Goal: Task Accomplishment & Management: Complete application form

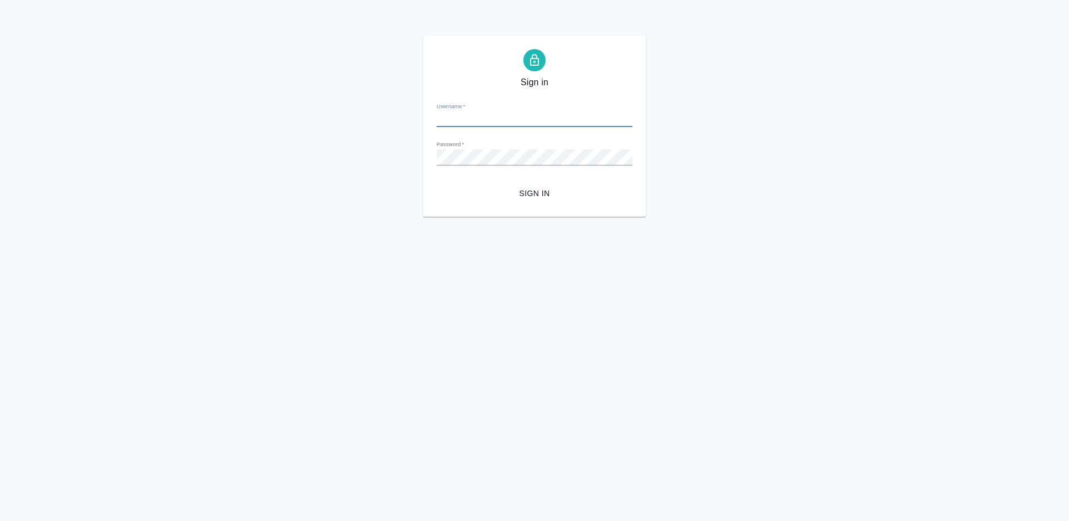
type input "v.nikiforova@awatera.com"
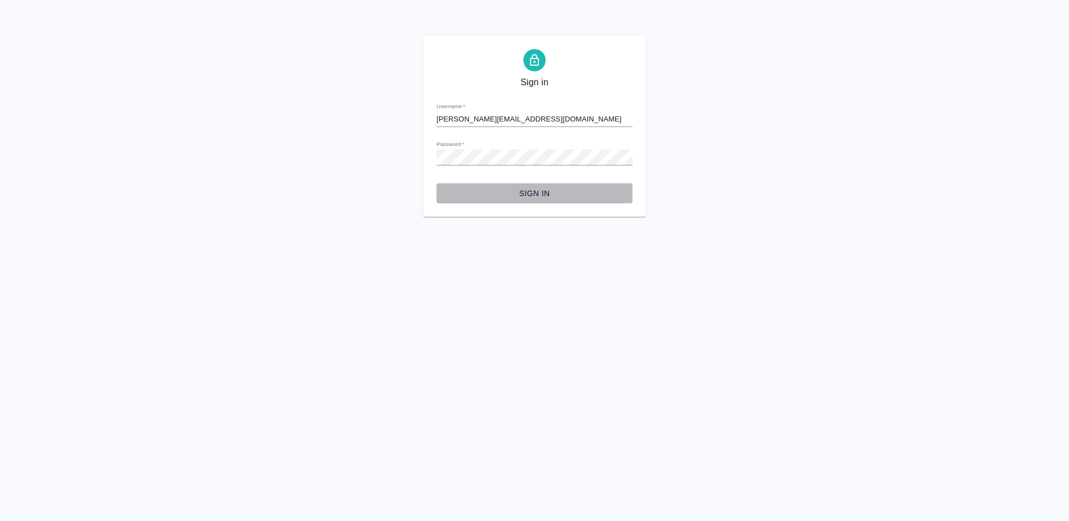
click at [529, 189] on span "Sign in" at bounding box center [535, 194] width 178 height 14
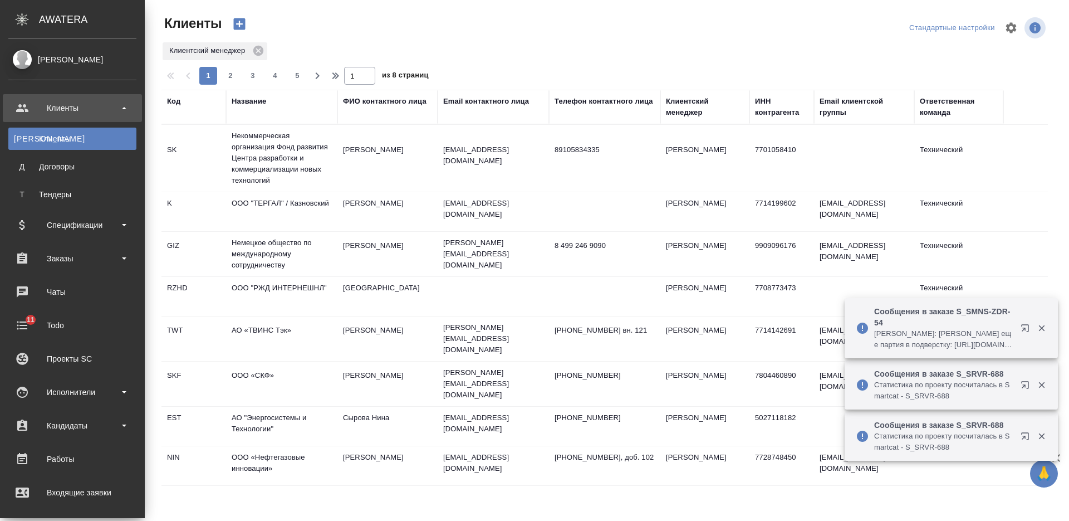
select select "RU"
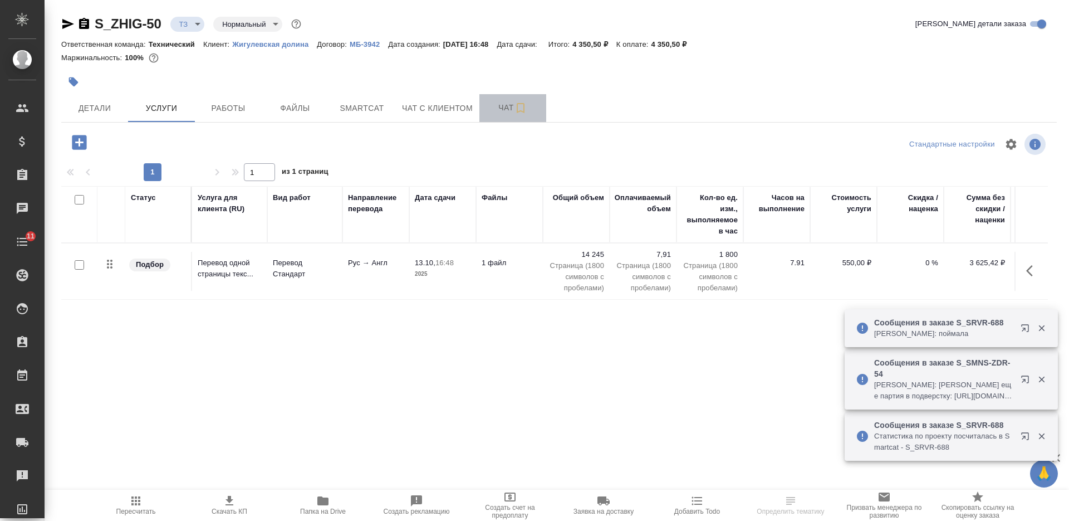
click at [503, 106] on span "Чат" at bounding box center [512, 108] width 53 height 14
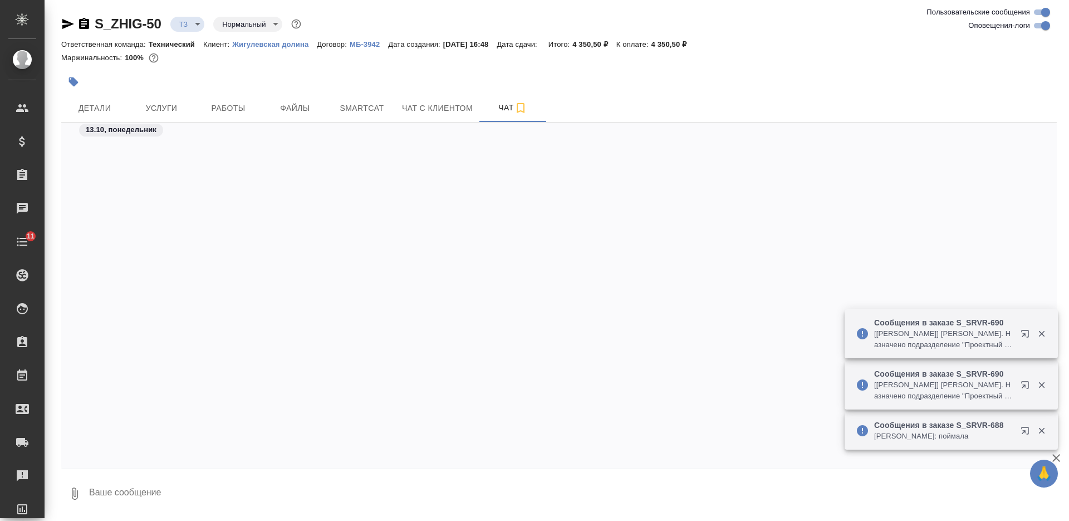
scroll to position [1220, 0]
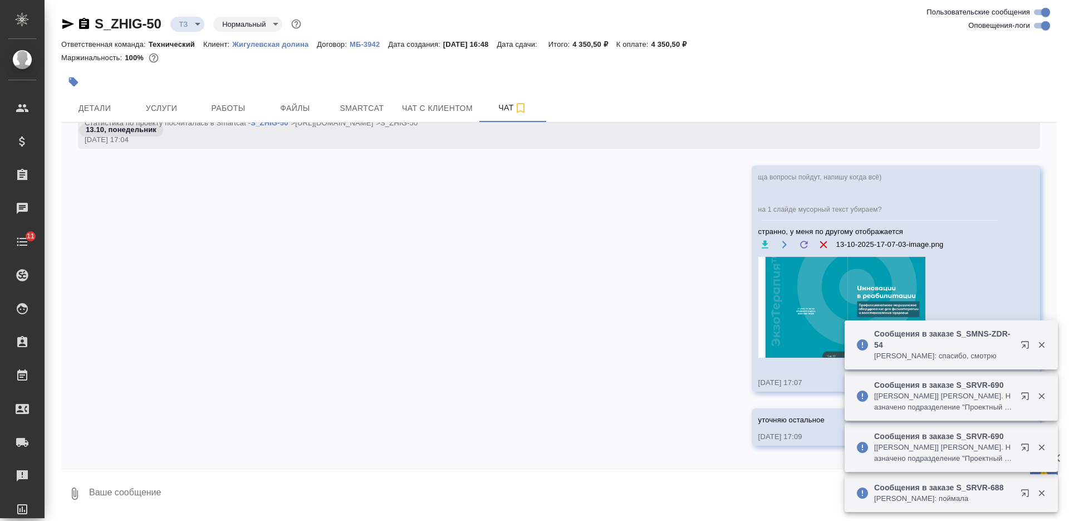
click at [440, 482] on textarea at bounding box center [572, 494] width 969 height 38
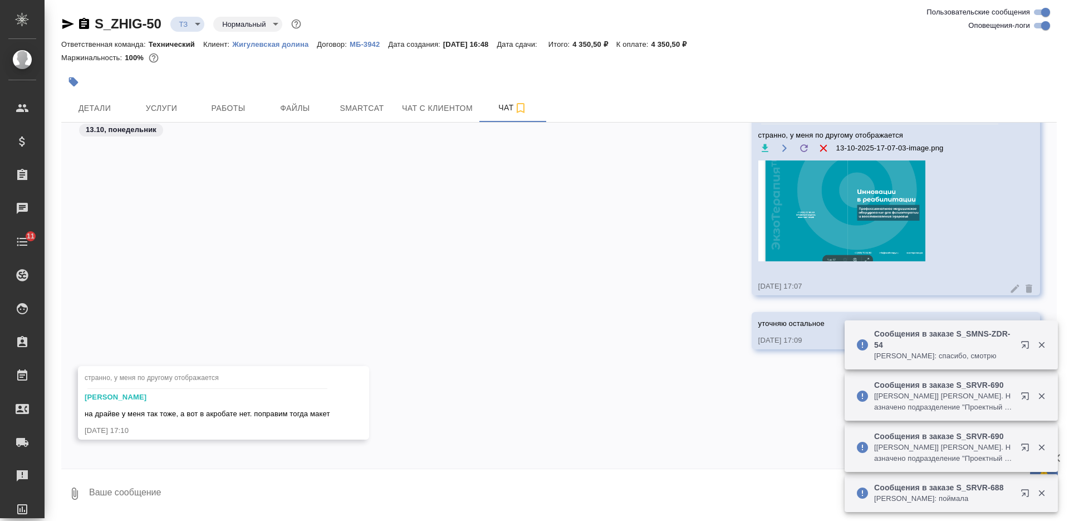
scroll to position [1321, 0]
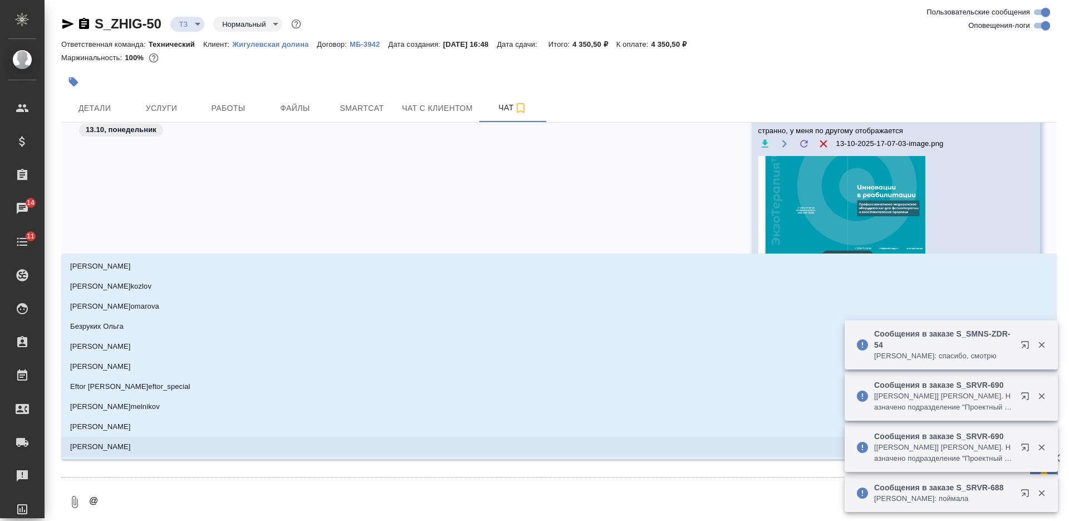
type textarea "@З"
type input "З"
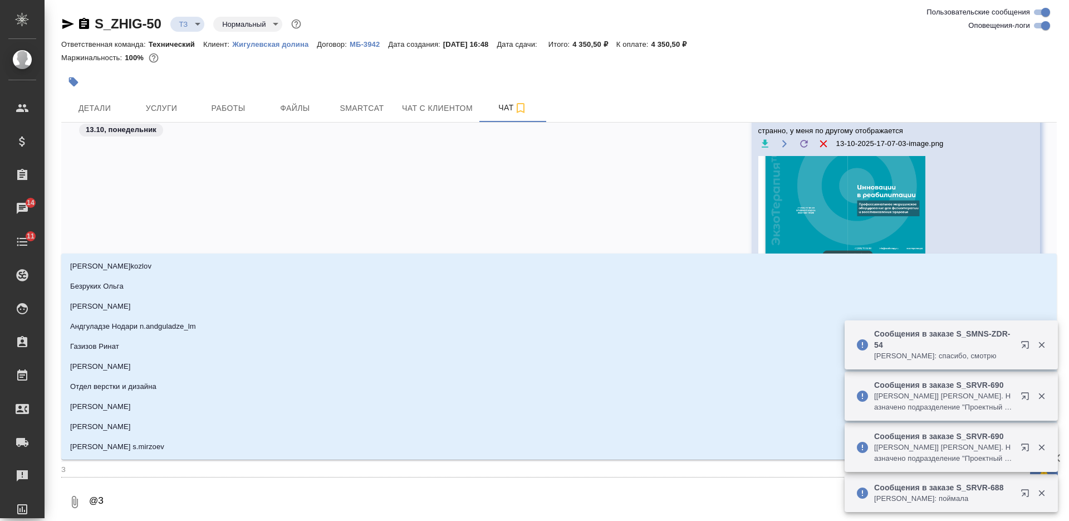
type textarea "@За"
type input "За"
type textarea "@Заб"
type input "Заб"
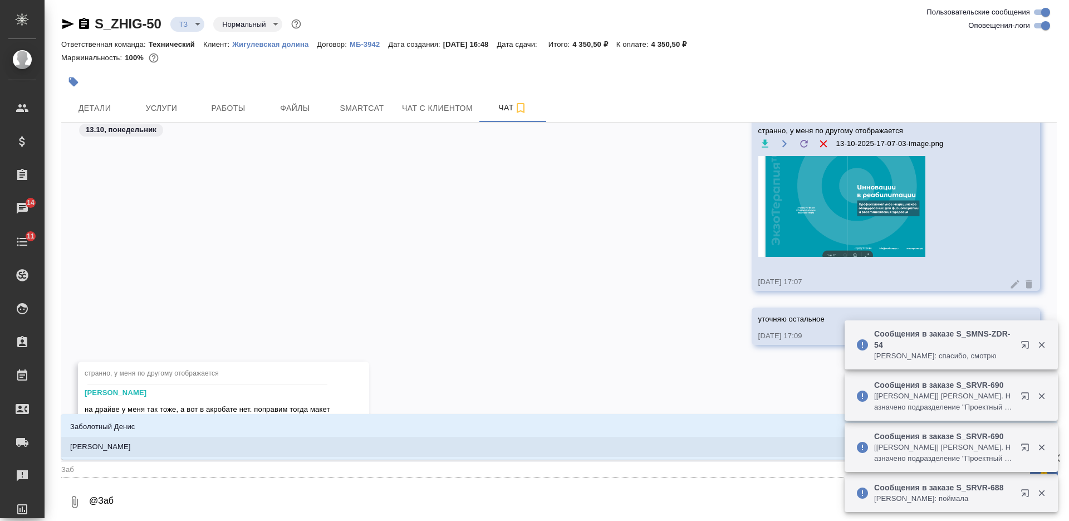
type textarea "@Забо"
type input "Забо"
type textarea "@Забор"
type input "Забор"
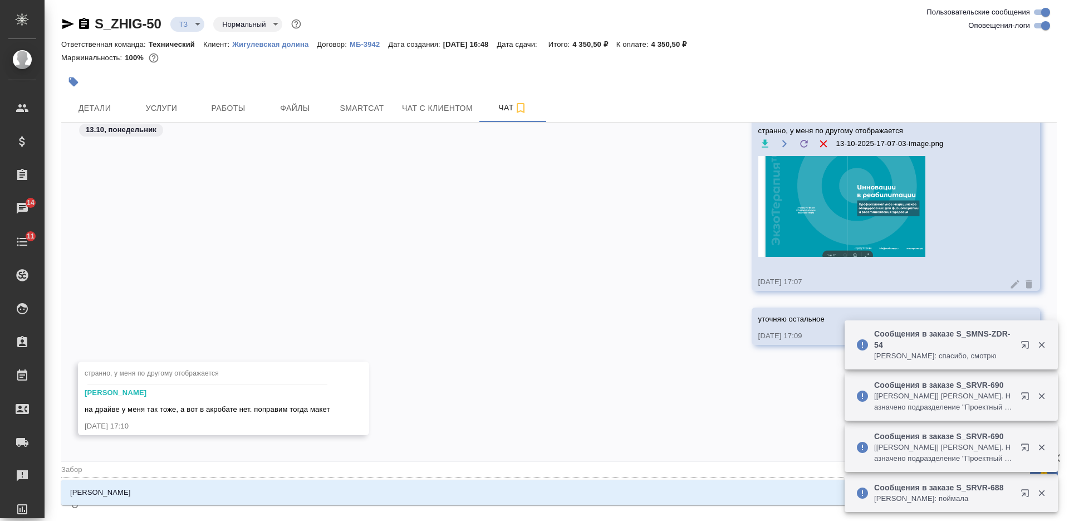
type textarea "@Заборо"
type input "Заборо"
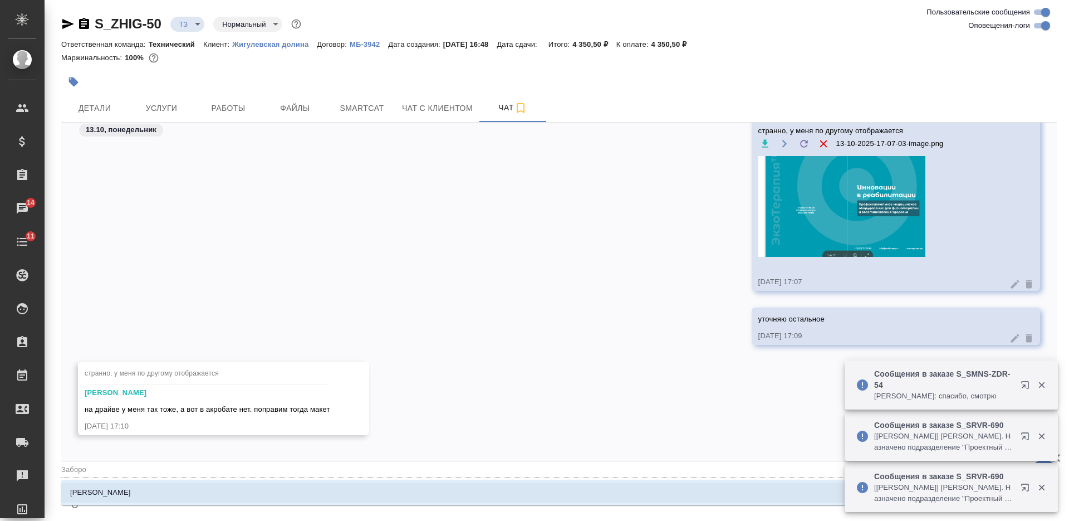
click at [497, 485] on li "[PERSON_NAME]" at bounding box center [559, 492] width 996 height 20
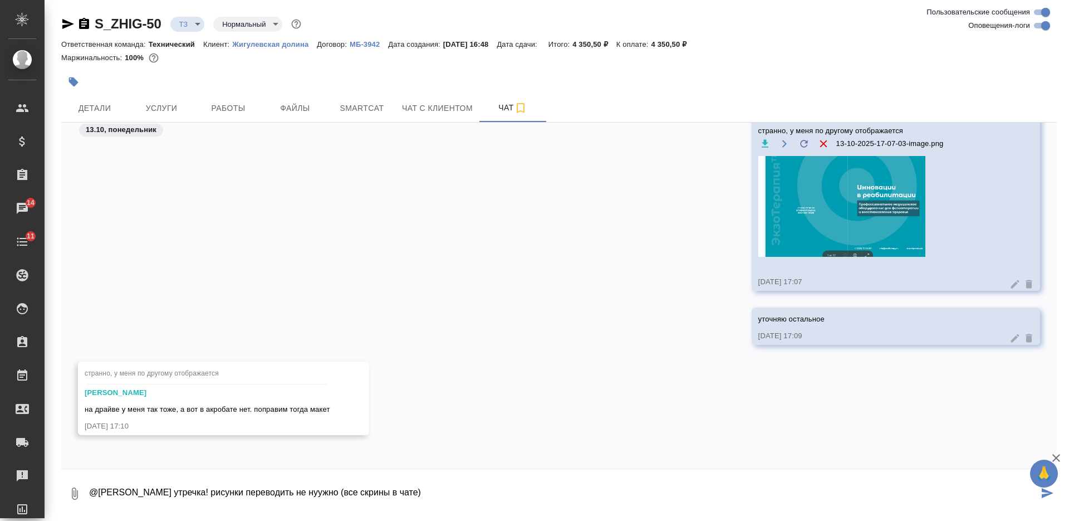
click at [336, 490] on textarea "@Заборова Александра утречка! рисунки переводить не нуужно (все скрины в чате)" at bounding box center [563, 494] width 951 height 38
type textarea "@Заборова Александра утречка! рисунки переводить не нужно"
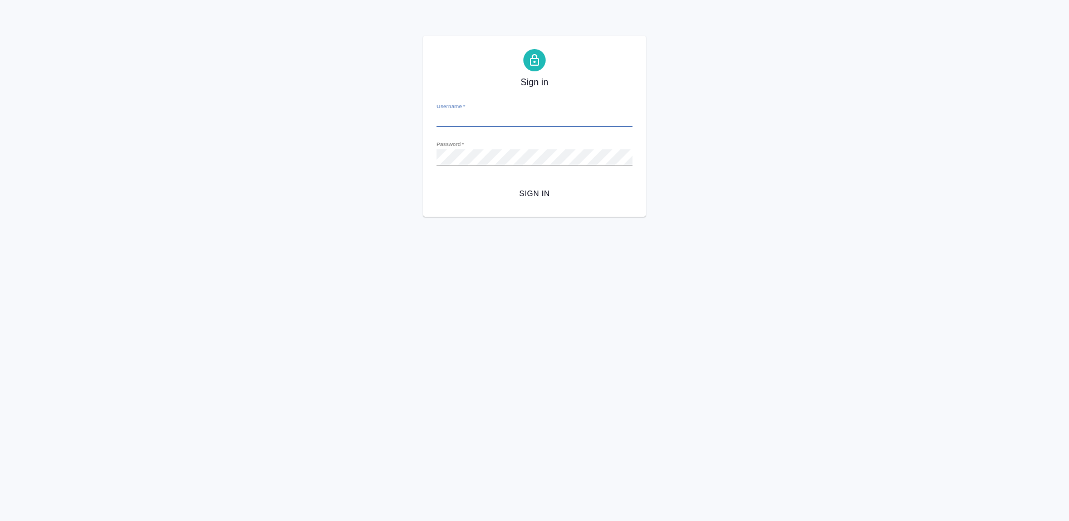
type input "v.nikiforova@awatera.com"
click at [548, 185] on button "Sign in" at bounding box center [535, 193] width 196 height 21
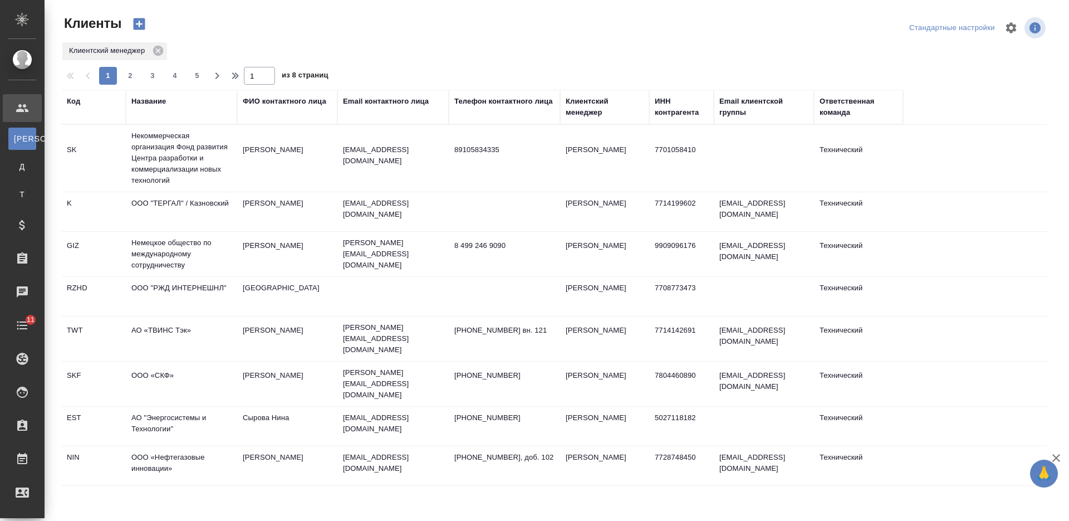
select select "RU"
click at [153, 98] on div "Название" at bounding box center [148, 101] width 35 height 11
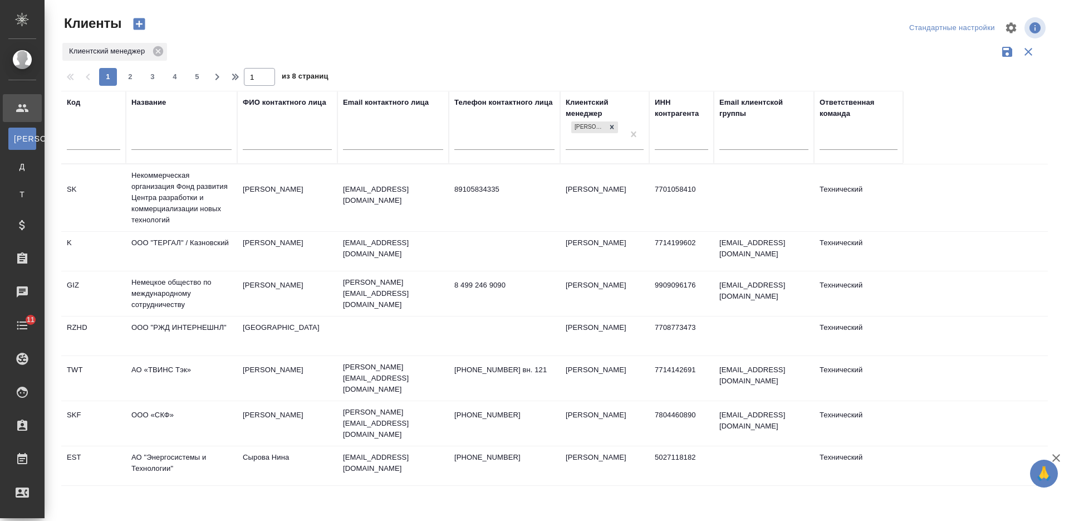
click at [191, 257] on td "ООО "ТЕРГАЛ" / Казновский" at bounding box center [181, 251] width 111 height 39
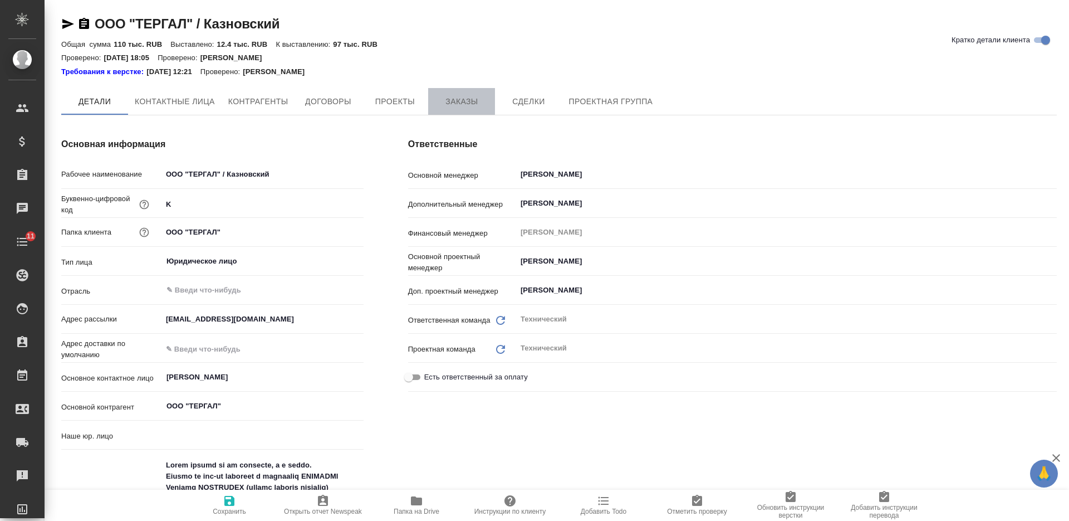
click at [446, 99] on span "Заказы" at bounding box center [461, 102] width 53 height 14
type textarea "x"
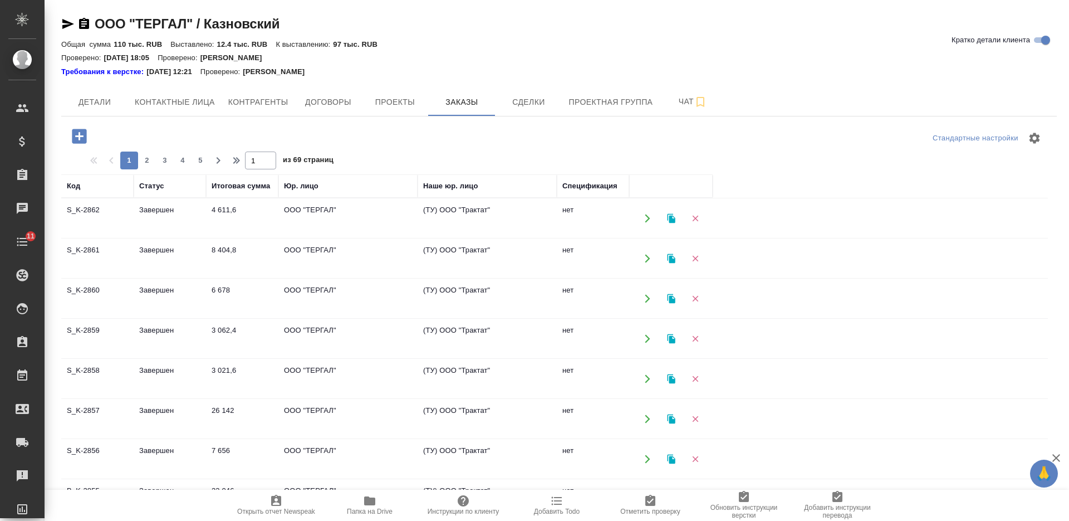
click at [84, 139] on icon "button" at bounding box center [79, 136] width 14 height 14
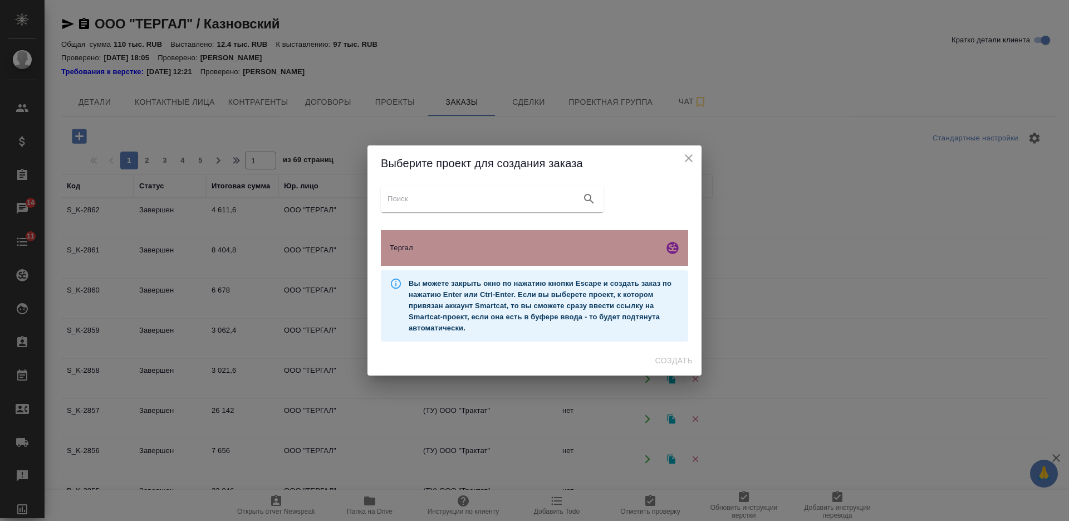
click at [507, 257] on div "Тергал" at bounding box center [534, 248] width 307 height 36
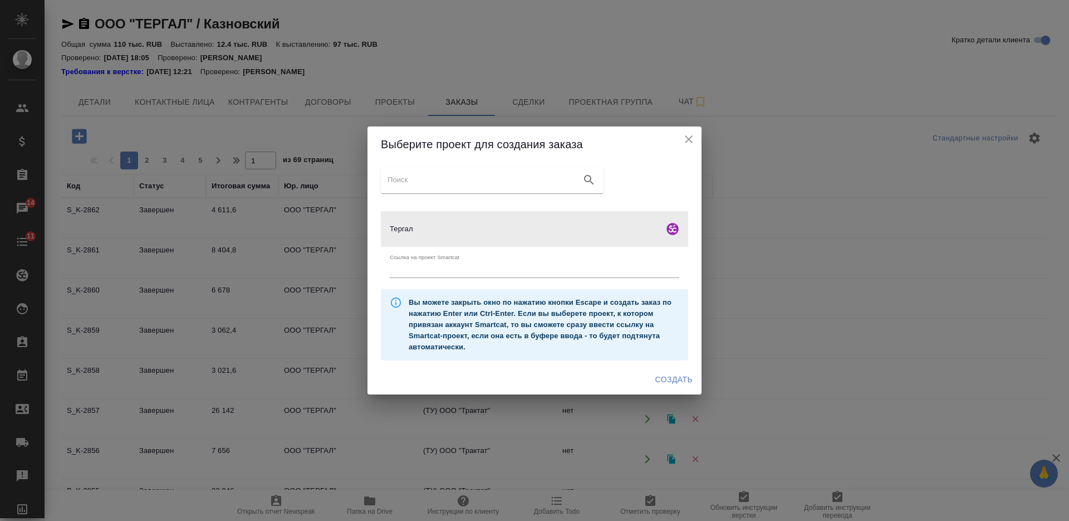
click at [673, 375] on span "Создать" at bounding box center [674, 380] width 37 height 14
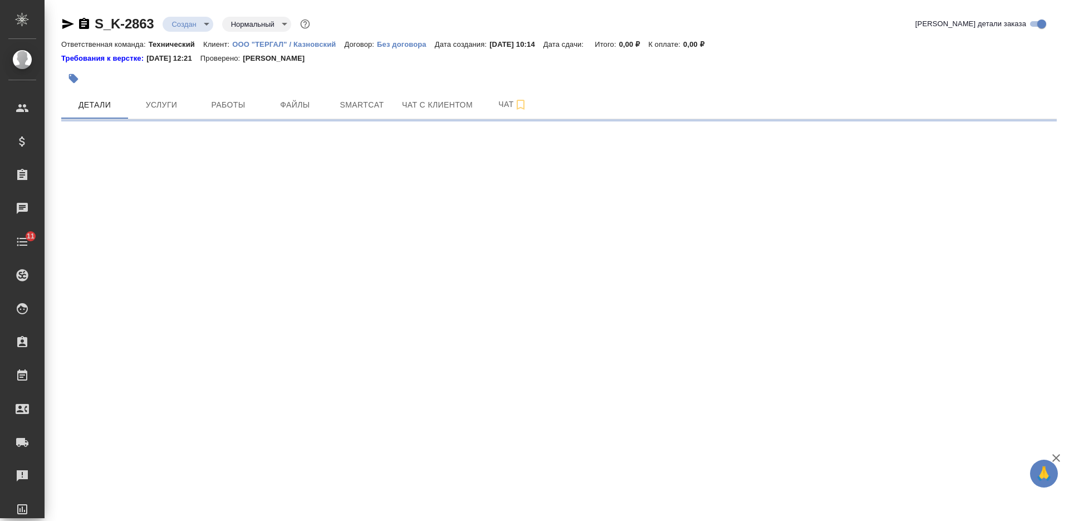
select select "RU"
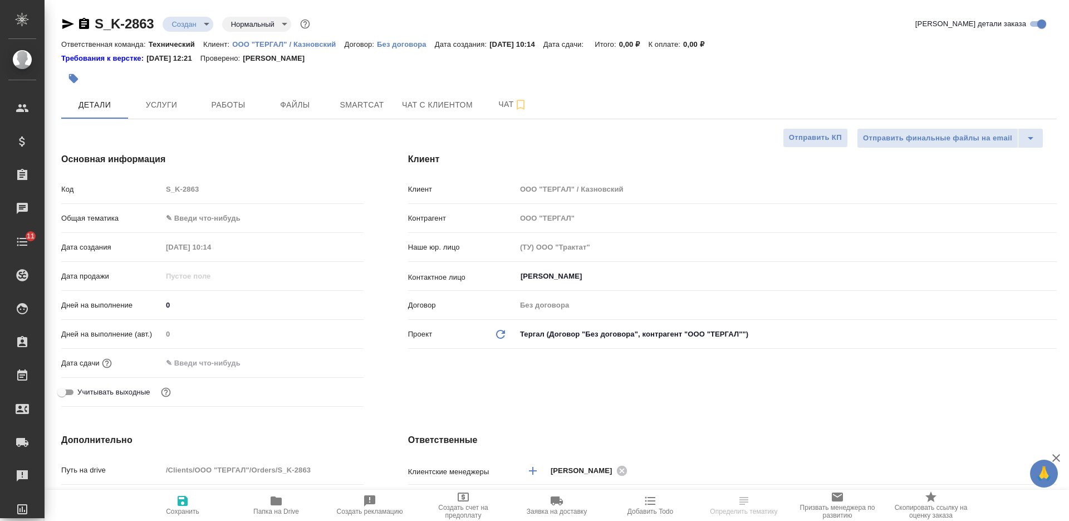
type textarea "x"
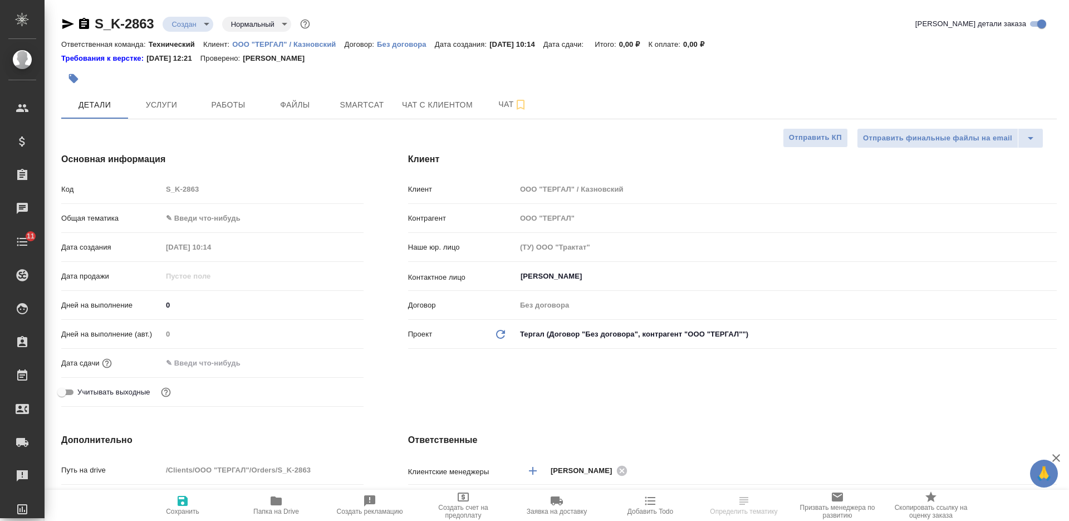
type textarea "x"
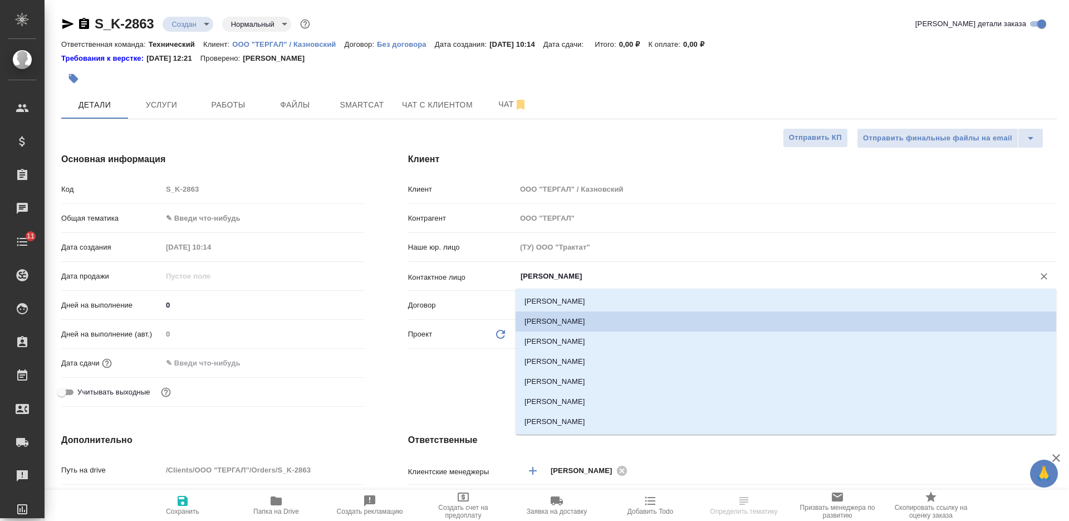
click at [548, 278] on input "Казновский Анатолий" at bounding box center [768, 276] width 497 height 13
click at [555, 346] on li "Куревина Екатерина" at bounding box center [786, 341] width 541 height 20
type input "[PERSON_NAME]"
type textarea "x"
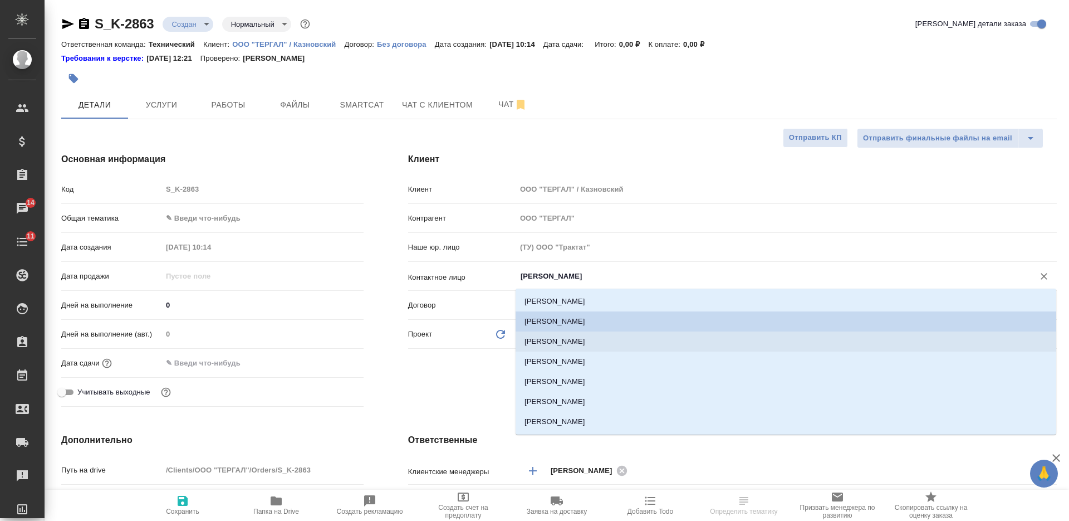
type textarea "x"
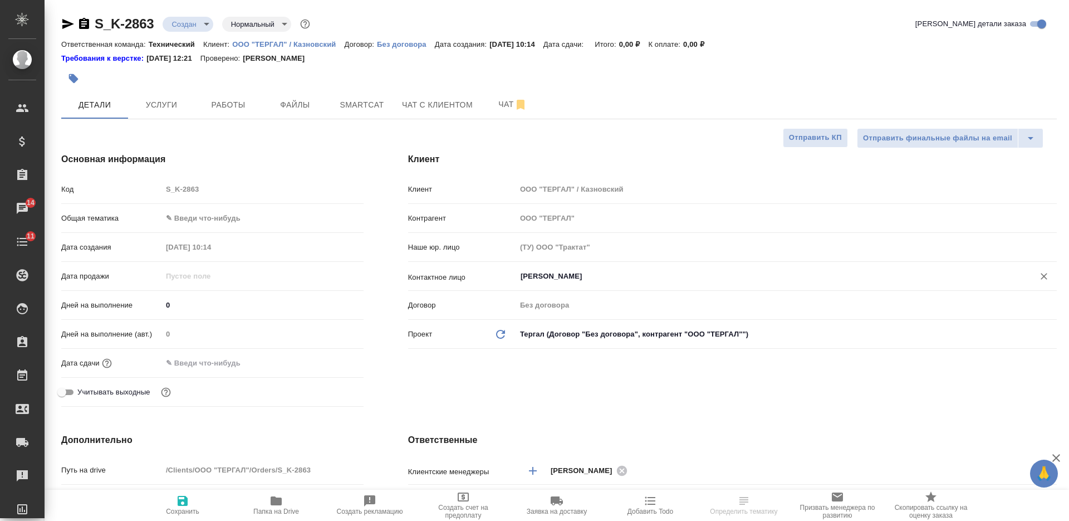
click at [184, 497] on icon "button" at bounding box center [182, 500] width 13 height 13
type textarea "x"
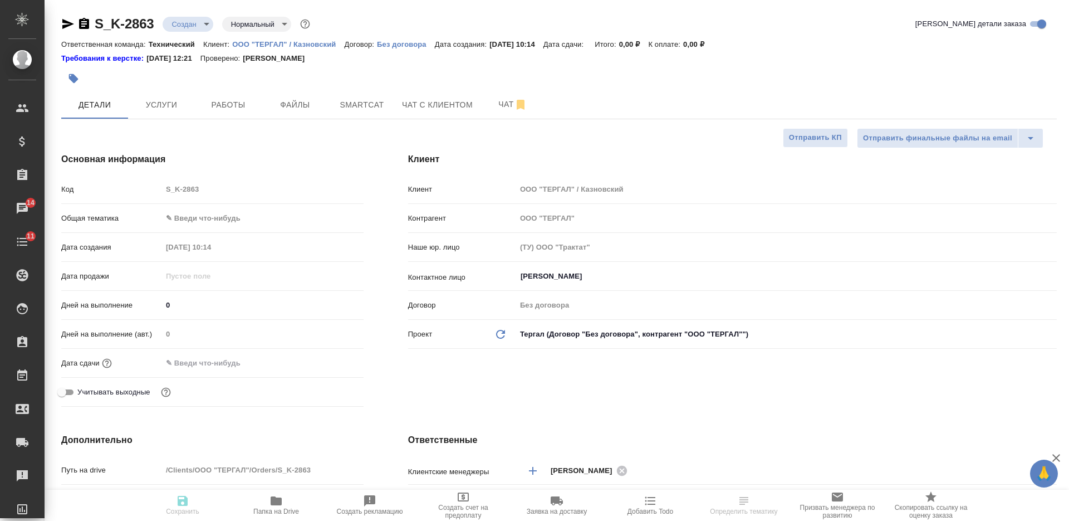
type textarea "x"
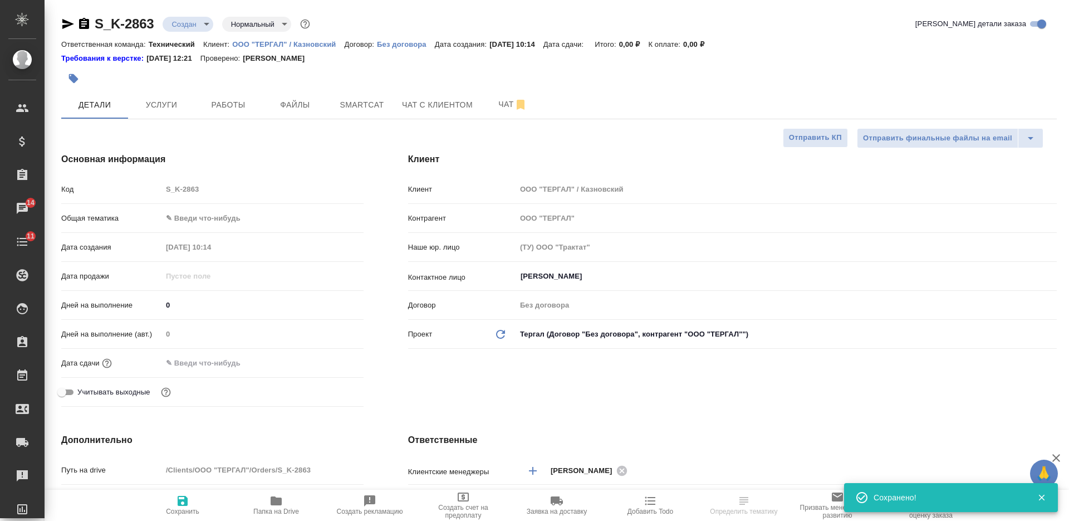
select select "RU"
type textarea "x"
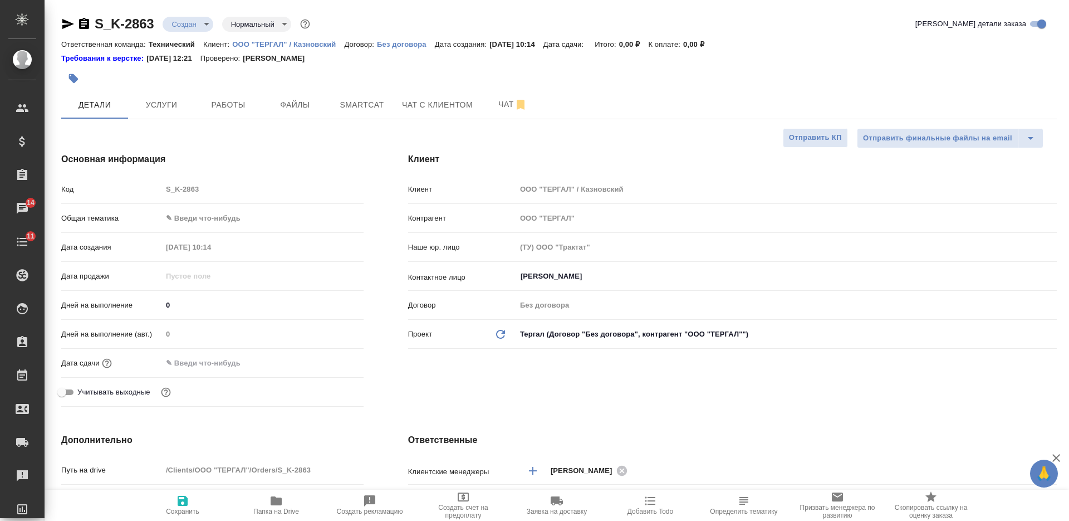
type textarea "x"
click at [87, 25] on icon "button" at bounding box center [84, 23] width 10 height 11
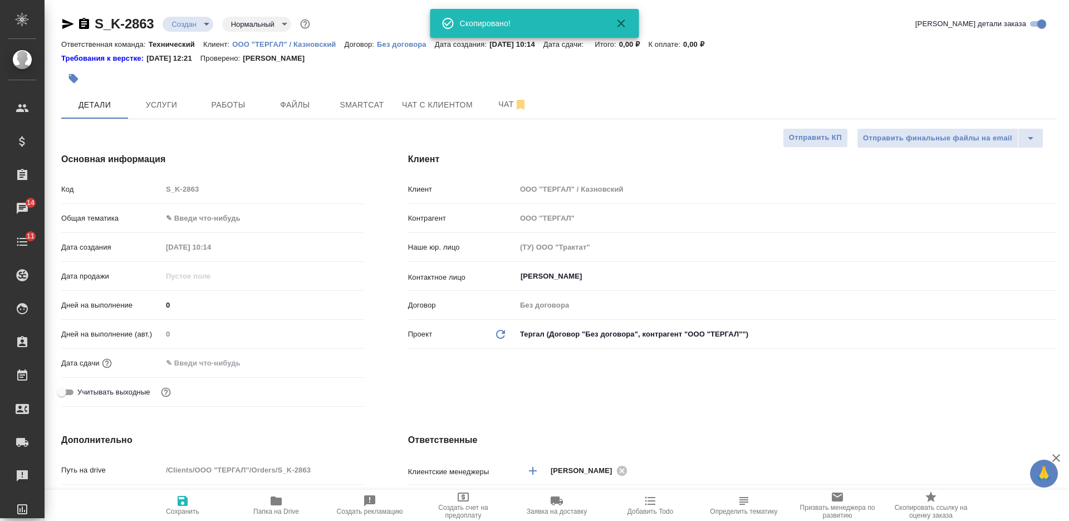
type textarea "x"
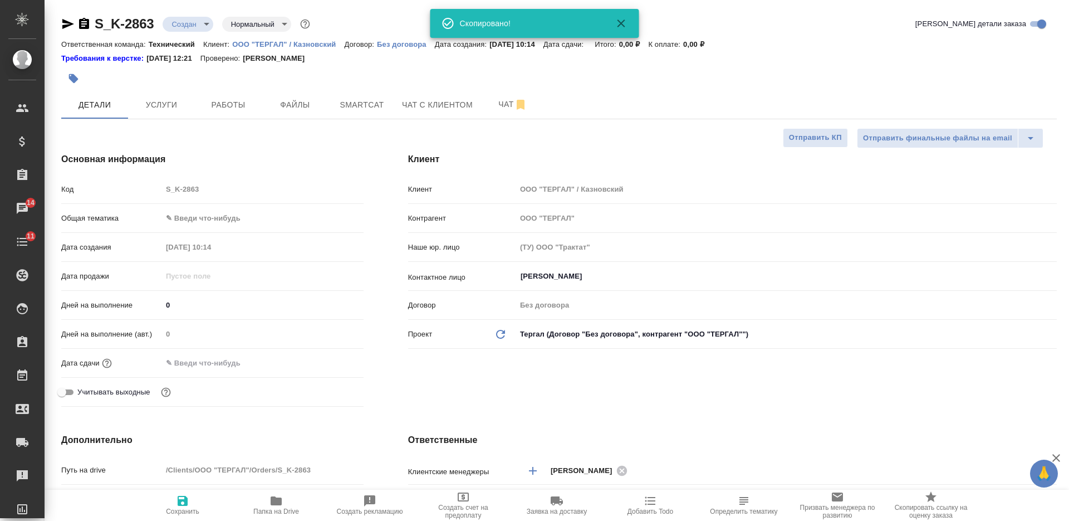
scroll to position [348, 0]
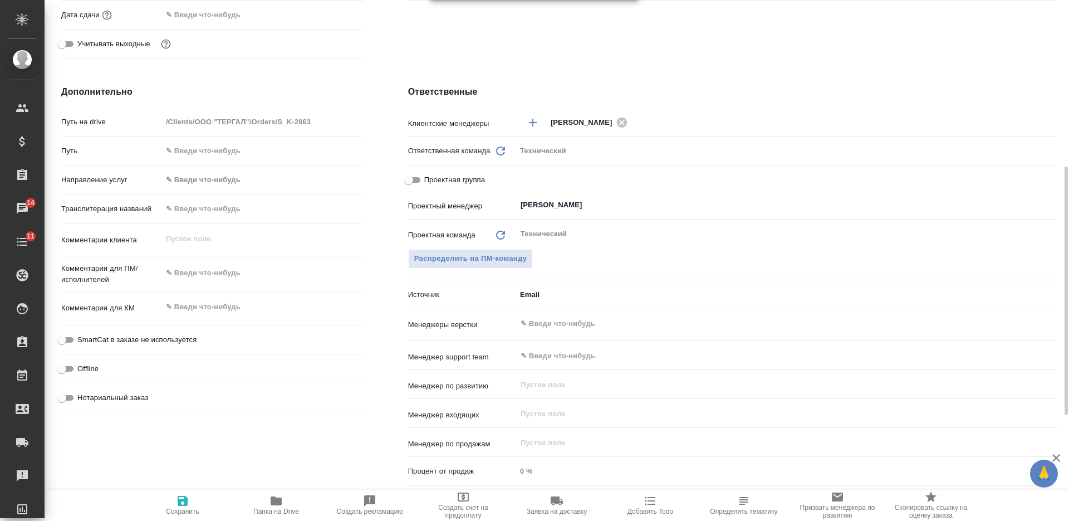
type textarea "x"
click at [243, 305] on textarea at bounding box center [263, 307] width 201 height 19
paste textarea "[PERSON_NAME]"
type textarea "[PERSON_NAME]"
type textarea "x"
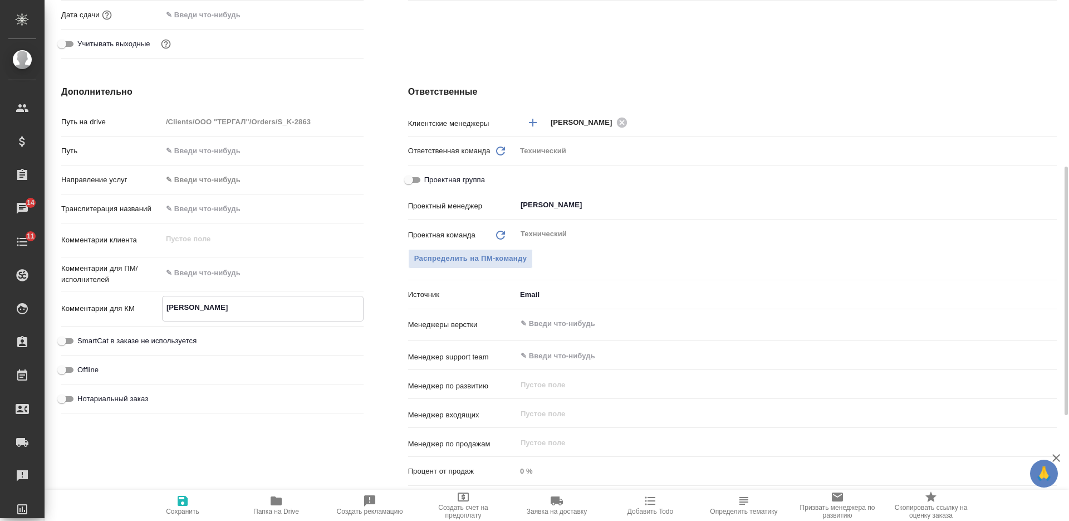
type textarea "x"
type textarea "Сергей Алексеев"
type textarea "x"
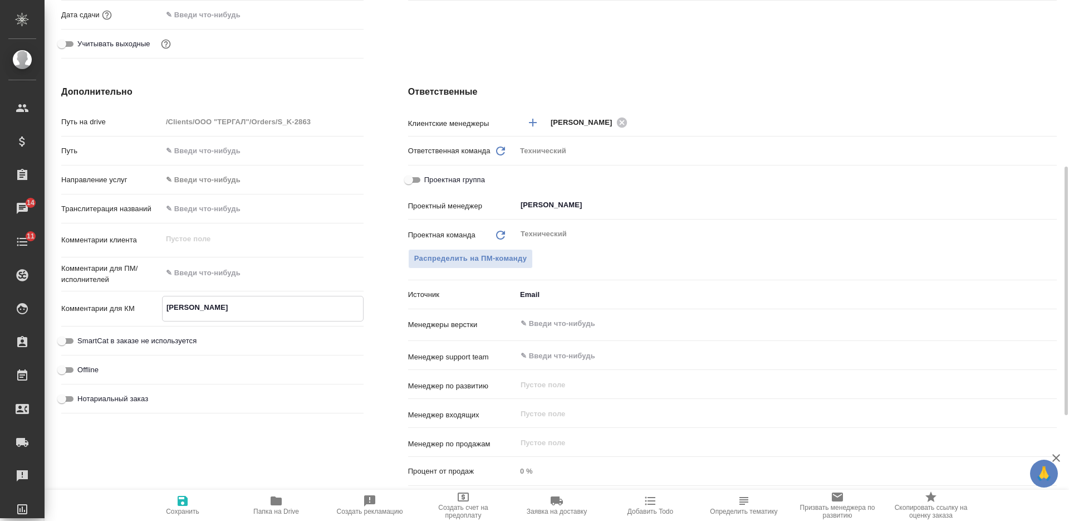
click at [243, 266] on textarea at bounding box center [263, 272] width 202 height 19
type textarea "x"
type textarea "н"
type textarea "x"
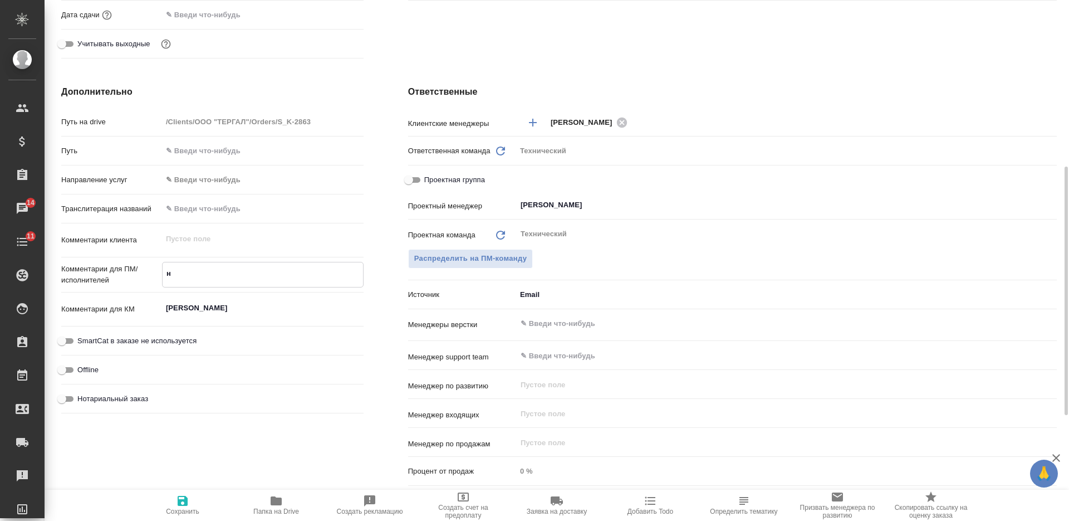
type textarea "не"
type textarea "x"
type textarea "нем-"
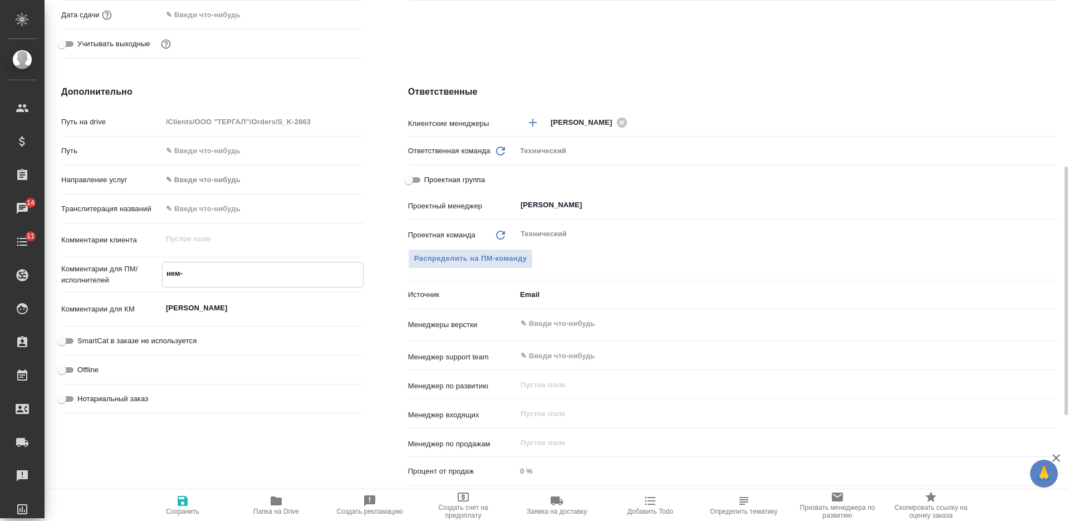
type textarea "x"
type textarea "нем-р"
type textarea "x"
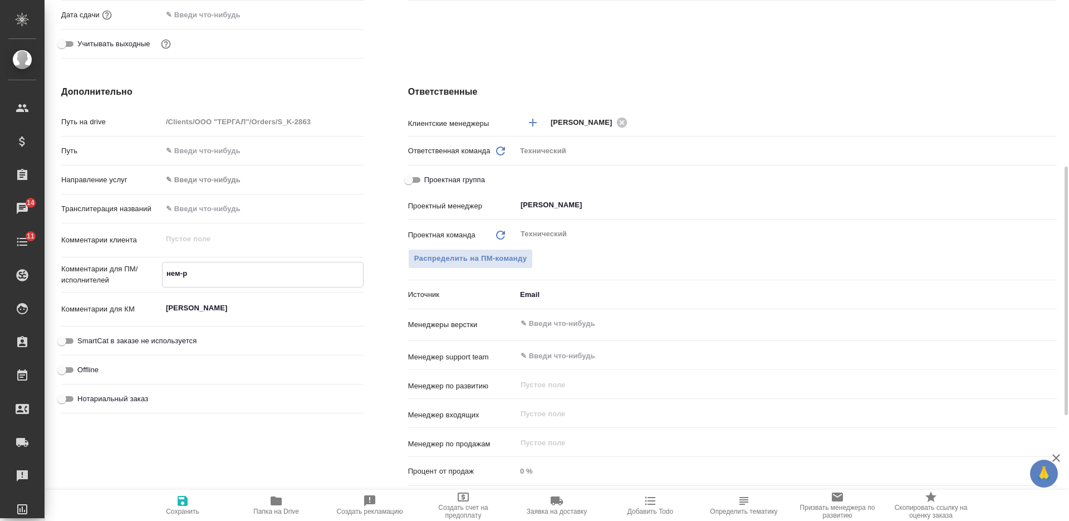
type textarea "x"
type textarea "нем-ру"
type textarea "x"
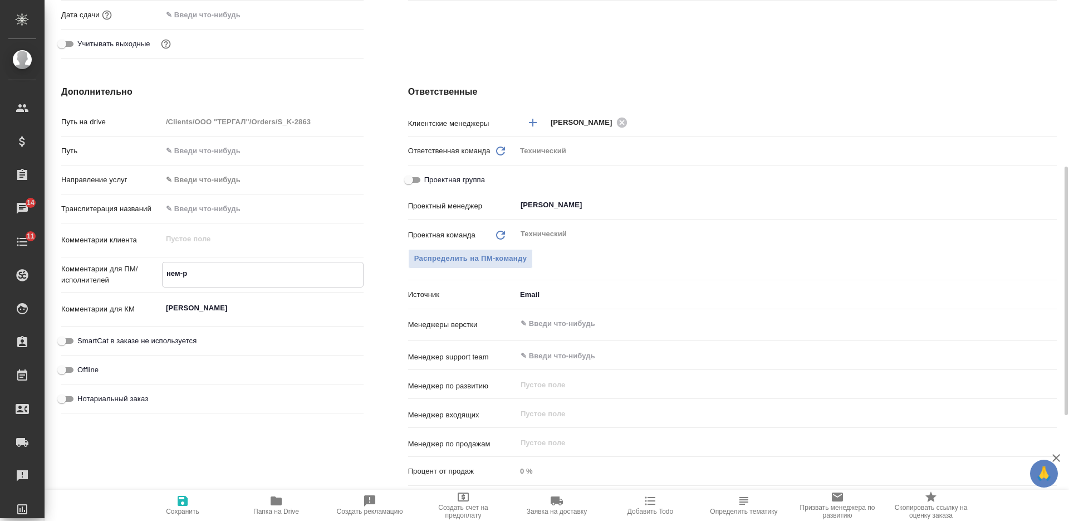
type textarea "x"
type textarea "нем-рус"
type textarea "x"
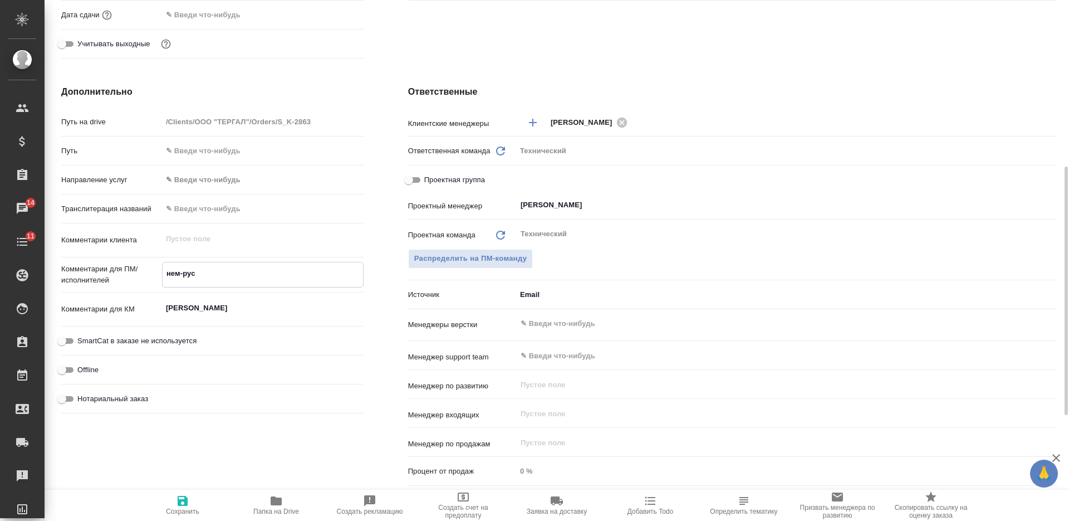
type textarea "нем-рус"
type textarea "x"
click at [190, 501] on span "Сохранить" at bounding box center [183, 504] width 80 height 21
type textarea "x"
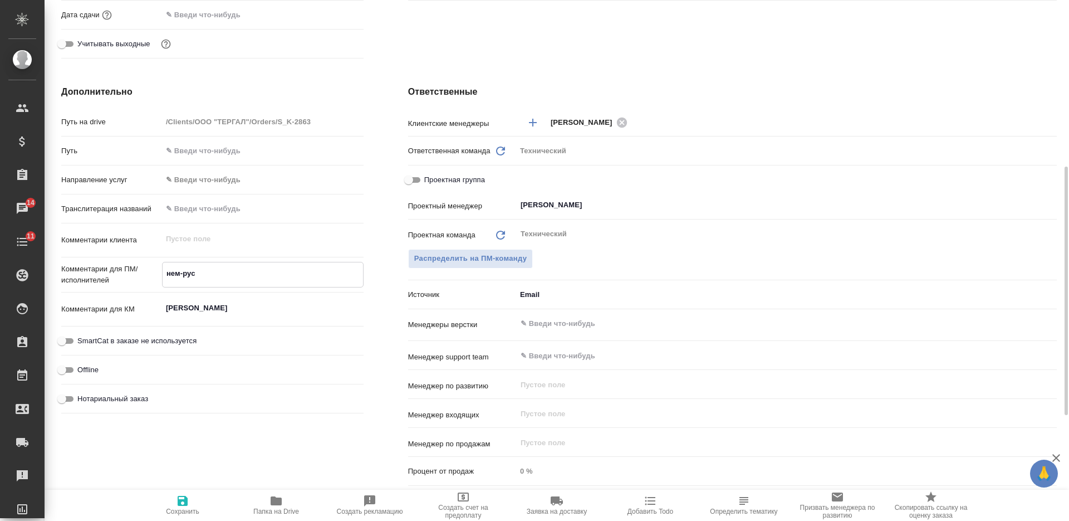
type textarea "x"
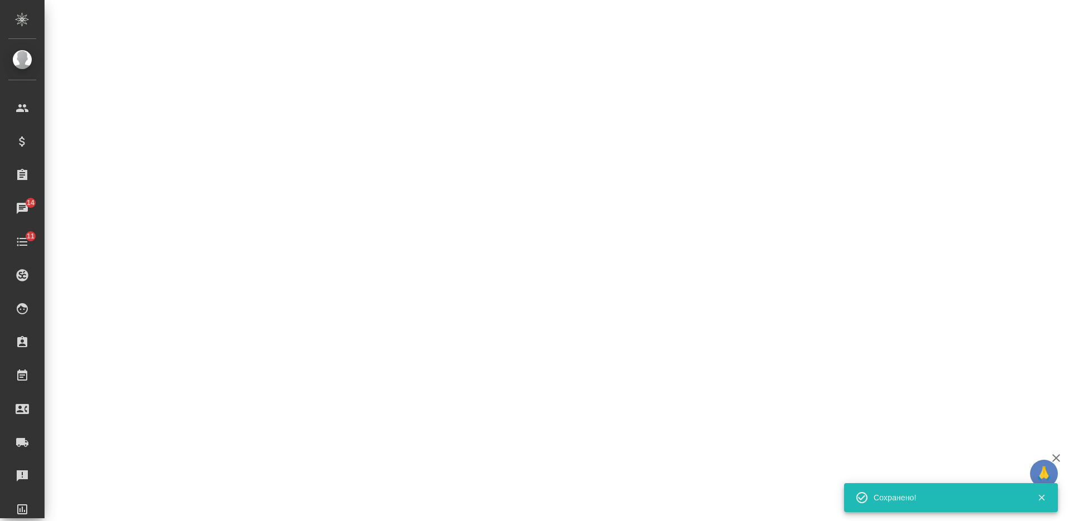
select select "RU"
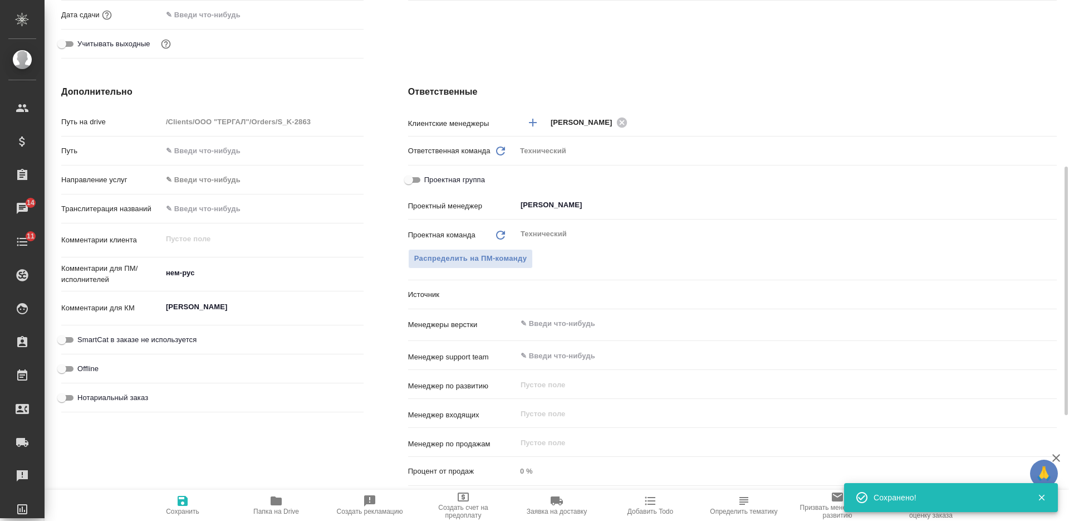
type textarea "x"
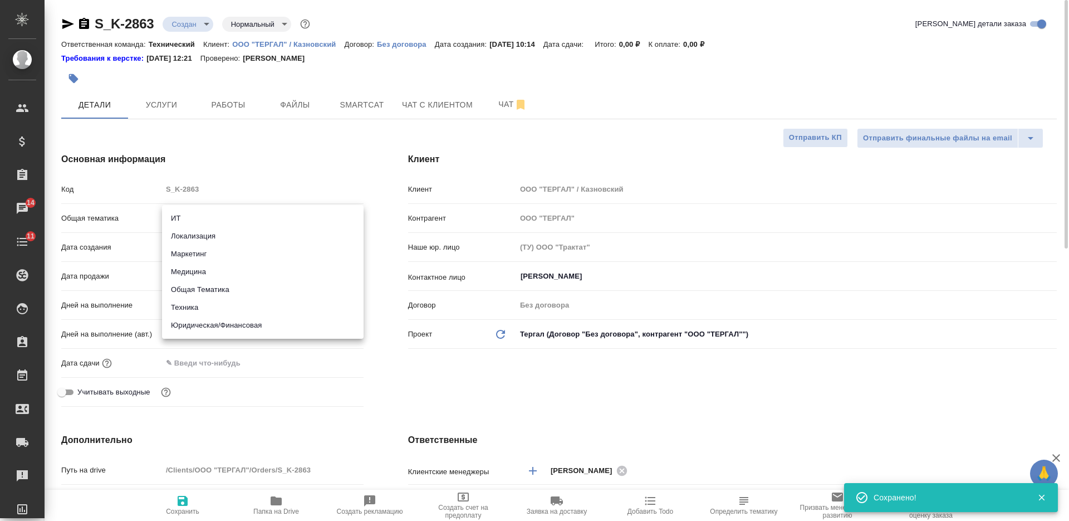
click at [237, 216] on body "🙏 .cls-1 fill:#fff; AWATERA Nikiforova Valeria Клиенты Спецификации Заказы 14 Ч…" at bounding box center [534, 260] width 1069 height 521
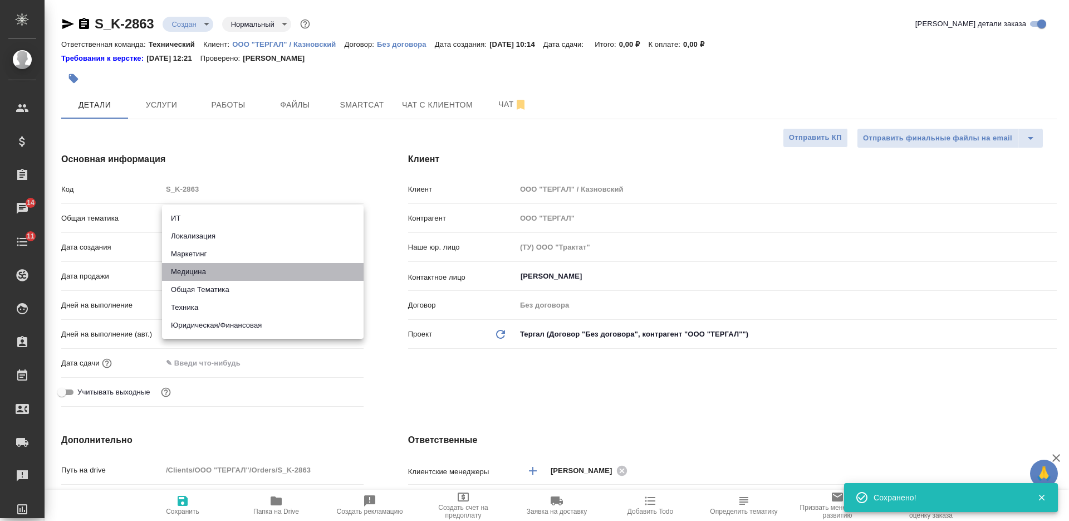
click at [238, 273] on li "Медицина" at bounding box center [263, 272] width 202 height 18
type input "med"
type textarea "x"
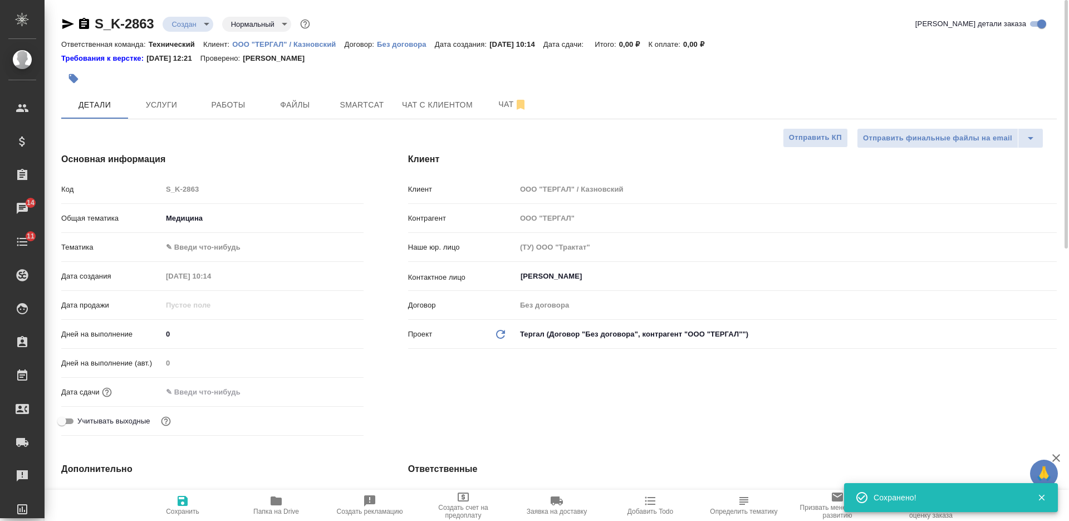
click at [243, 237] on div "Общая тематика Медицина med" at bounding box center [212, 222] width 302 height 29
click at [243, 241] on body "🙏 .cls-1 fill:#fff; AWATERA Nikiforova Valeria Клиенты Спецификации Заказы 14 Ч…" at bounding box center [534, 260] width 1069 height 521
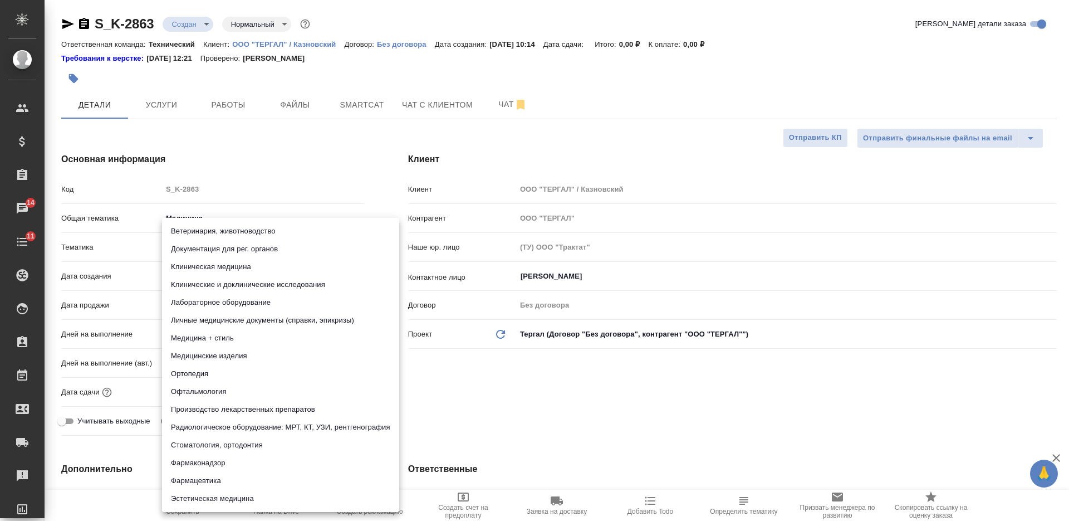
click at [247, 325] on li "Личные медицинские документы (справки, эпикризы)" at bounding box center [280, 320] width 237 height 18
type textarea "x"
type input "5a8b8b956a9677013d343e74"
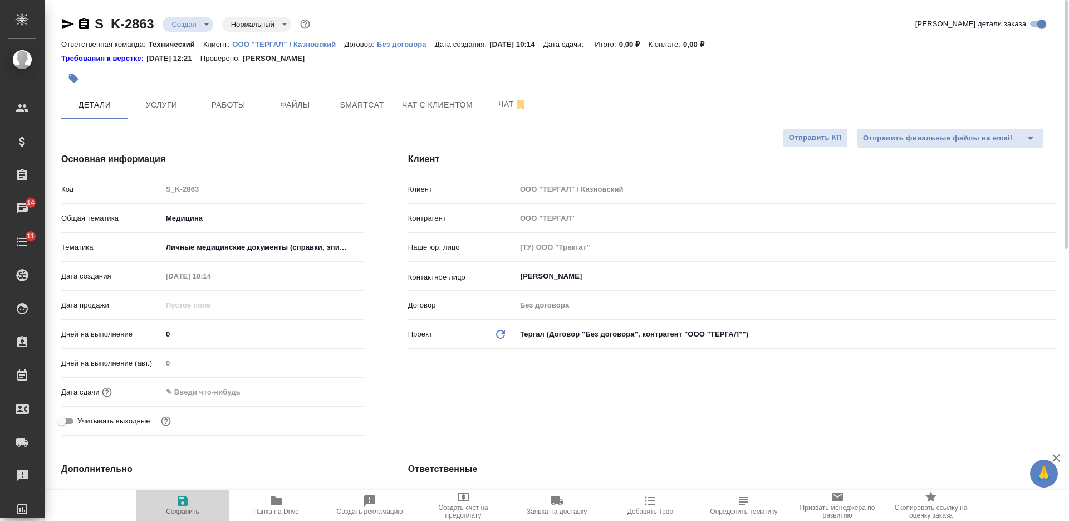
click at [183, 511] on span "Сохранить" at bounding box center [182, 511] width 33 height 8
type textarea "x"
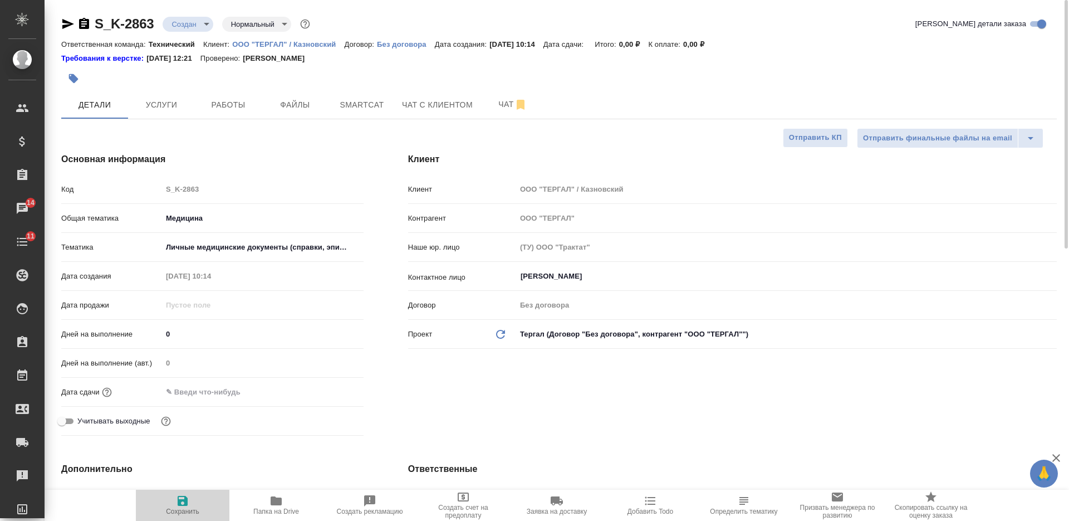
type textarea "x"
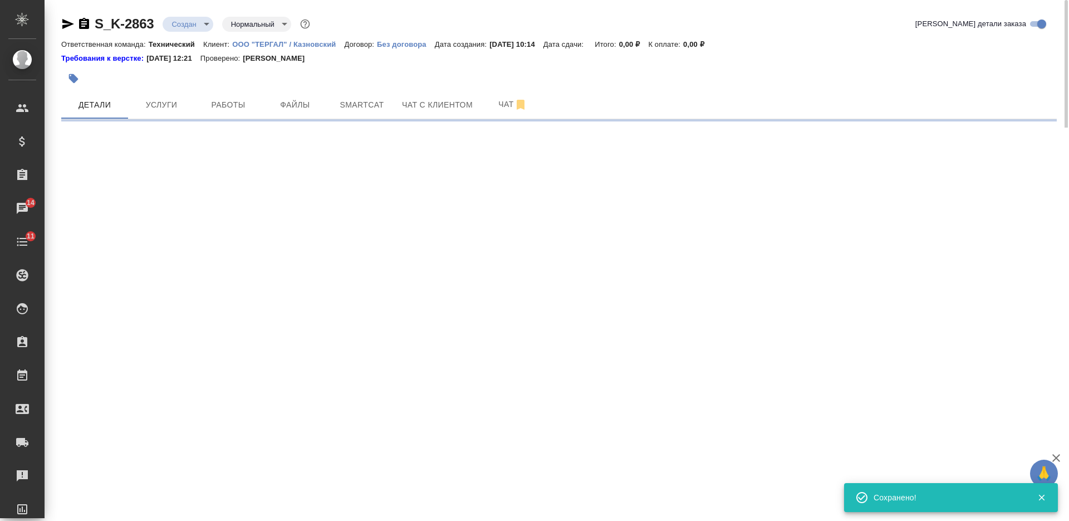
select select "RU"
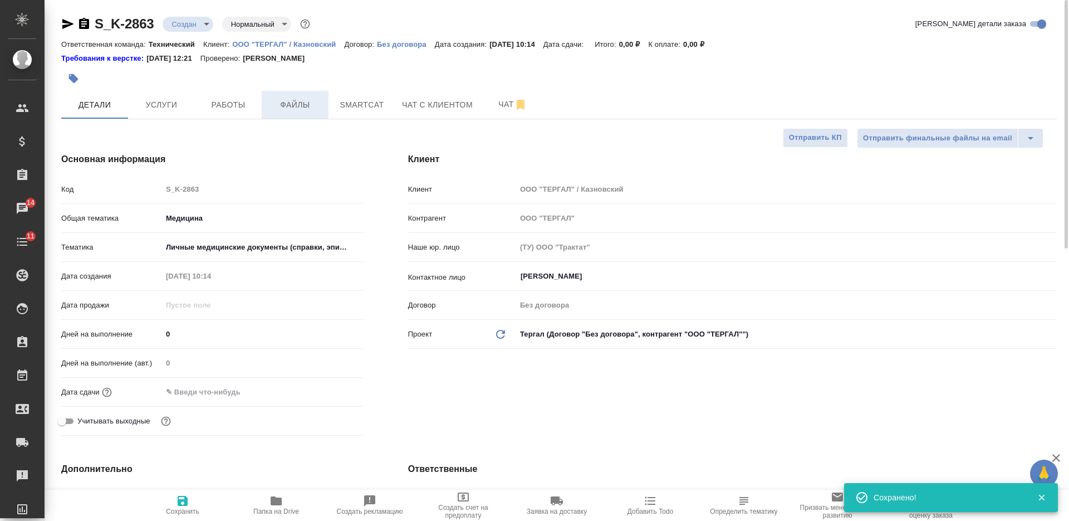
type textarea "x"
click at [297, 109] on span "Файлы" at bounding box center [294, 105] width 53 height 14
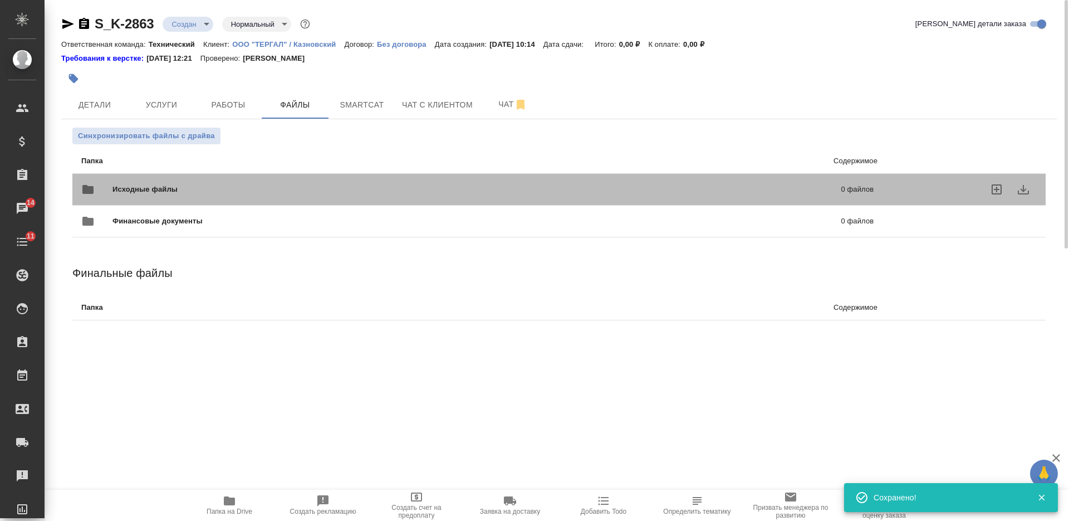
click at [300, 192] on span "Исходные файлы" at bounding box center [311, 189] width 397 height 11
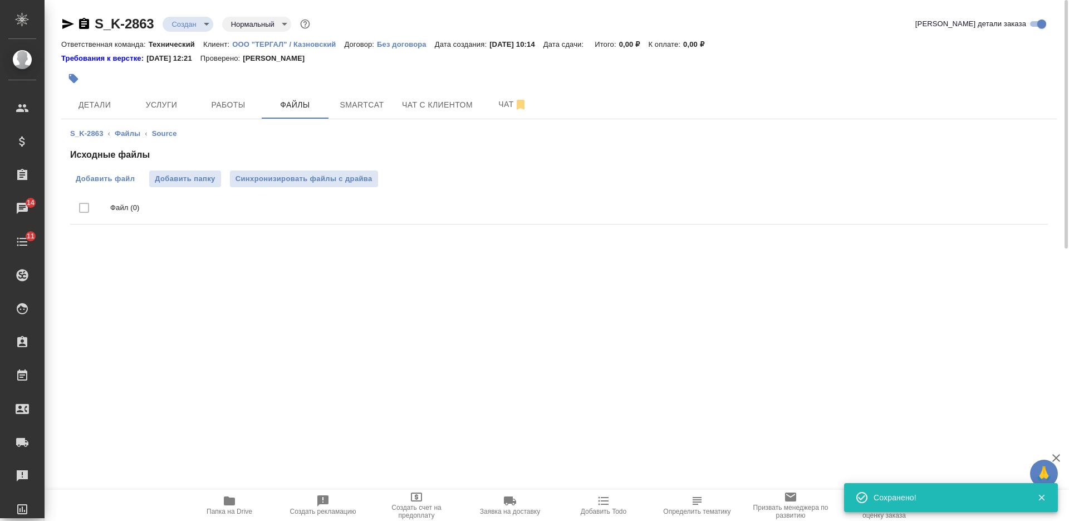
click at [122, 179] on span "Добавить файл" at bounding box center [105, 178] width 59 height 11
click at [0, 0] on input "Добавить файл" at bounding box center [0, 0] width 0 height 0
click at [147, 106] on span "Услуги" at bounding box center [161, 105] width 53 height 14
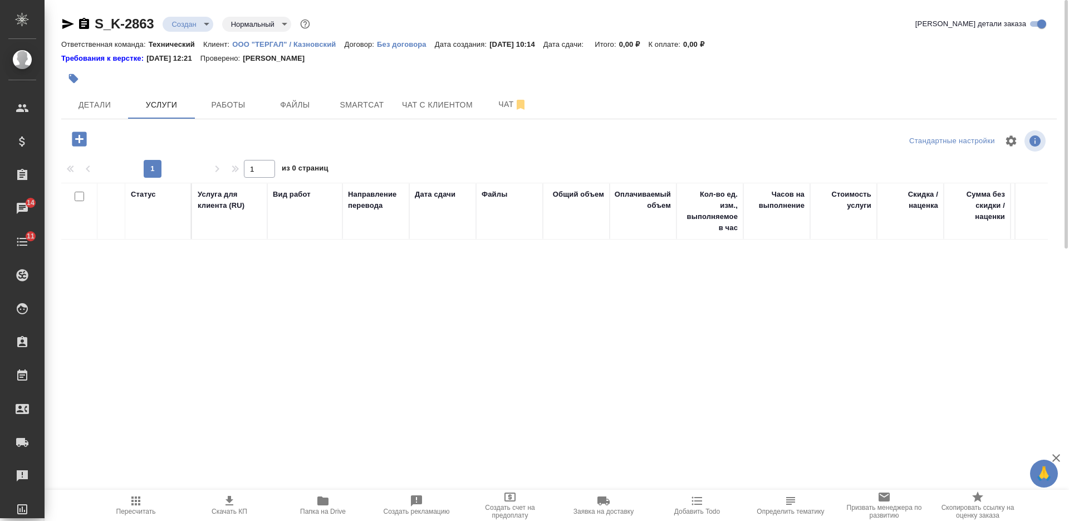
click at [77, 145] on icon "button" at bounding box center [79, 138] width 14 height 14
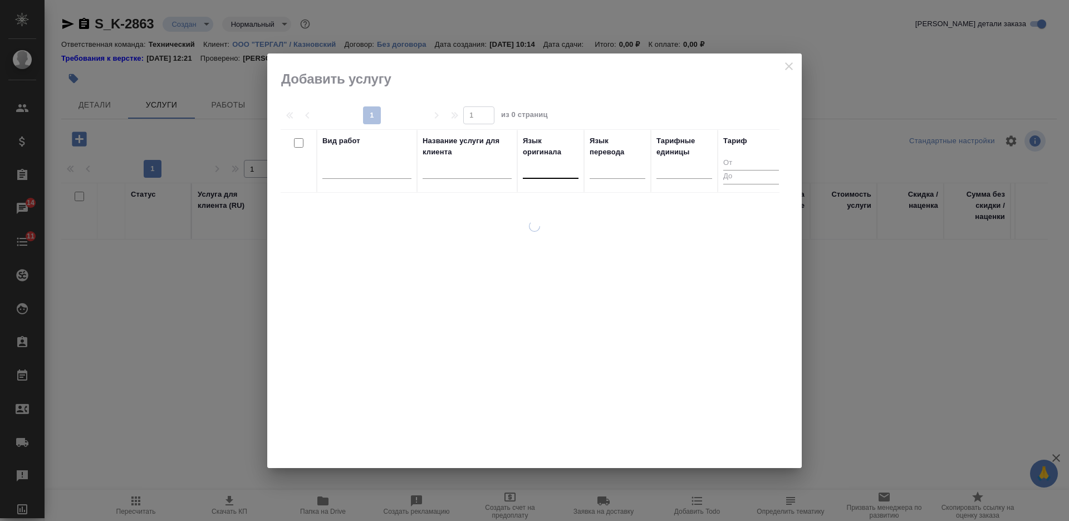
click at [543, 178] on div at bounding box center [551, 168] width 56 height 21
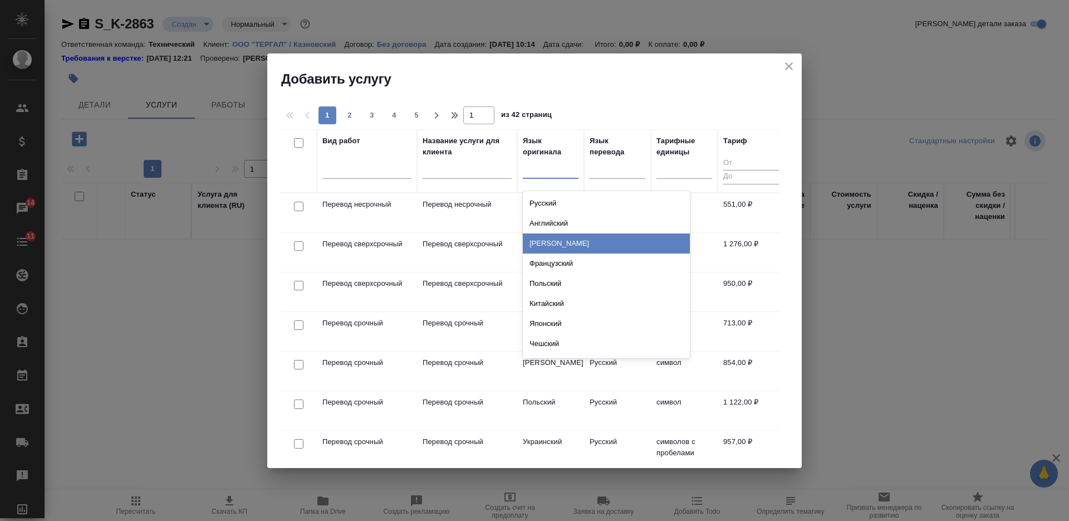
click at [559, 240] on div "Немецкий" at bounding box center [606, 243] width 167 height 20
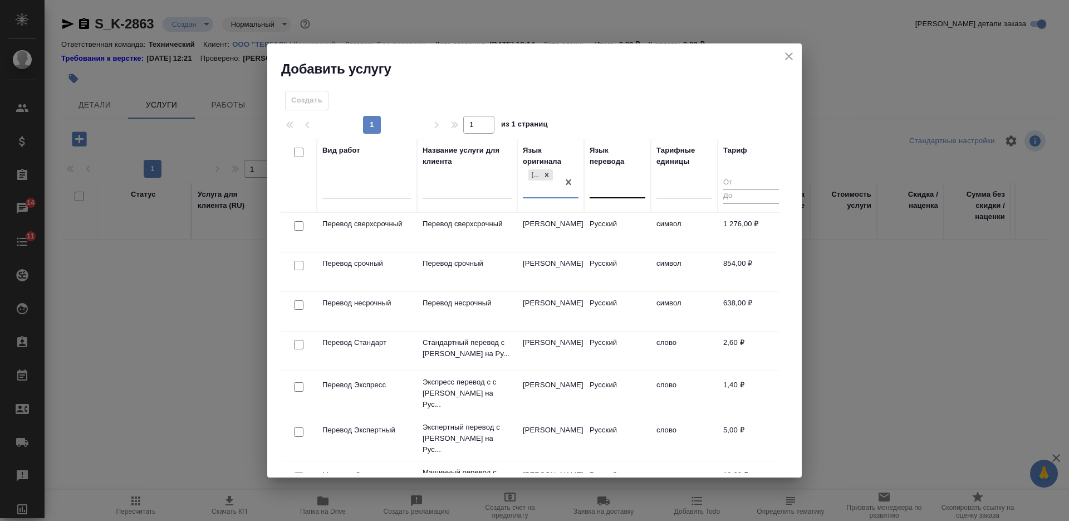
click at [612, 185] on div at bounding box center [618, 187] width 56 height 16
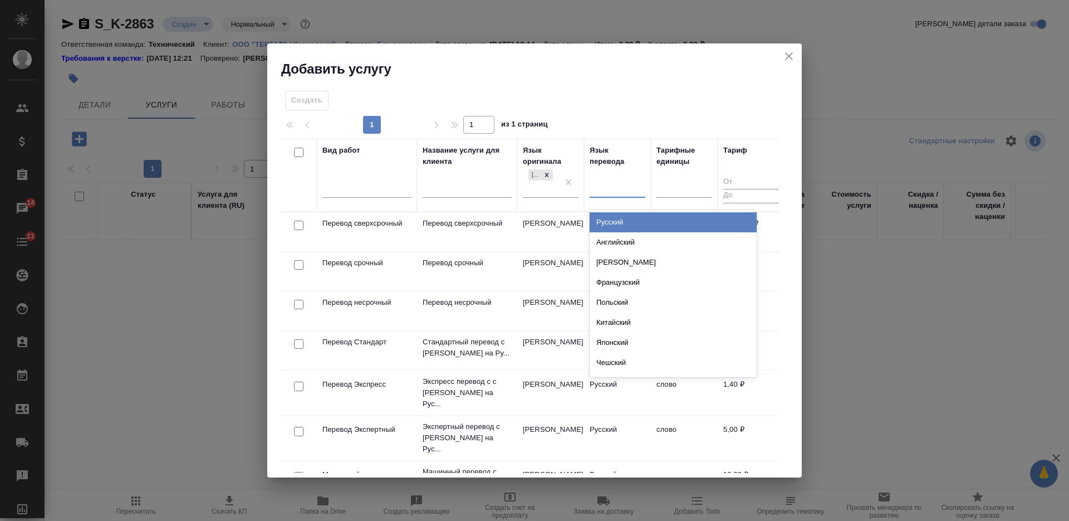
click at [614, 218] on div "Русский" at bounding box center [673, 222] width 167 height 20
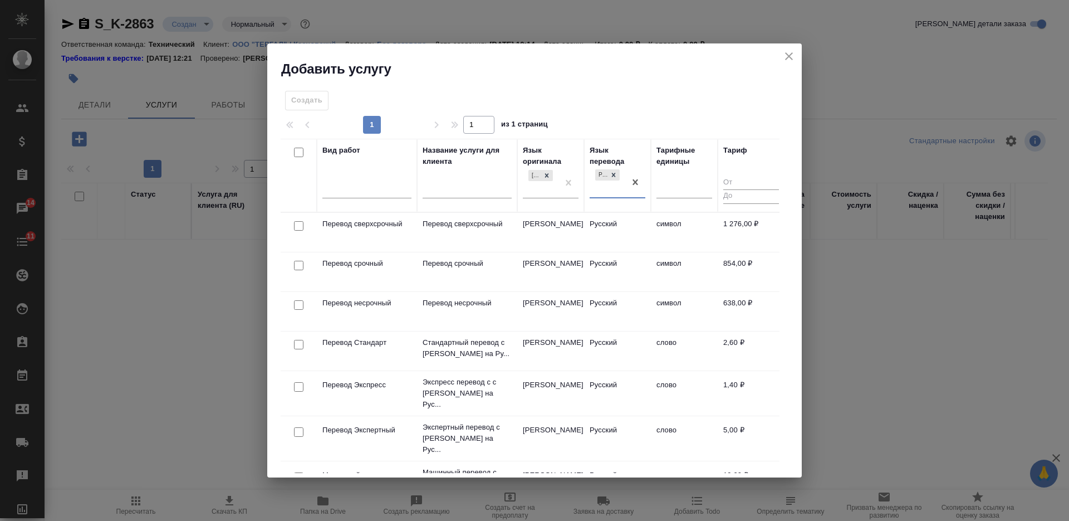
click at [295, 228] on input "checkbox" at bounding box center [298, 225] width 9 height 9
checkbox input "true"
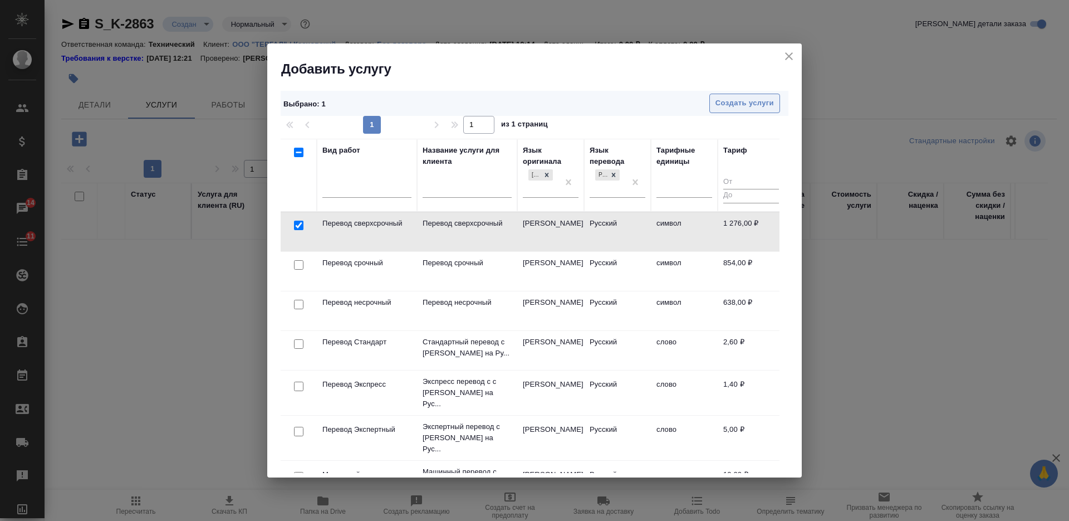
click at [725, 106] on span "Создать услуги" at bounding box center [745, 103] width 58 height 13
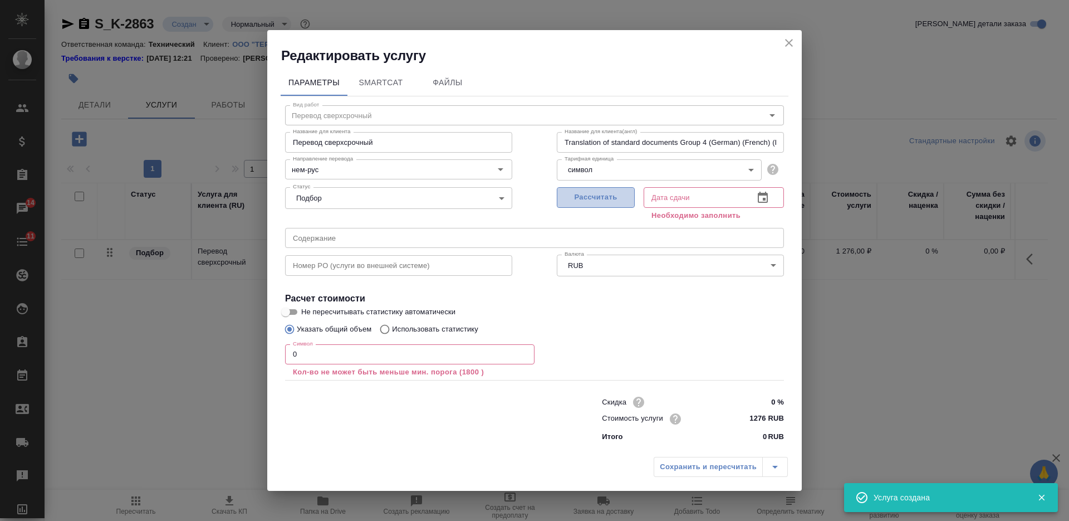
click at [604, 202] on span "Рассчитать" at bounding box center [596, 197] width 66 height 13
type input "14.10.2025 10:15"
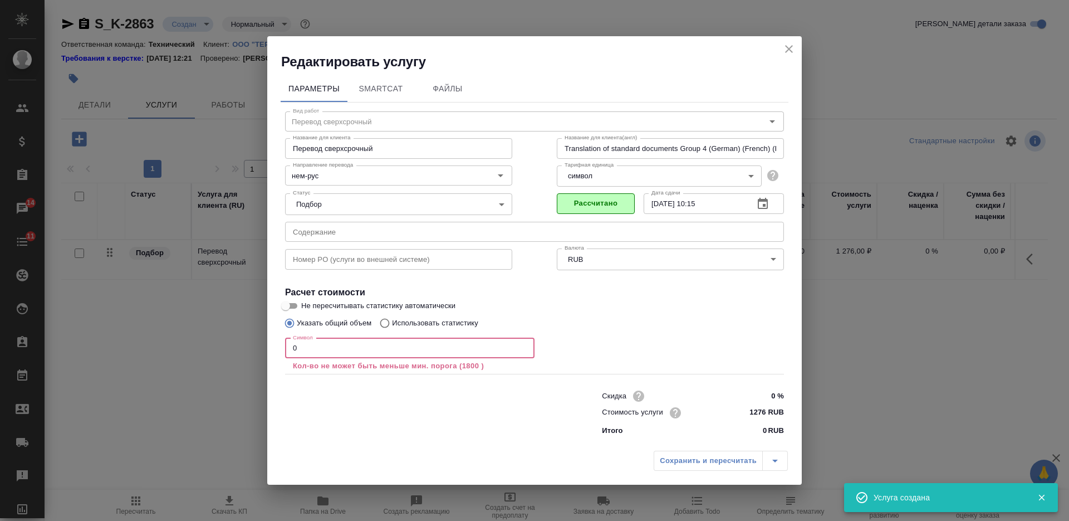
drag, startPoint x: 299, startPoint y: 352, endPoint x: 270, endPoint y: 353, distance: 29.0
click at [270, 353] on div "Параметры SmartCat Файлы Вид работ Перевод сверхсрочный Вид работ Название для …" at bounding box center [534, 258] width 535 height 374
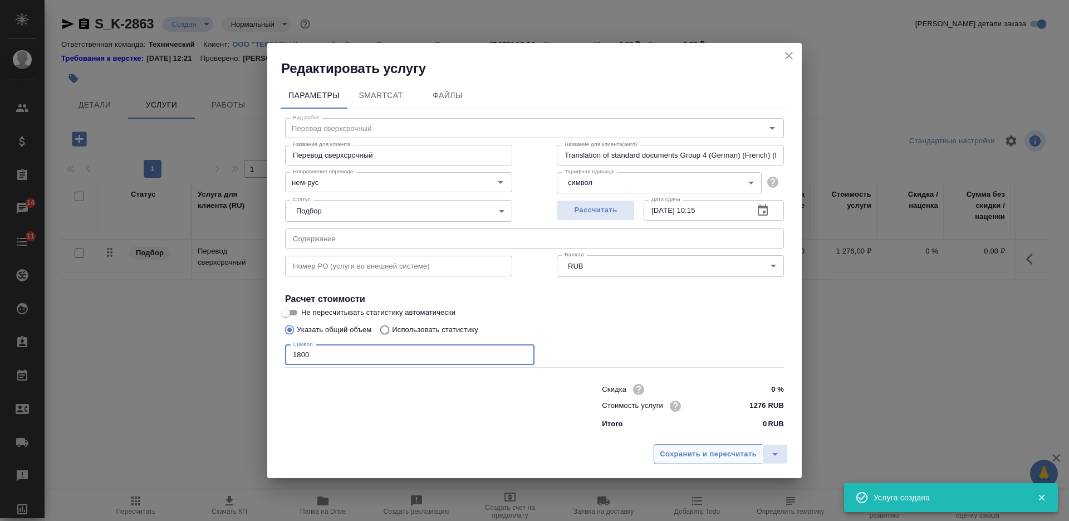
type input "1800"
click at [721, 455] on span "Сохранить и пересчитать" at bounding box center [708, 454] width 97 height 13
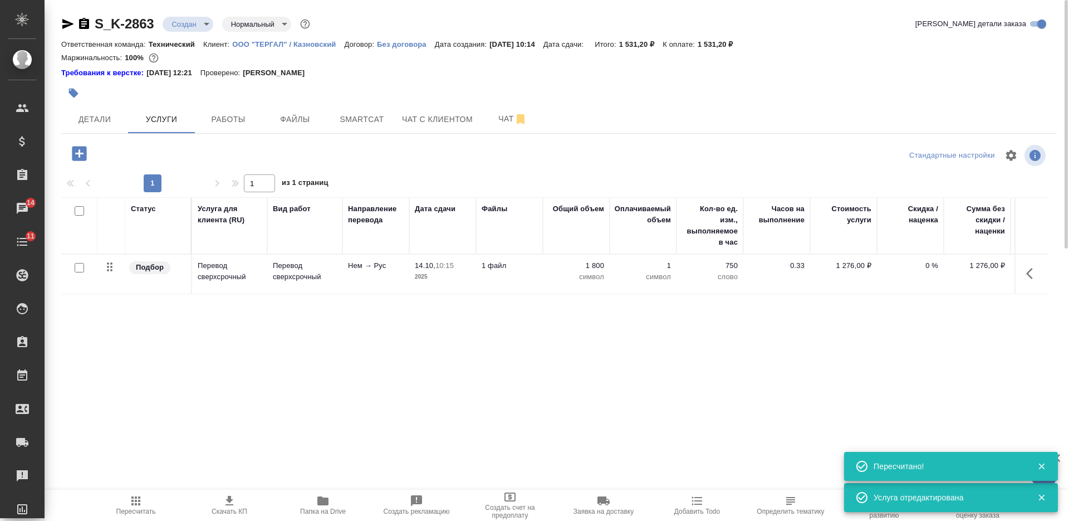
click at [78, 209] on input "checkbox" at bounding box center [79, 210] width 9 height 9
checkbox input "true"
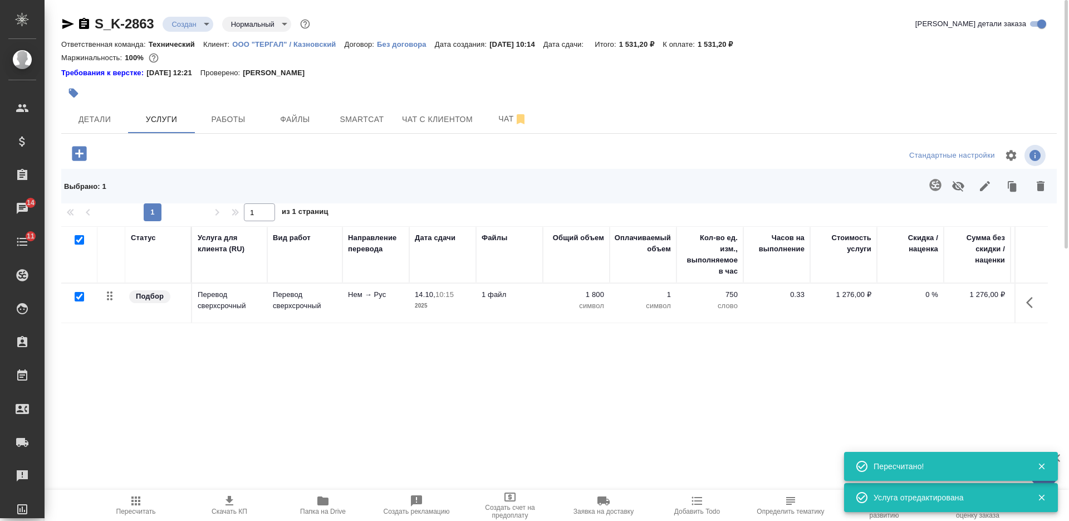
click at [938, 185] on icon "button" at bounding box center [936, 185] width 12 height 12
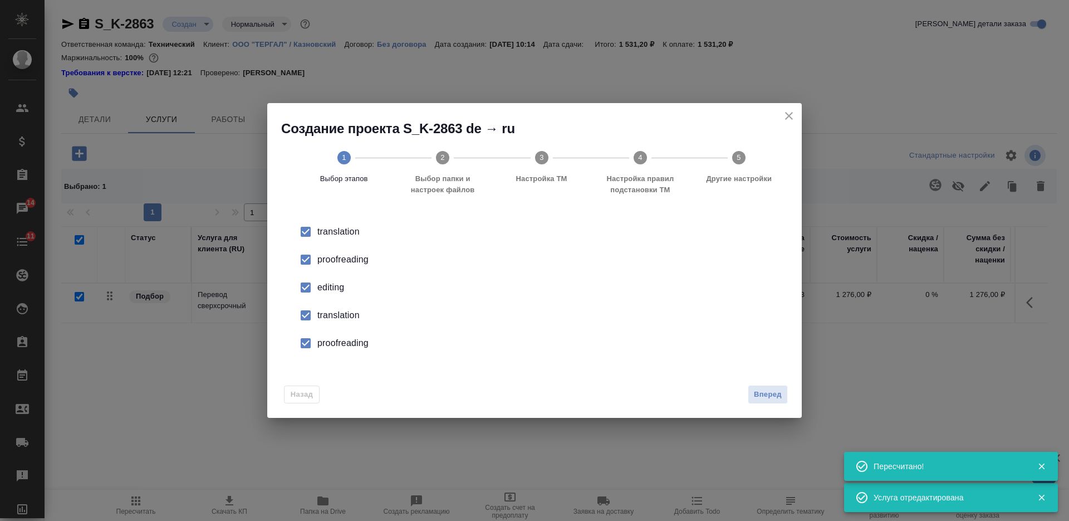
click at [775, 407] on div "Назад Вперед" at bounding box center [534, 392] width 535 height 52
click at [774, 397] on span "Вперед" at bounding box center [768, 394] width 28 height 13
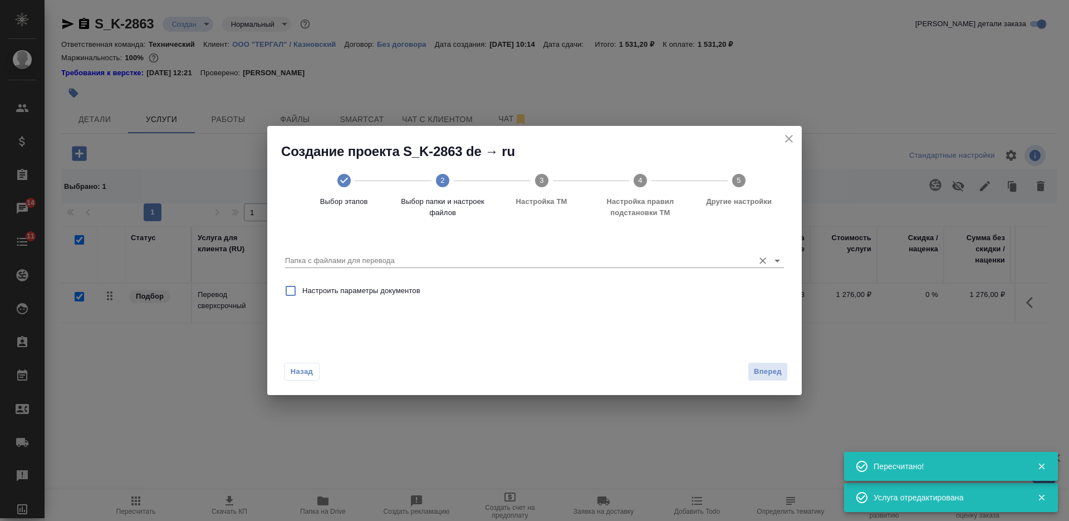
click at [587, 253] on div "Папка с файлами для перевода" at bounding box center [534, 256] width 499 height 23
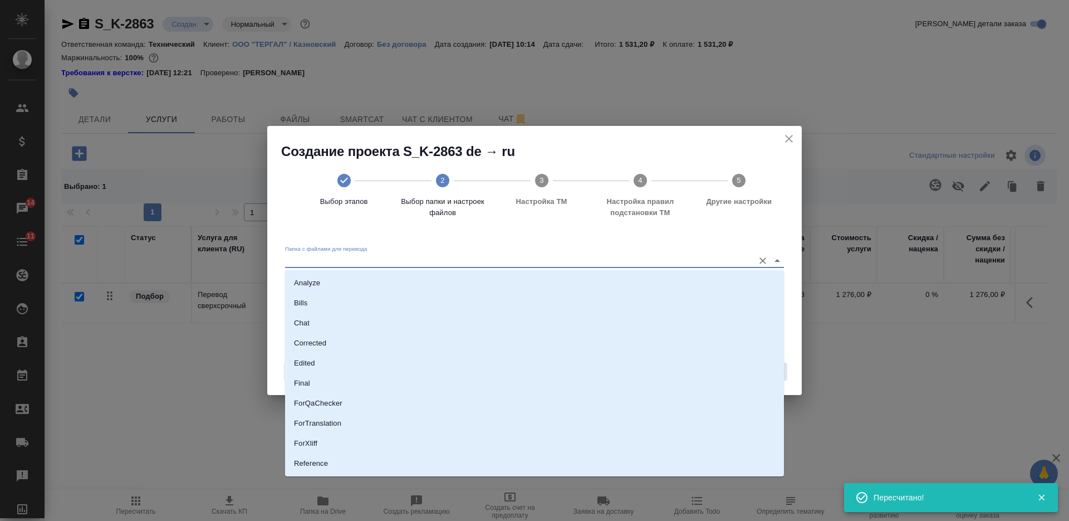
click at [587, 263] on input "Папка с файлами для перевода" at bounding box center [516, 260] width 463 height 13
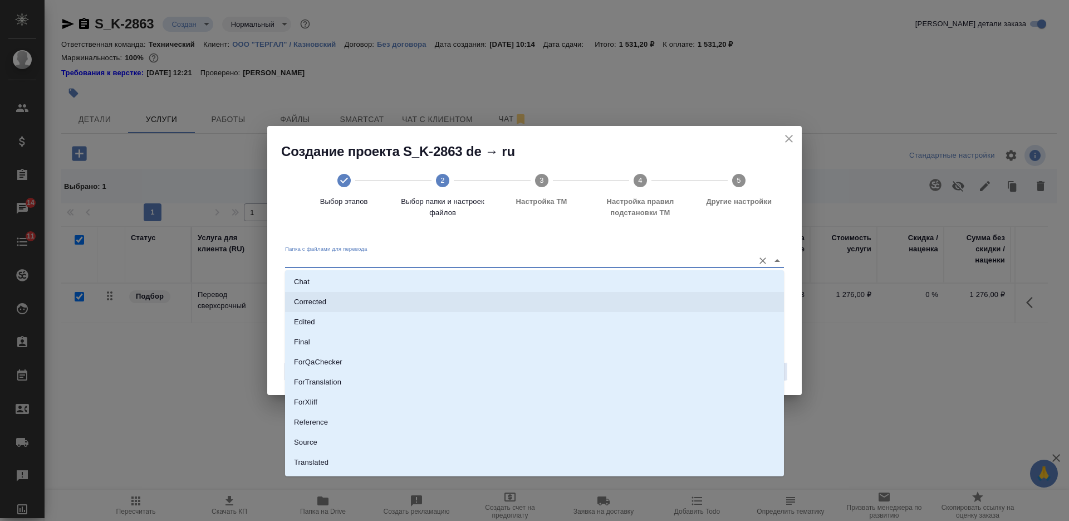
scroll to position [58, 0]
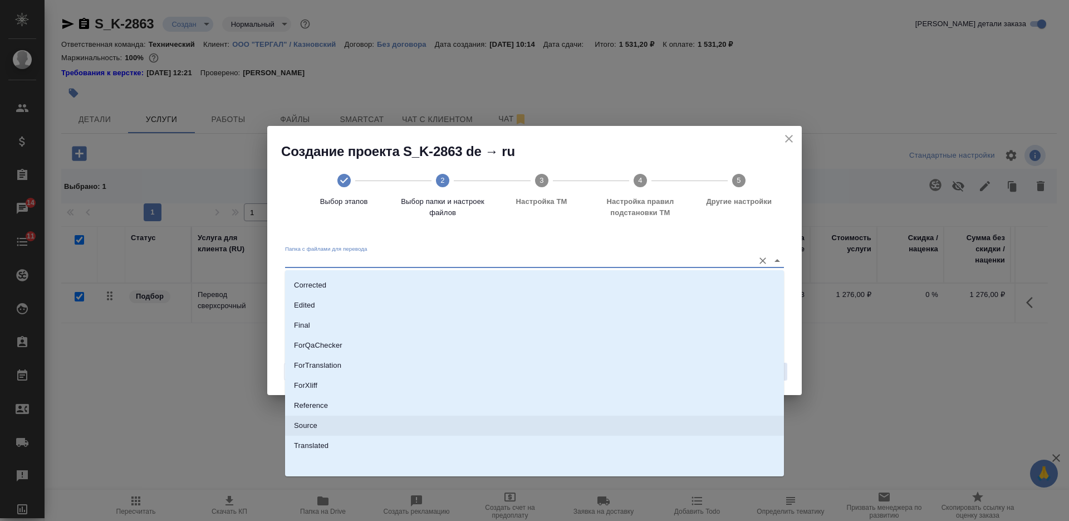
click at [455, 419] on li "Source" at bounding box center [534, 426] width 499 height 20
type input "Source"
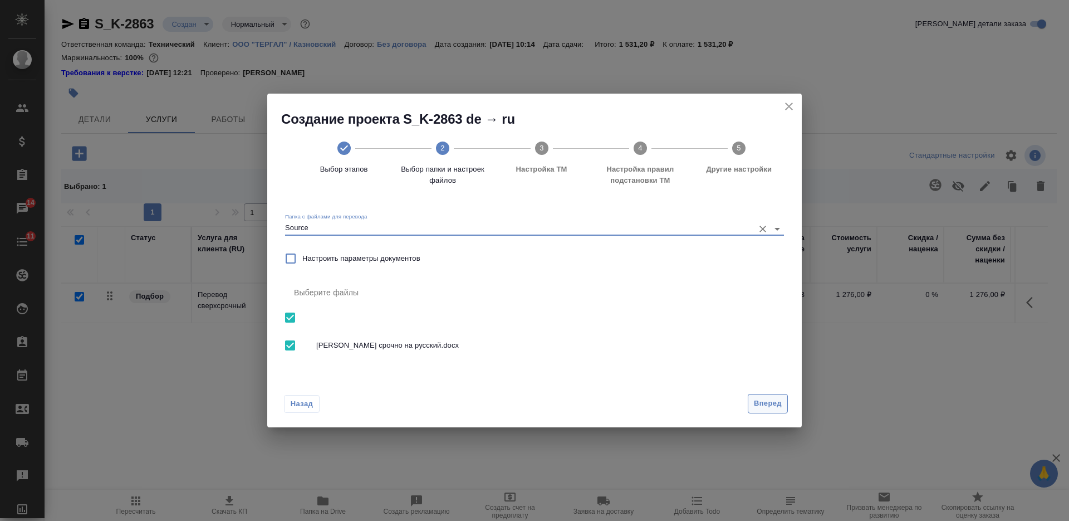
click at [776, 404] on span "Вперед" at bounding box center [768, 403] width 28 height 13
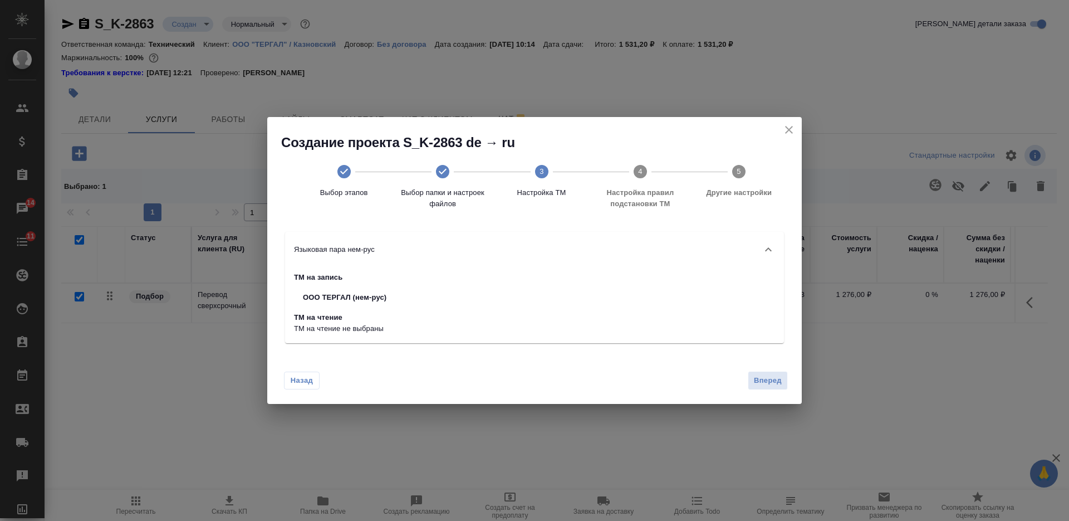
click at [780, 391] on div "Назад Вперед" at bounding box center [534, 378] width 535 height 52
click at [773, 384] on span "Вперед" at bounding box center [768, 380] width 28 height 13
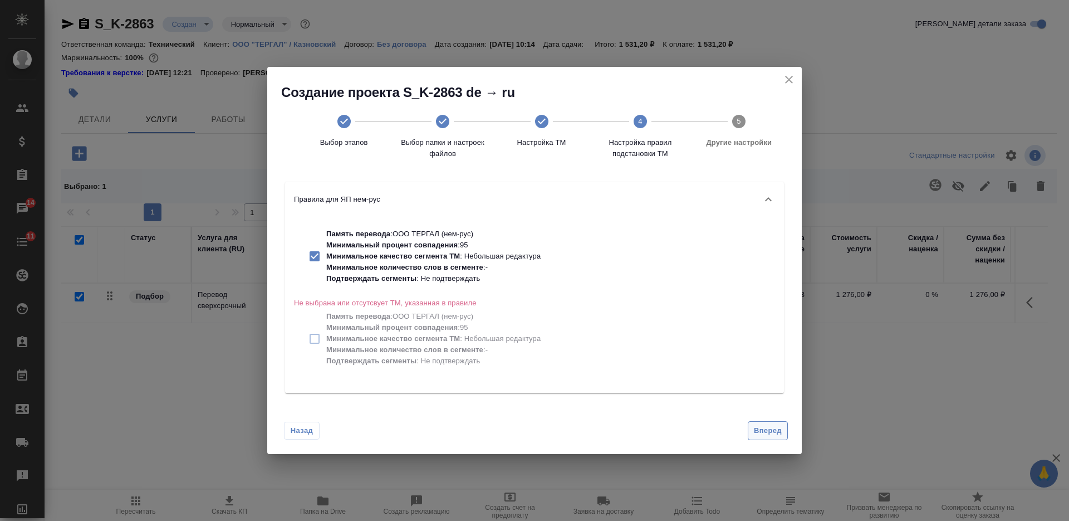
click at [768, 429] on span "Вперед" at bounding box center [768, 430] width 28 height 13
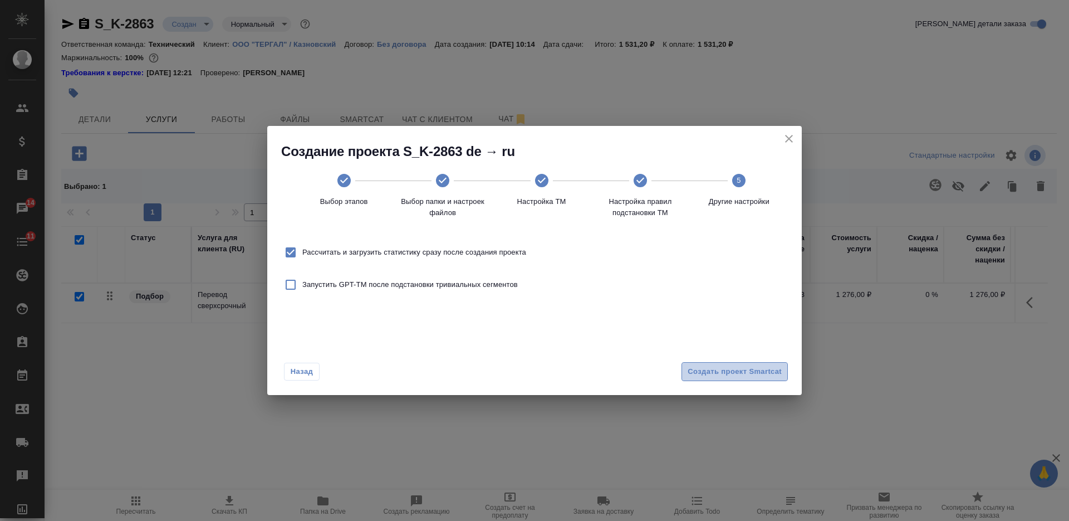
click at [753, 367] on span "Создать проект Smartcat" at bounding box center [735, 371] width 94 height 13
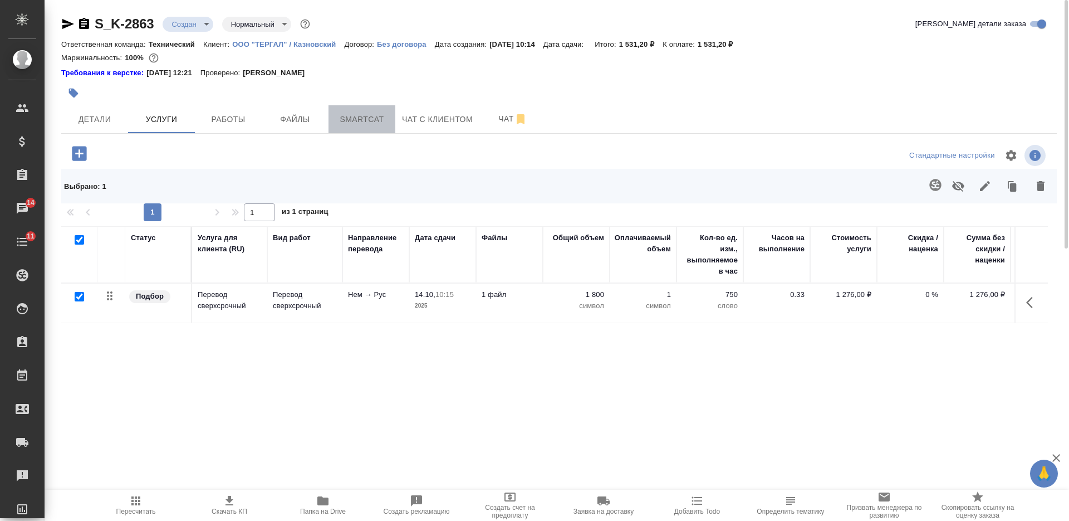
click at [360, 131] on button "Smartcat" at bounding box center [362, 119] width 67 height 28
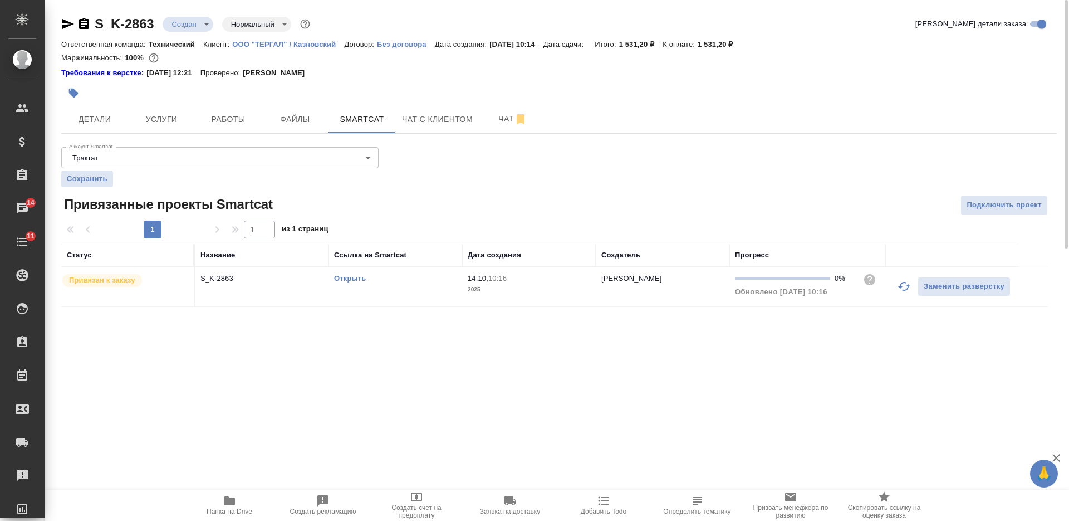
click at [345, 277] on link "Открыть" at bounding box center [350, 278] width 32 height 8
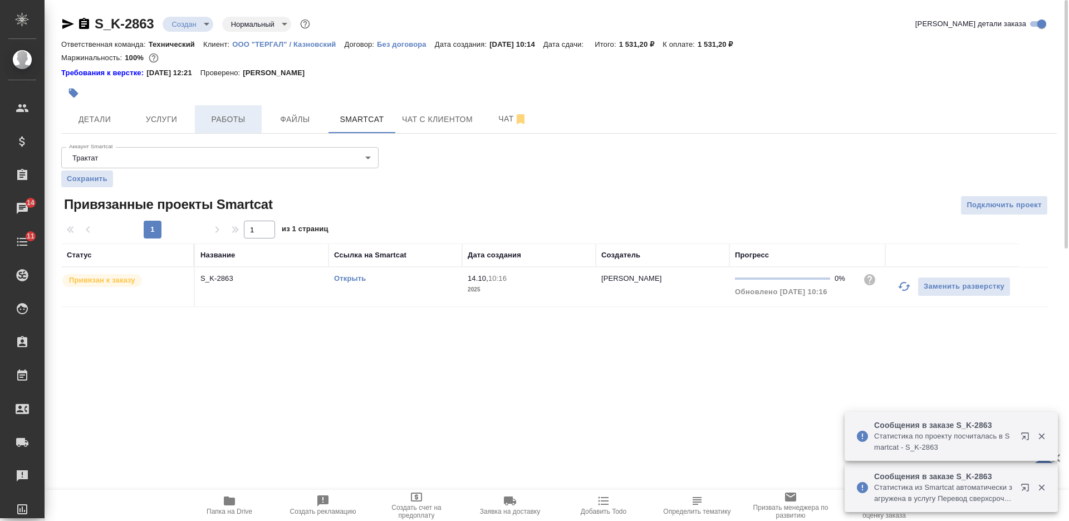
click at [214, 120] on span "Работы" at bounding box center [228, 120] width 53 height 14
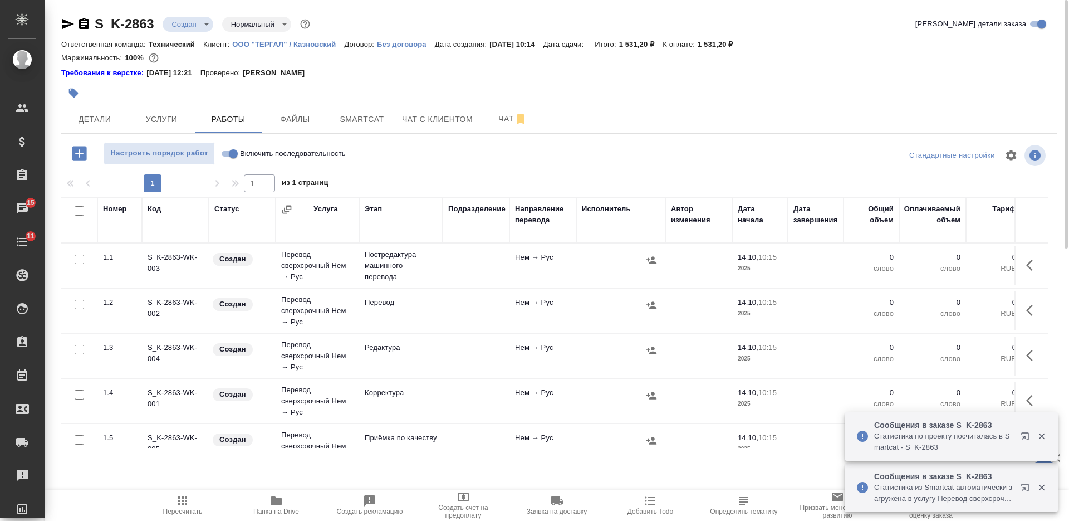
click at [78, 213] on input "checkbox" at bounding box center [79, 210] width 9 height 9
checkbox input "true"
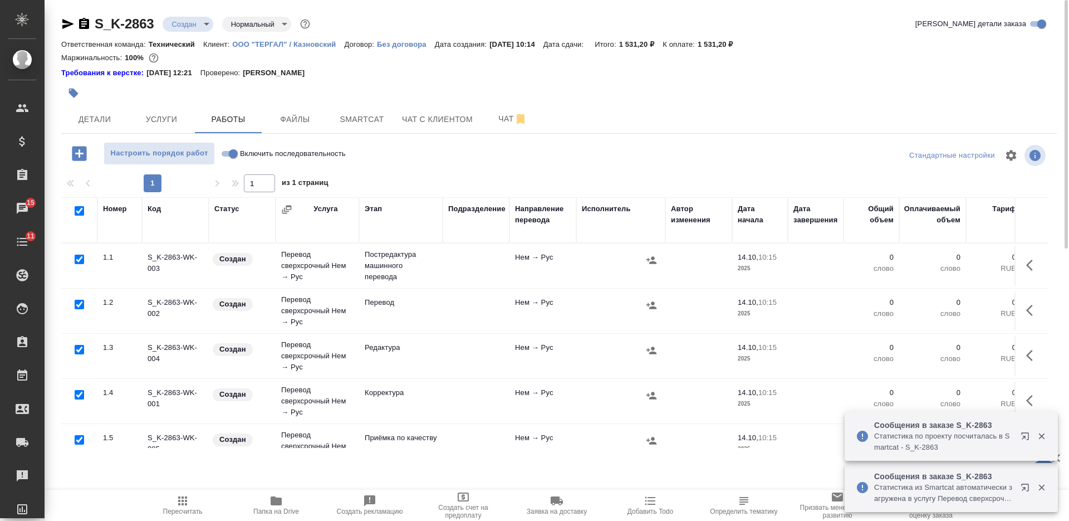
checkbox input "true"
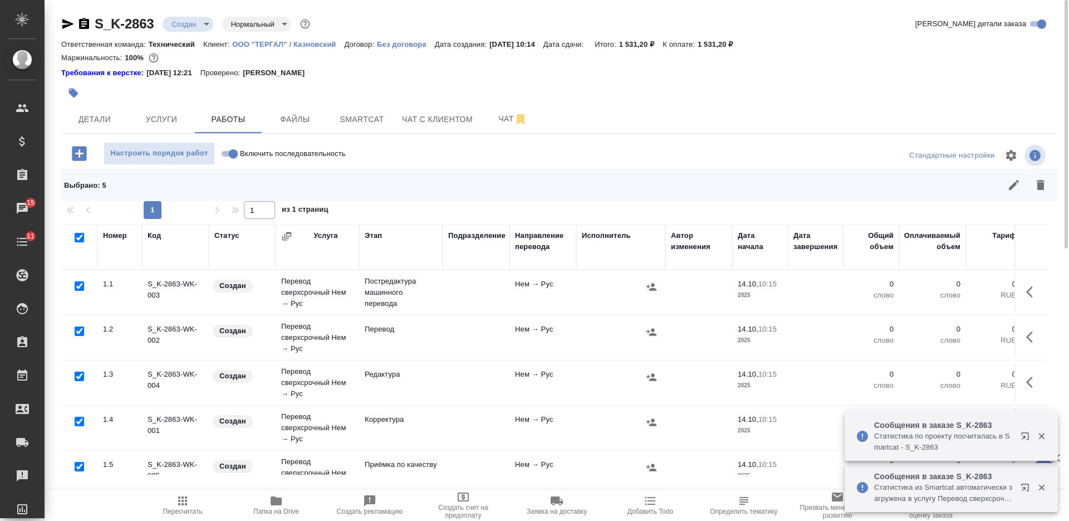
click at [74, 329] on div at bounding box center [79, 332] width 25 height 16
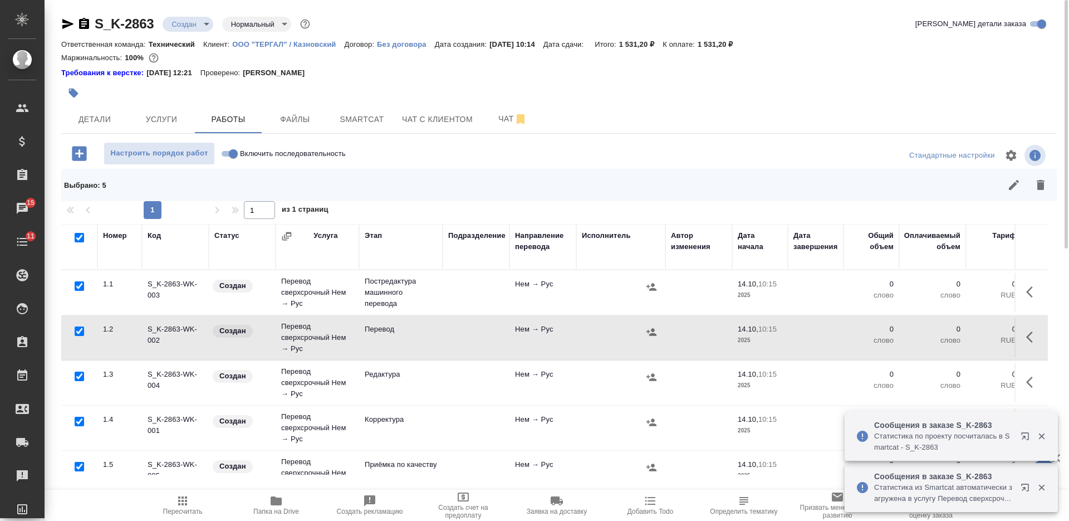
click at [76, 331] on input "checkbox" at bounding box center [79, 330] width 9 height 9
checkbox input "false"
click at [1043, 183] on icon "button" at bounding box center [1041, 185] width 8 height 10
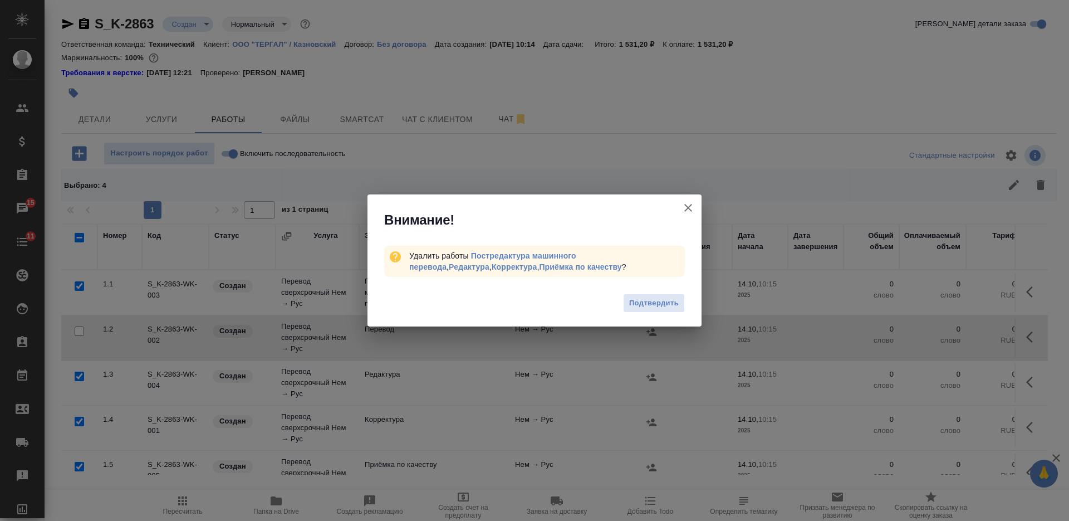
click at [674, 306] on span "Подтвердить" at bounding box center [654, 303] width 50 height 13
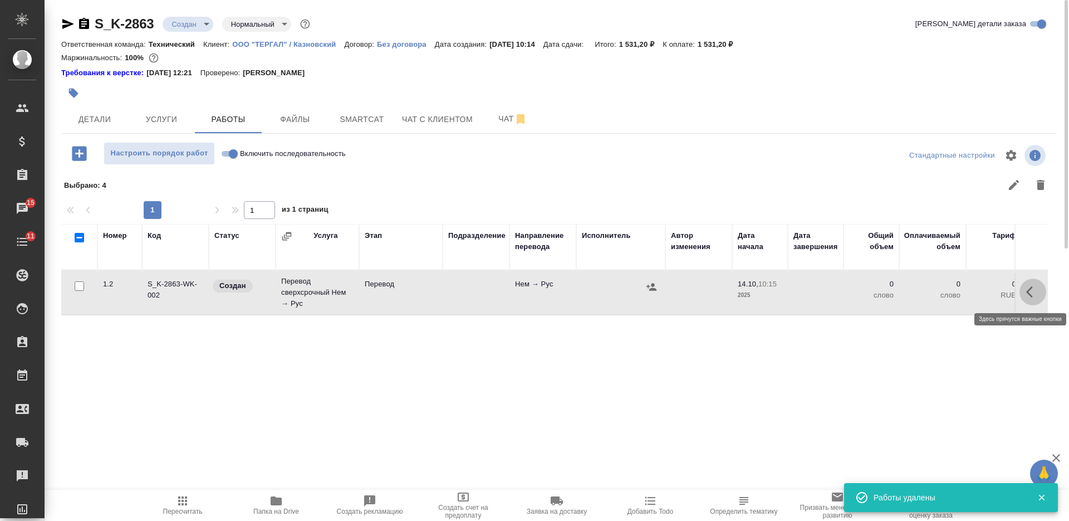
click at [1029, 287] on icon "button" at bounding box center [1033, 291] width 13 height 13
click at [950, 292] on icon "button" at bounding box center [951, 292] width 10 height 10
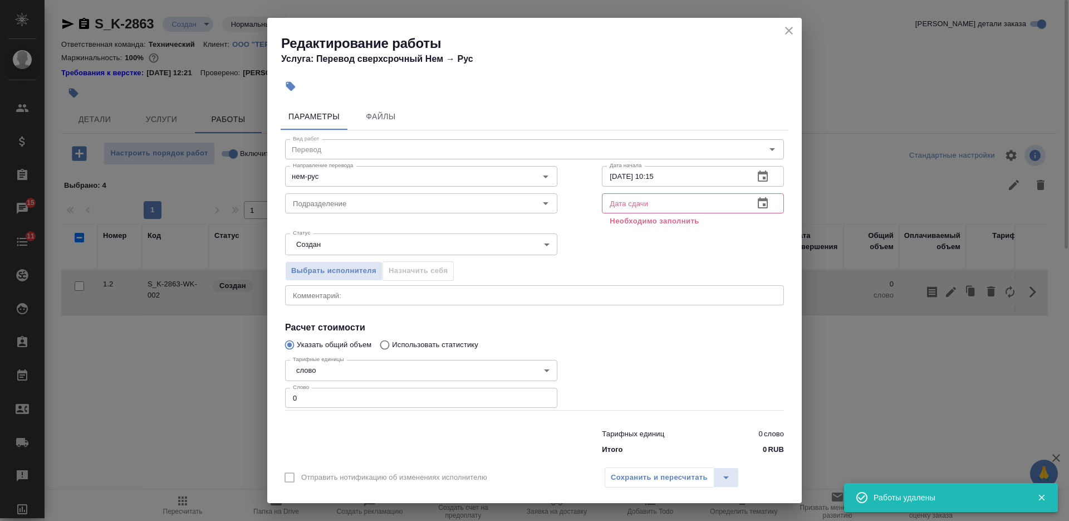
click at [492, 302] on div "x Комментарий:" at bounding box center [534, 295] width 499 height 20
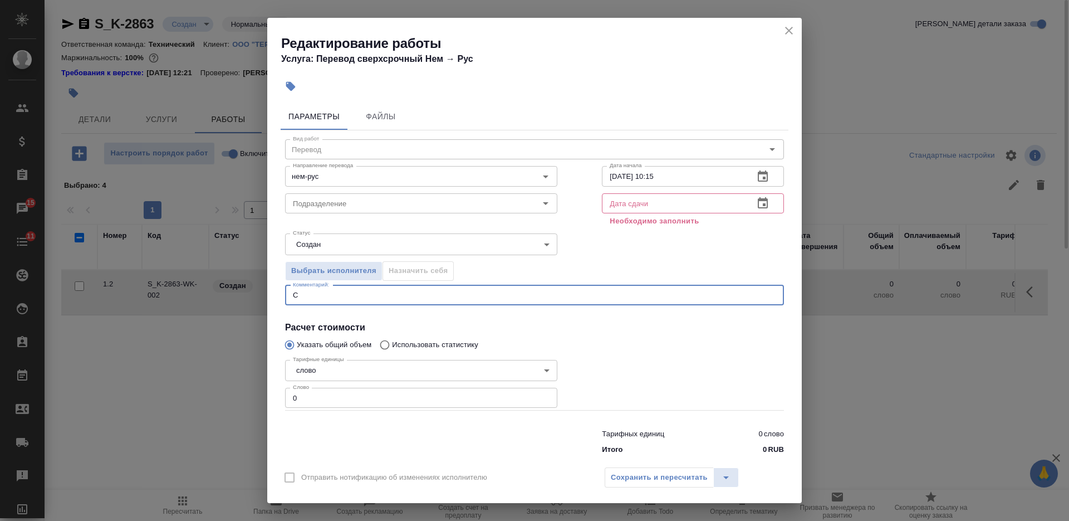
type textarea "С"
click at [788, 25] on icon "close" at bounding box center [789, 30] width 13 height 13
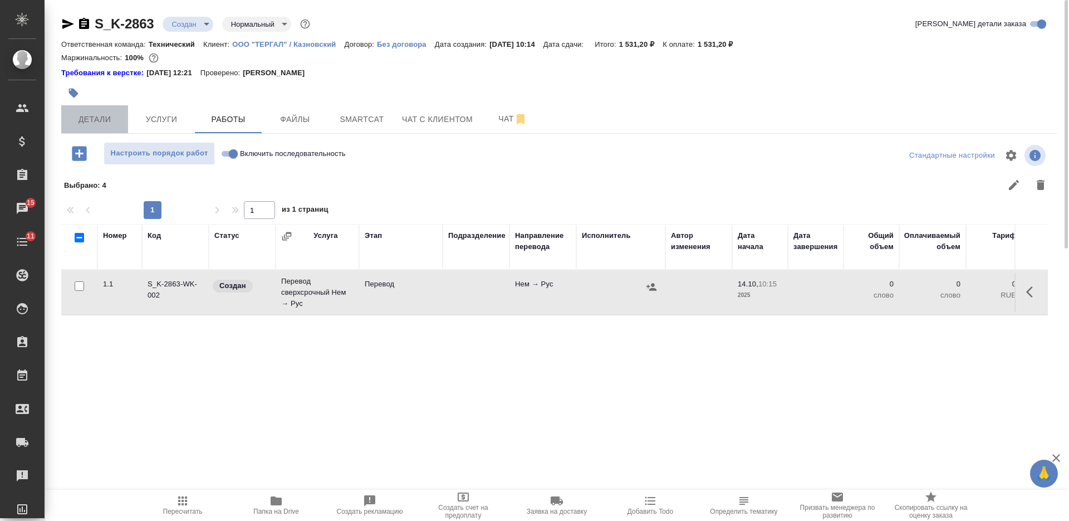
click at [97, 121] on span "Детали" at bounding box center [94, 120] width 53 height 14
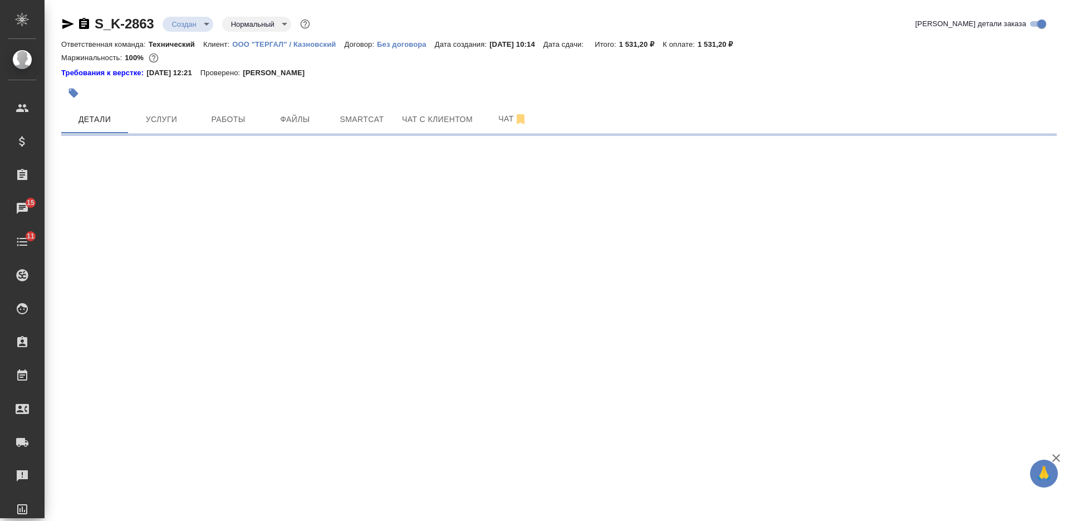
select select "RU"
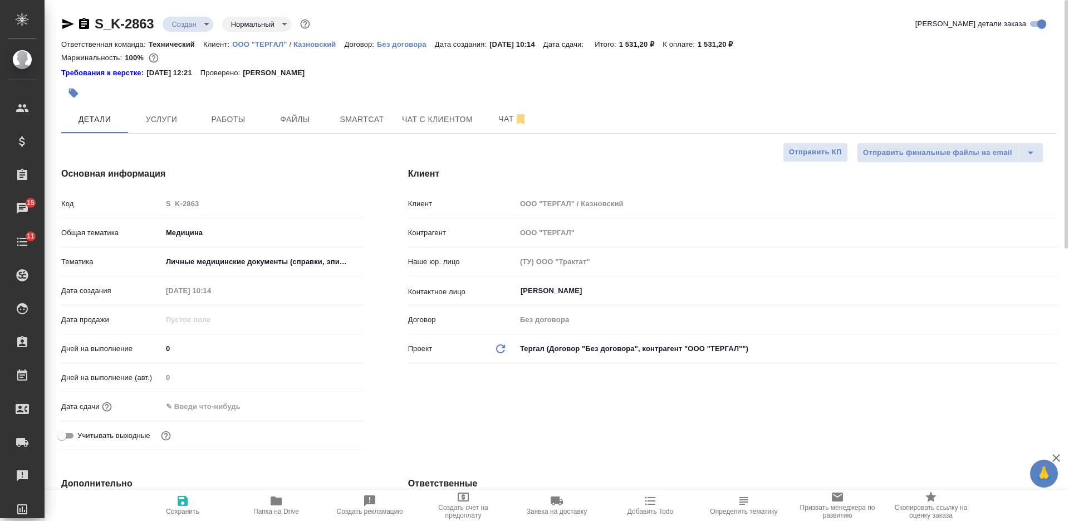
type textarea "x"
click at [190, 399] on input "text" at bounding box center [210, 406] width 97 height 16
type input "1_.__.____ __:__"
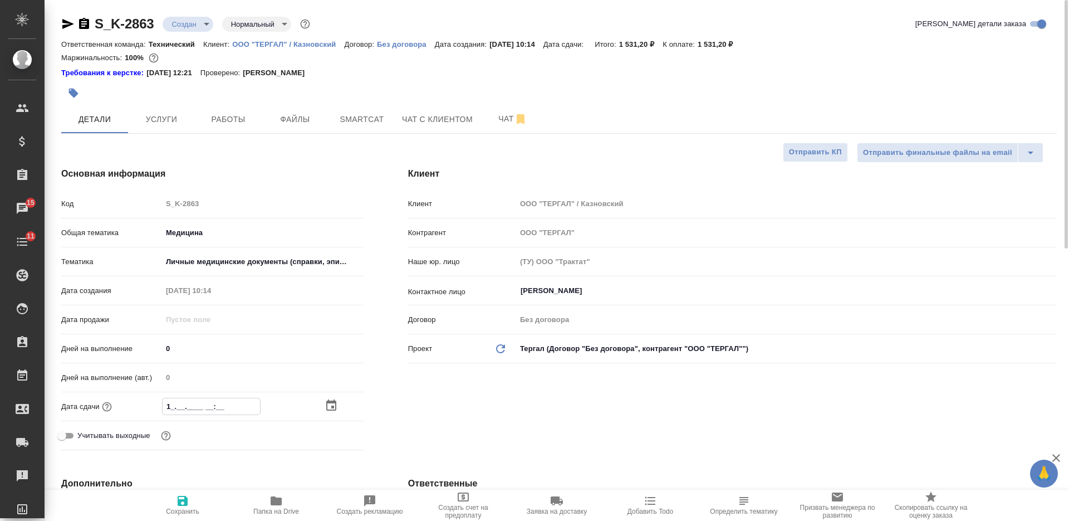
type textarea "x"
type input "14.__.____ __:__"
type textarea "x"
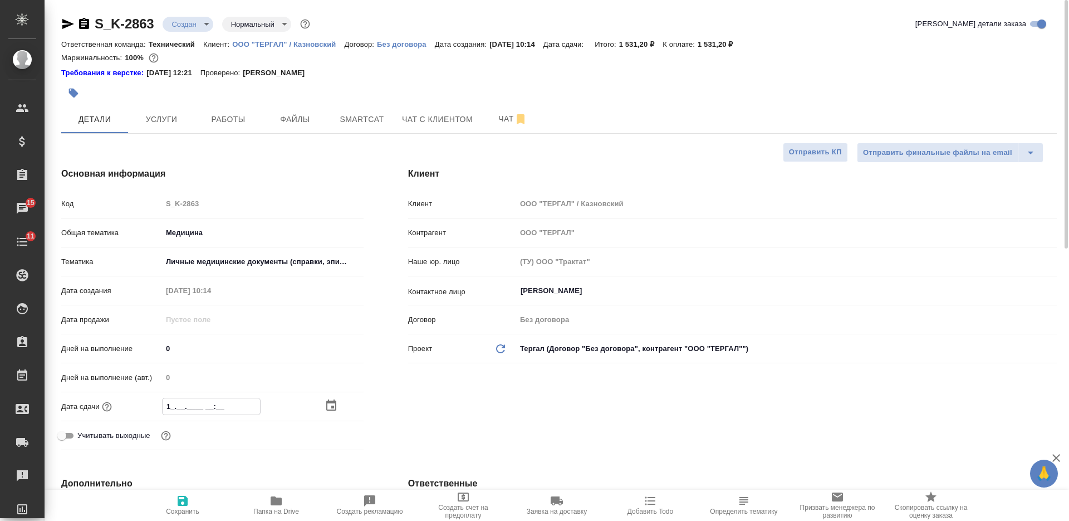
type textarea "x"
type input "14.1_.____ __:__"
type textarea "x"
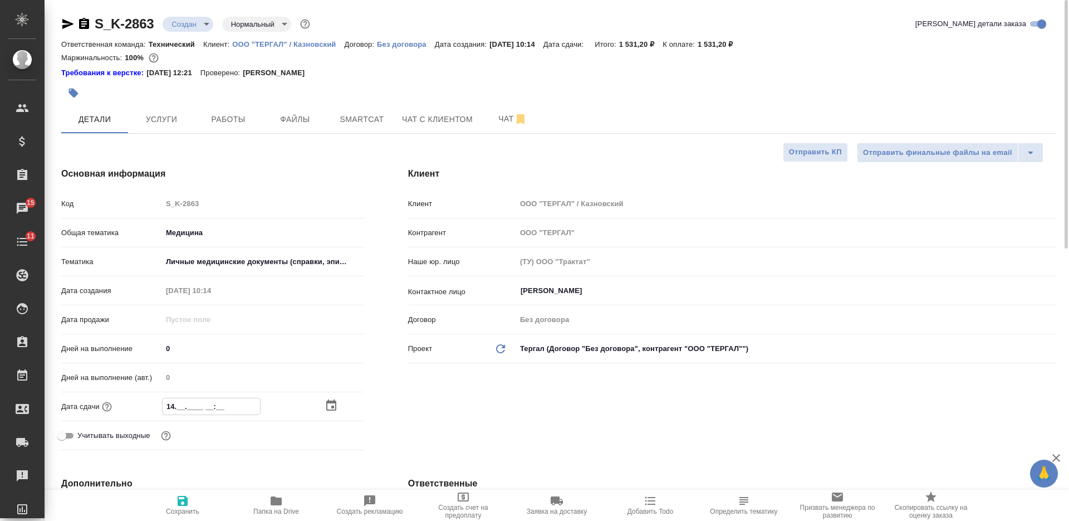
type textarea "x"
type input "14.10.____ __:__"
type textarea "x"
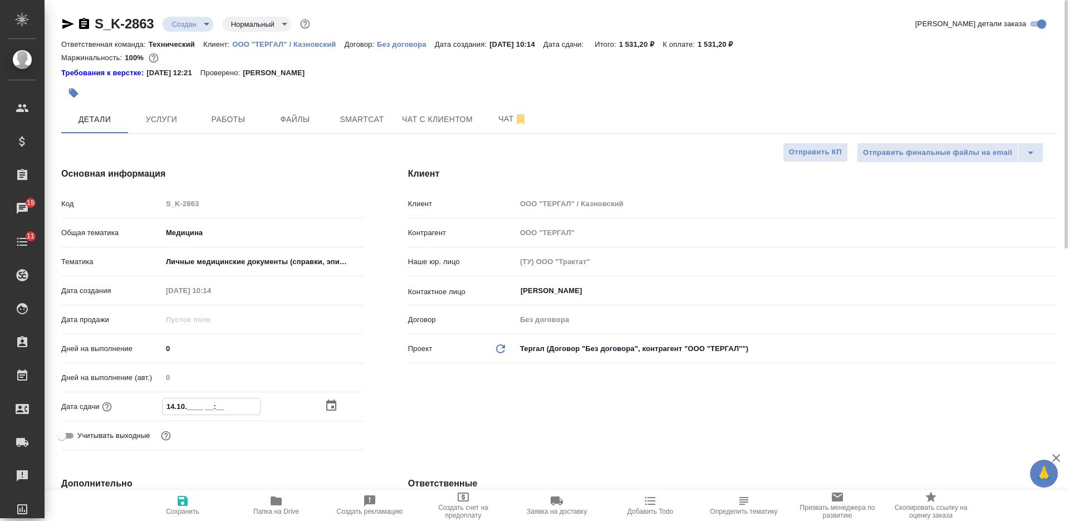
type input "14.10.2___ __:__"
type textarea "x"
type input "14.10.20__ __:__"
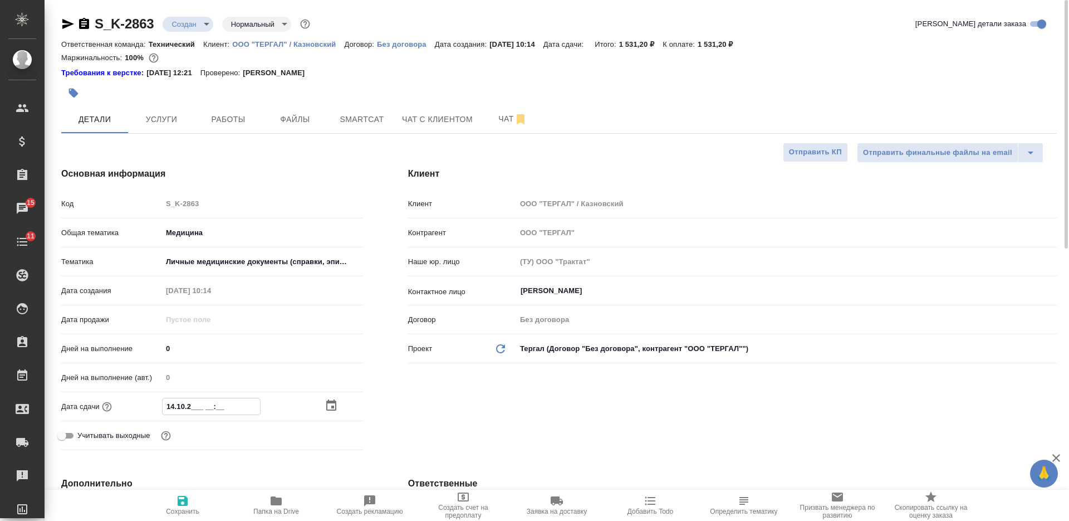
type textarea "x"
type input "14.10.202_ __:__"
type textarea "x"
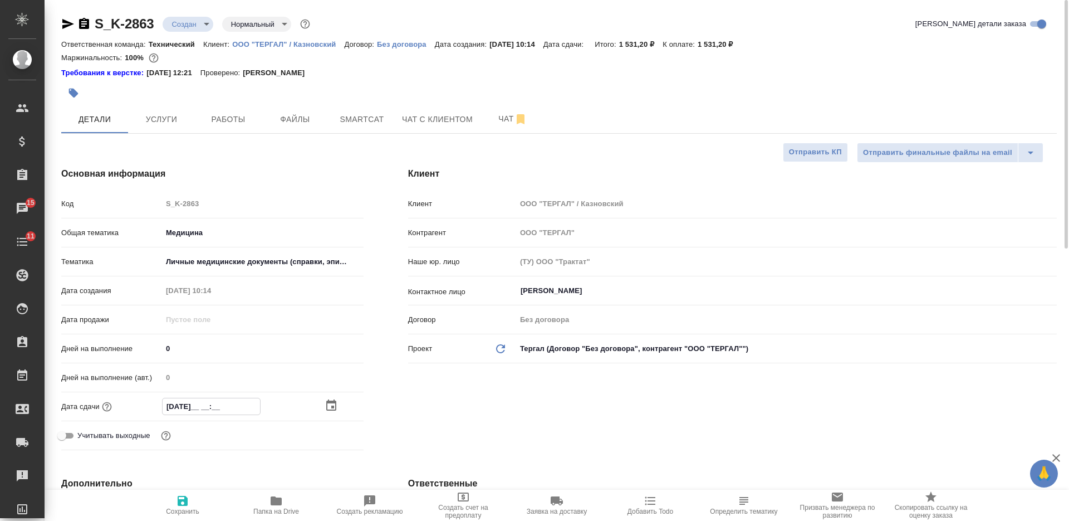
type textarea "x"
type input "14.10.2025 __:__"
type textarea "x"
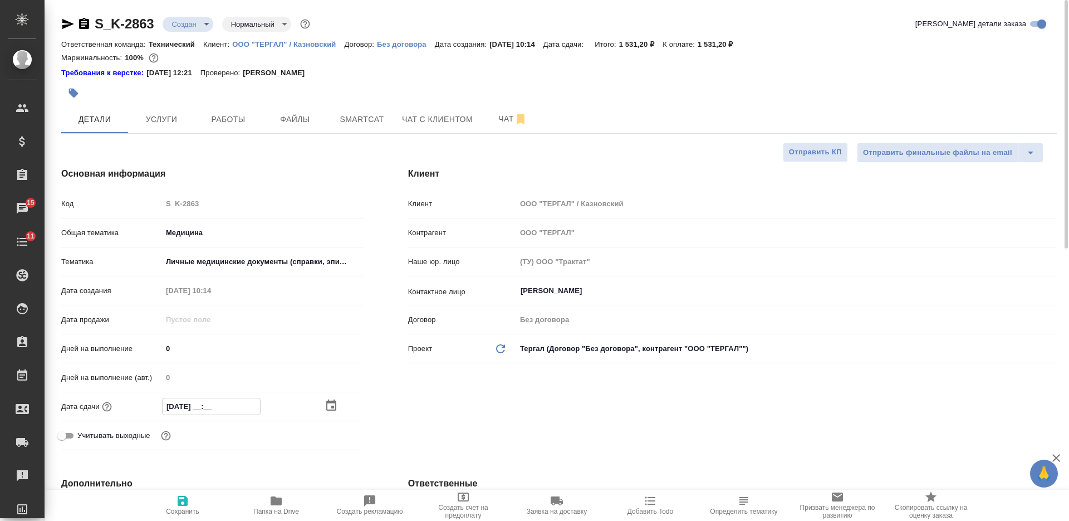
type textarea "x"
type input "14.10.2025 1_:__"
type textarea "x"
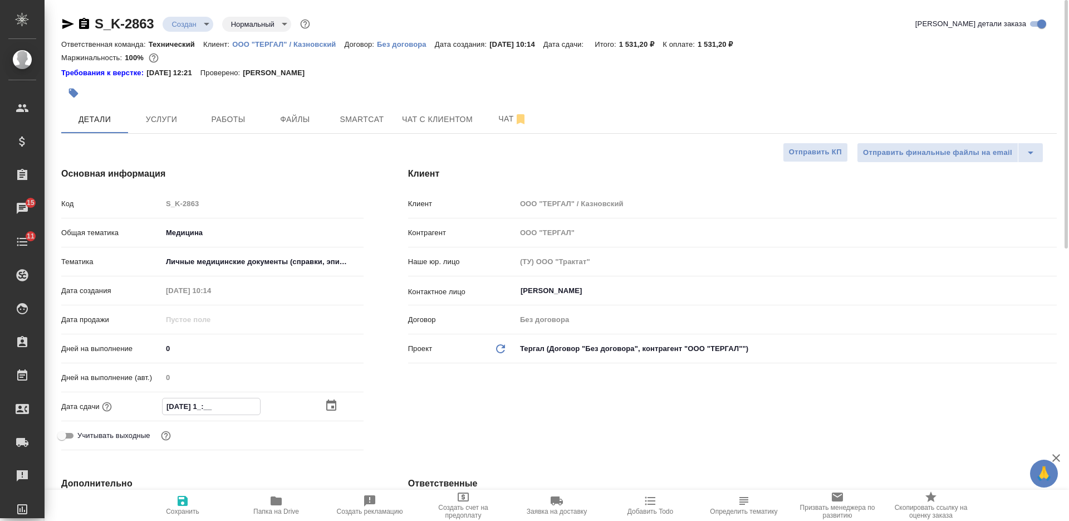
type input "14.10.2025 12:__"
type textarea "x"
type input "14.10.2025 12:0_"
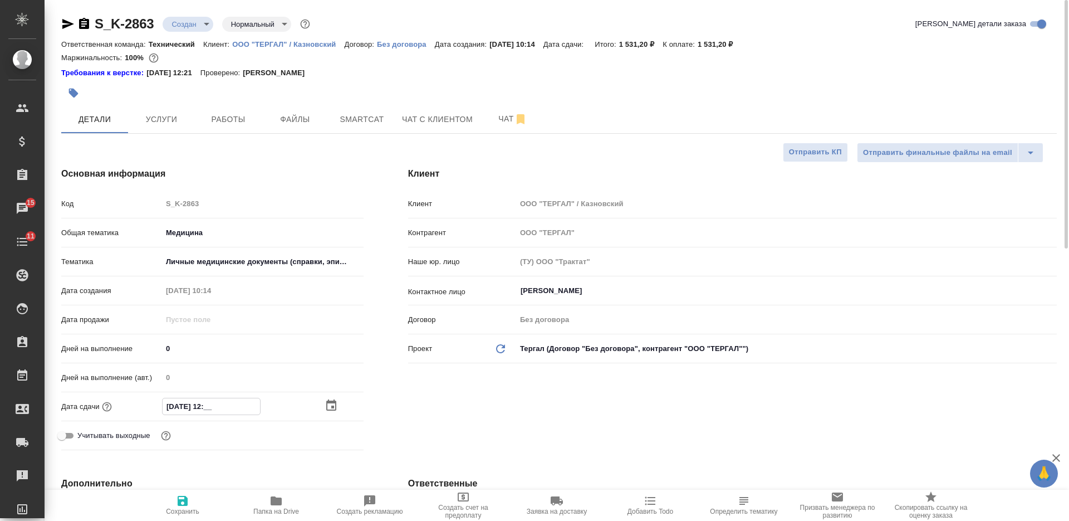
type textarea "x"
type input "14.10.2025 12:00"
type textarea "x"
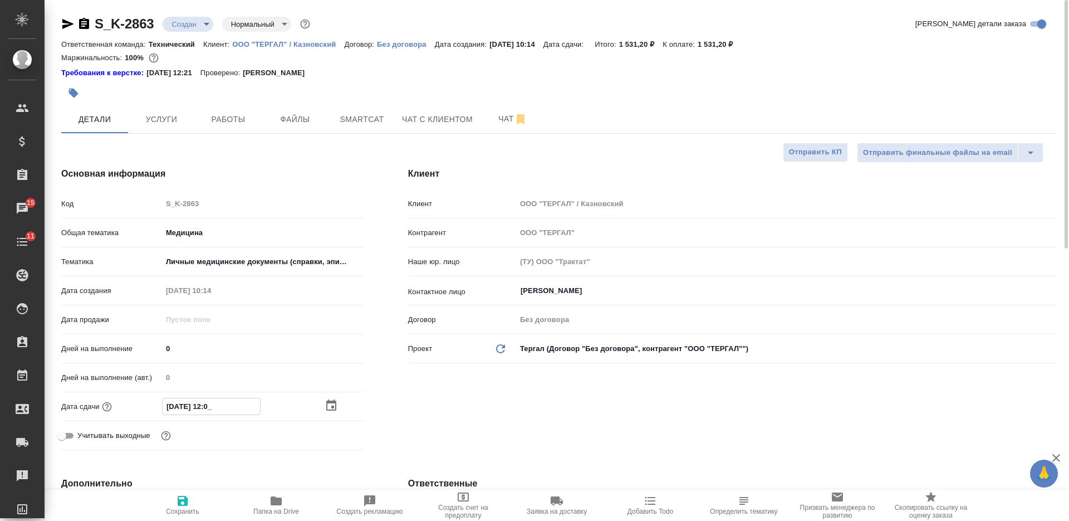
type textarea "x"
type input "14.10.2025 12:00"
click at [194, 501] on span "Сохранить" at bounding box center [183, 504] width 80 height 21
type textarea "x"
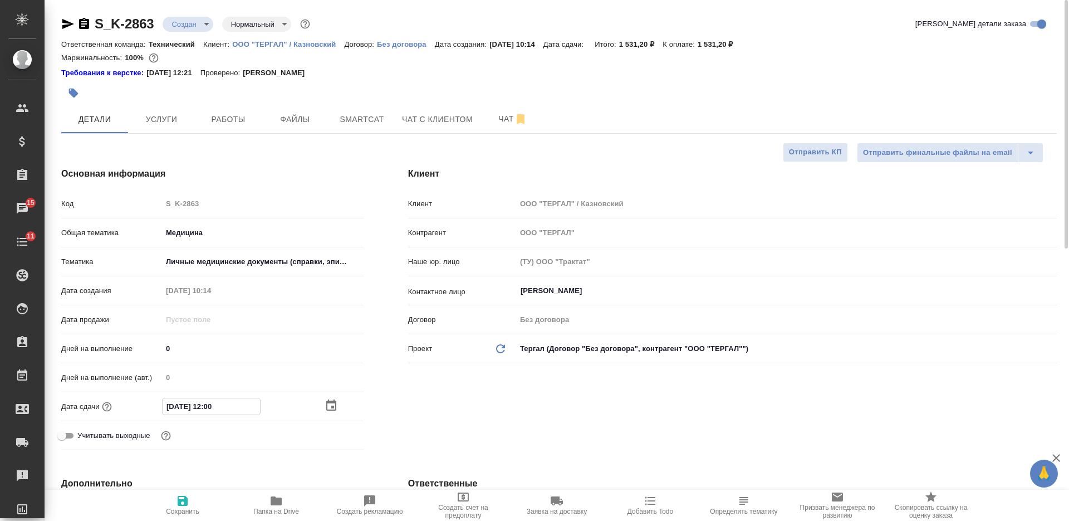
type textarea "x"
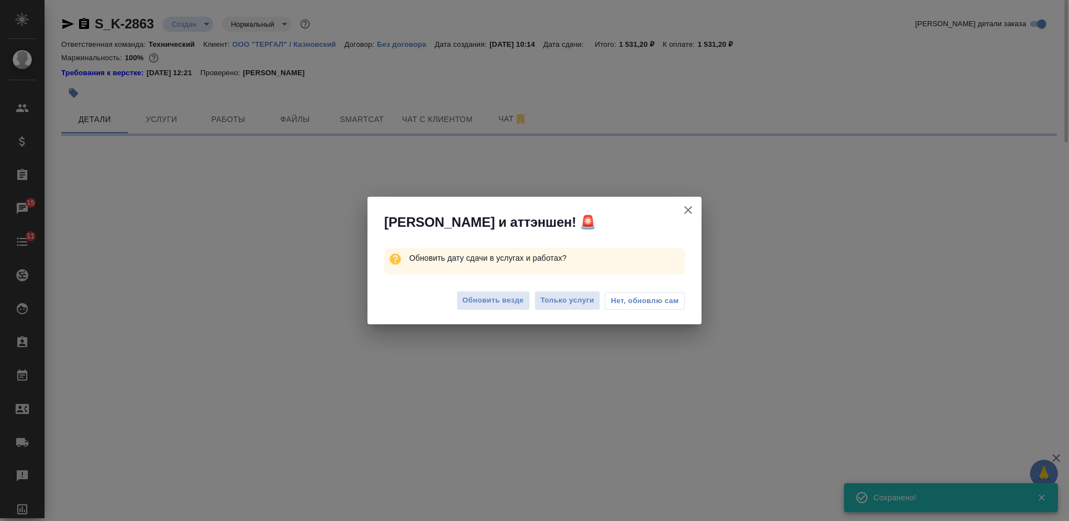
select select "RU"
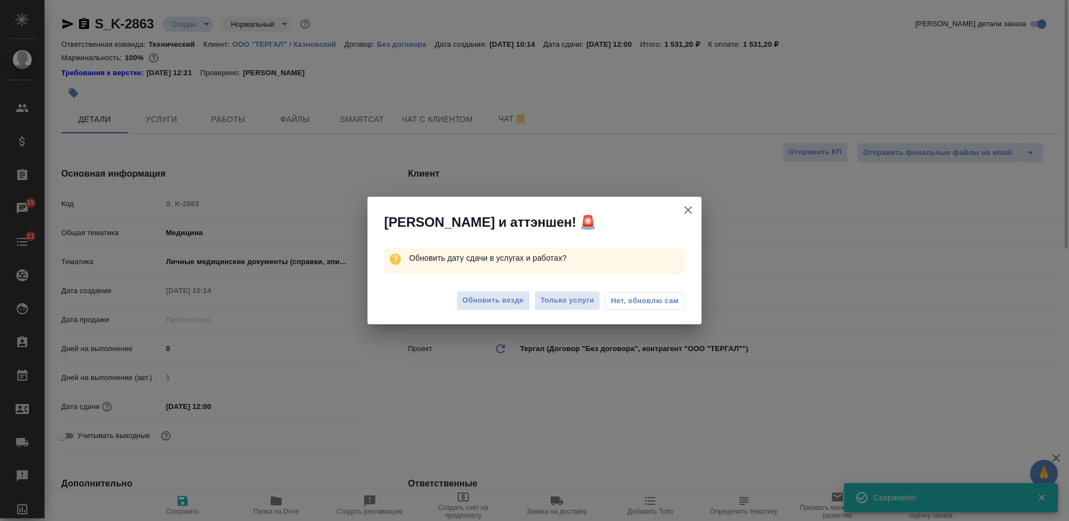
type textarea "x"
click at [572, 304] on span "Только услуги" at bounding box center [568, 300] width 54 height 13
type textarea "x"
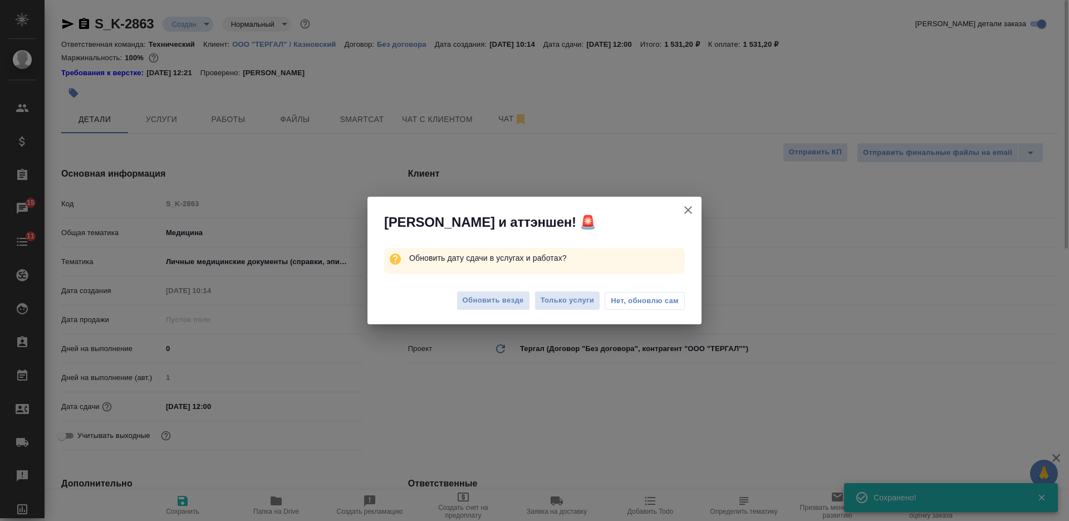
type textarea "x"
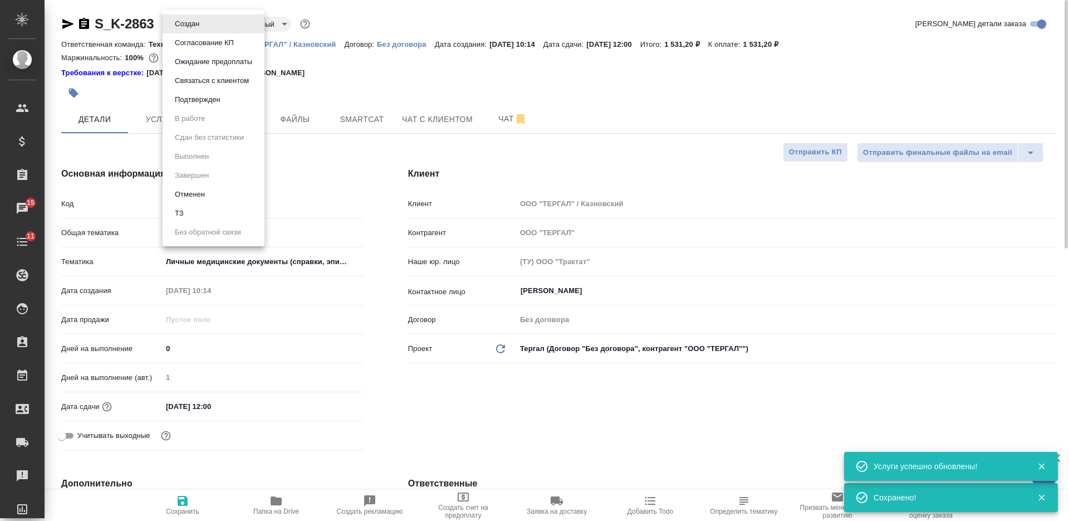
click at [197, 25] on body "🙏 .cls-1 fill:#fff; AWATERA Nikiforova Valeria Клиенты Спецификации Заказы 15 Ч…" at bounding box center [534, 260] width 1069 height 521
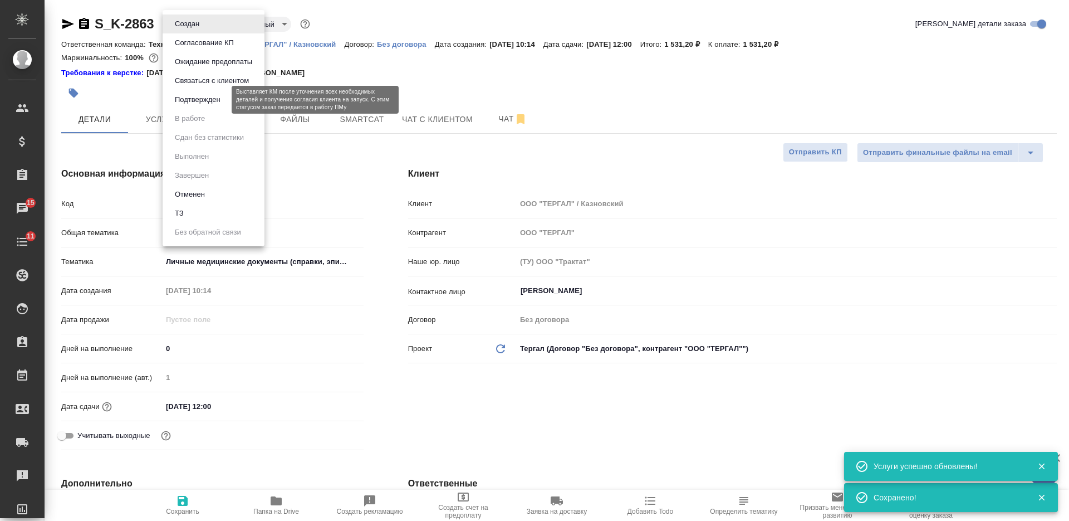
click at [202, 102] on button "Подтвержден" at bounding box center [198, 100] width 52 height 12
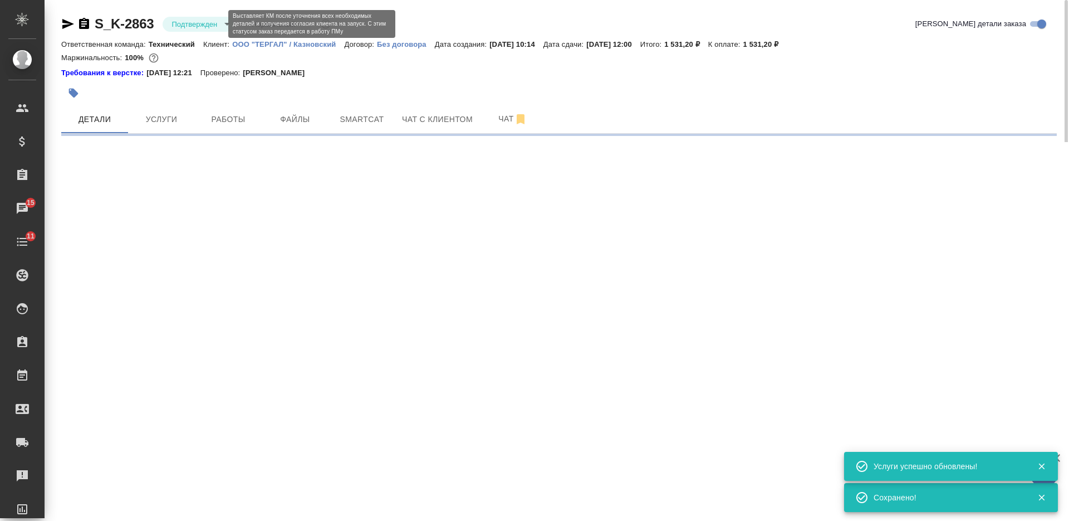
select select "RU"
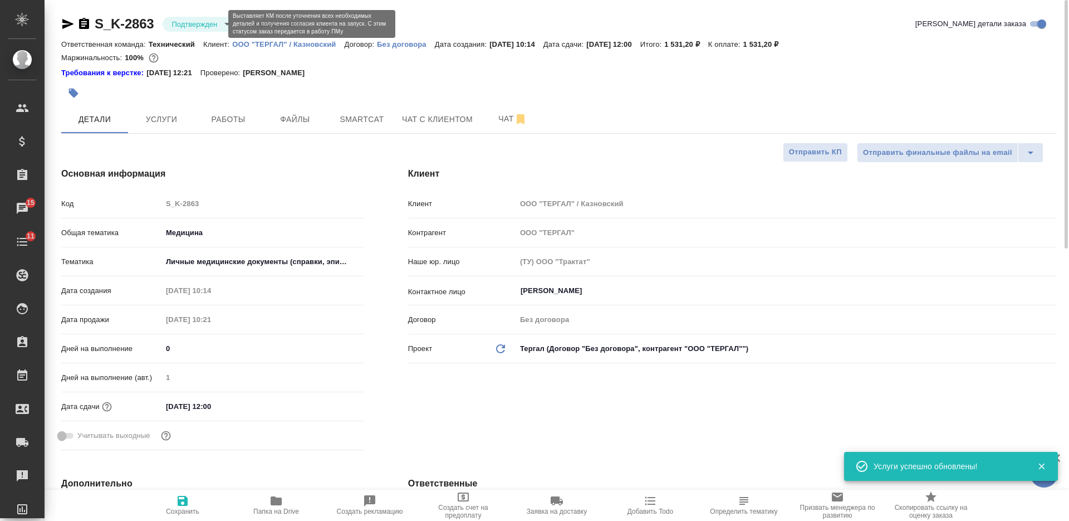
type textarea "x"
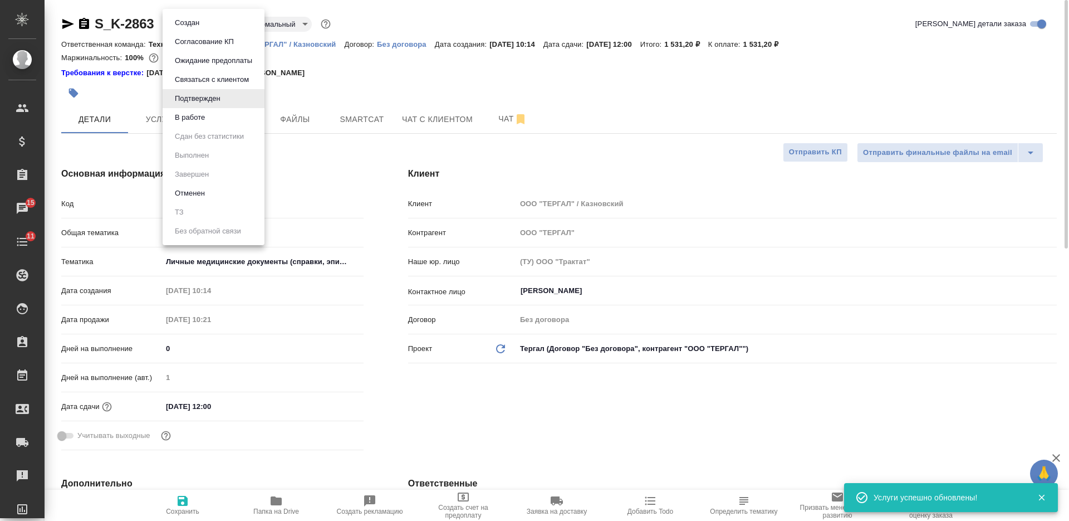
click at [201, 25] on body "🙏 .cls-1 fill:#fff; AWATERA Nikiforova Valeria Клиенты Спецификации Заказы 15 Ч…" at bounding box center [534, 260] width 1069 height 521
click at [200, 116] on button "В работе" at bounding box center [190, 117] width 37 height 12
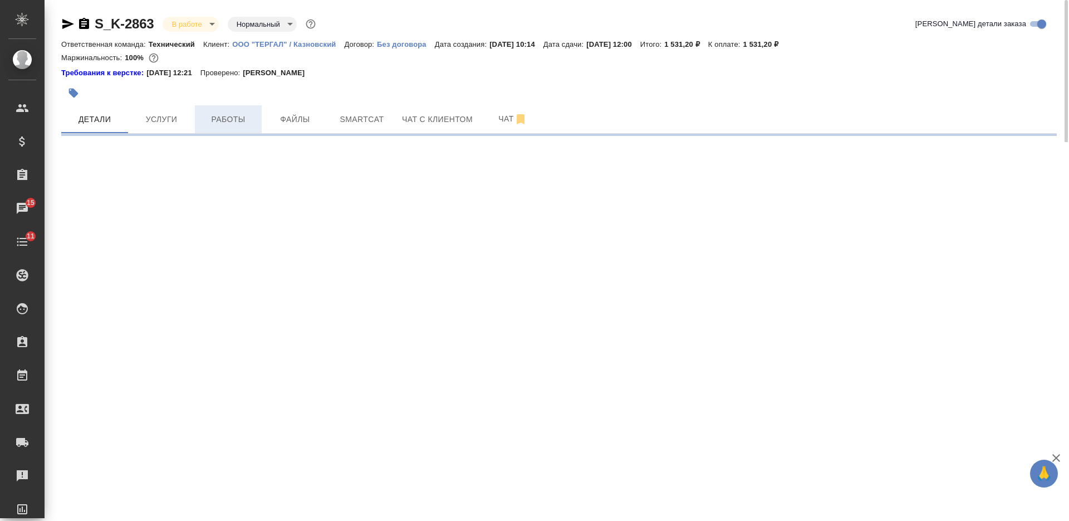
select select "RU"
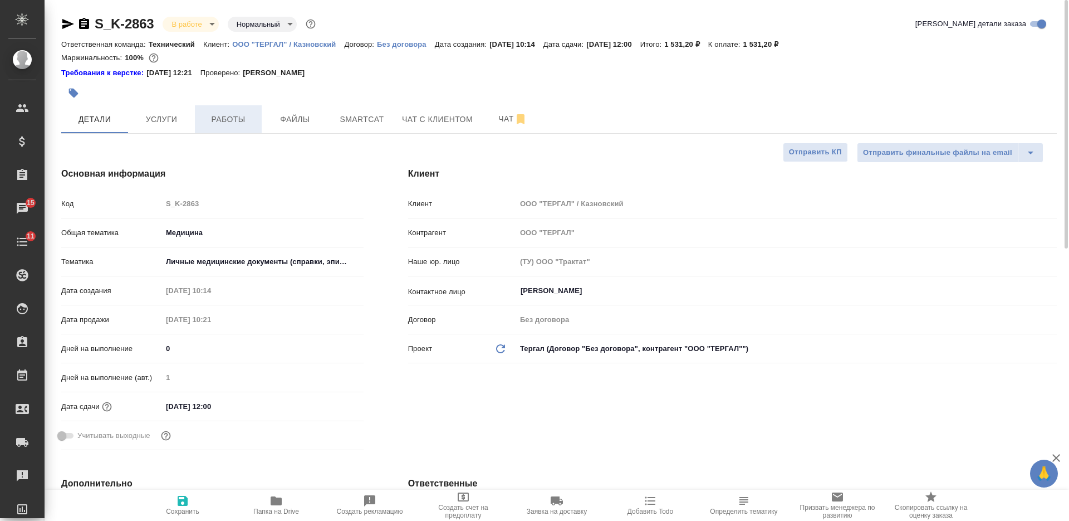
type textarea "x"
click at [242, 111] on button "Работы" at bounding box center [228, 119] width 67 height 28
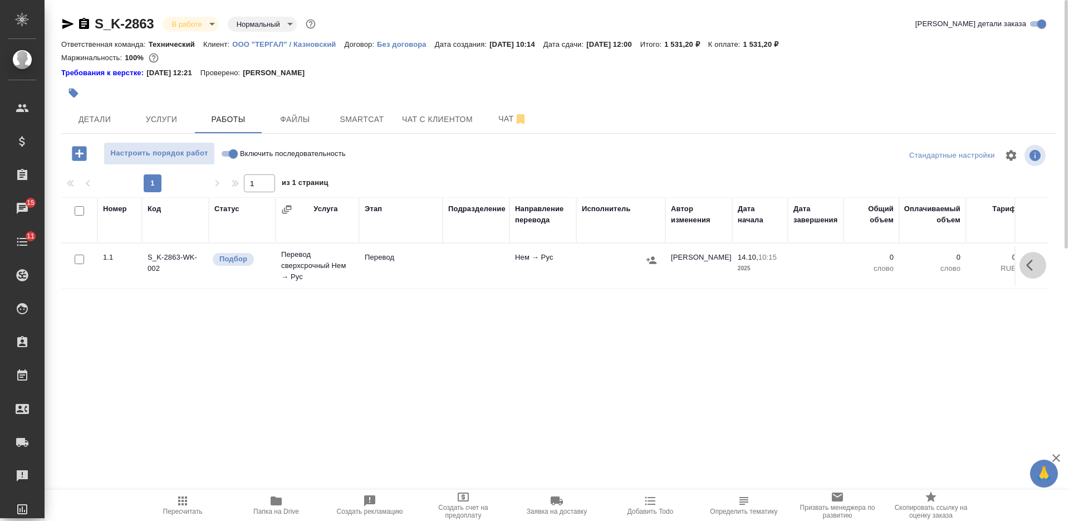
click at [1030, 262] on icon "button" at bounding box center [1030, 265] width 7 height 11
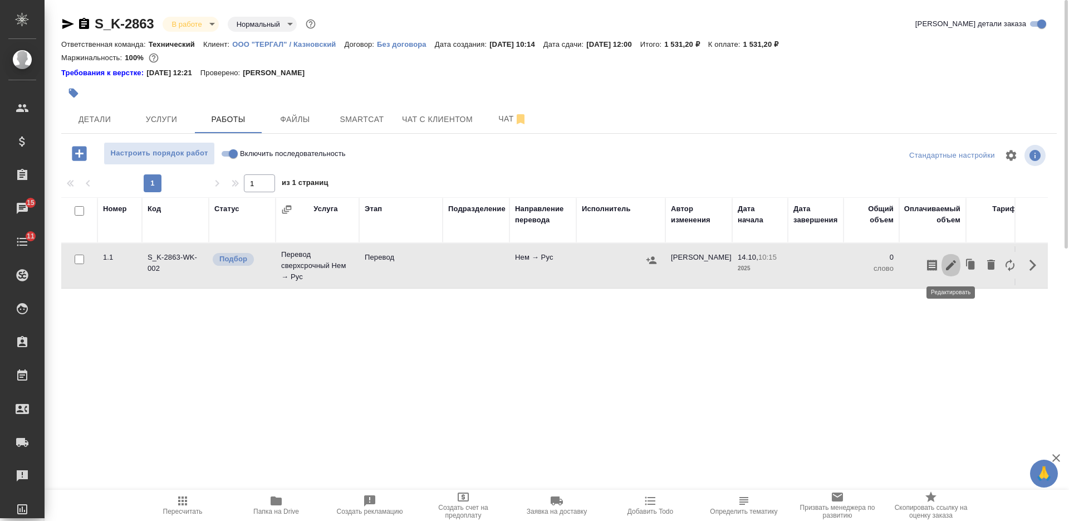
click at [952, 272] on button "button" at bounding box center [951, 265] width 19 height 27
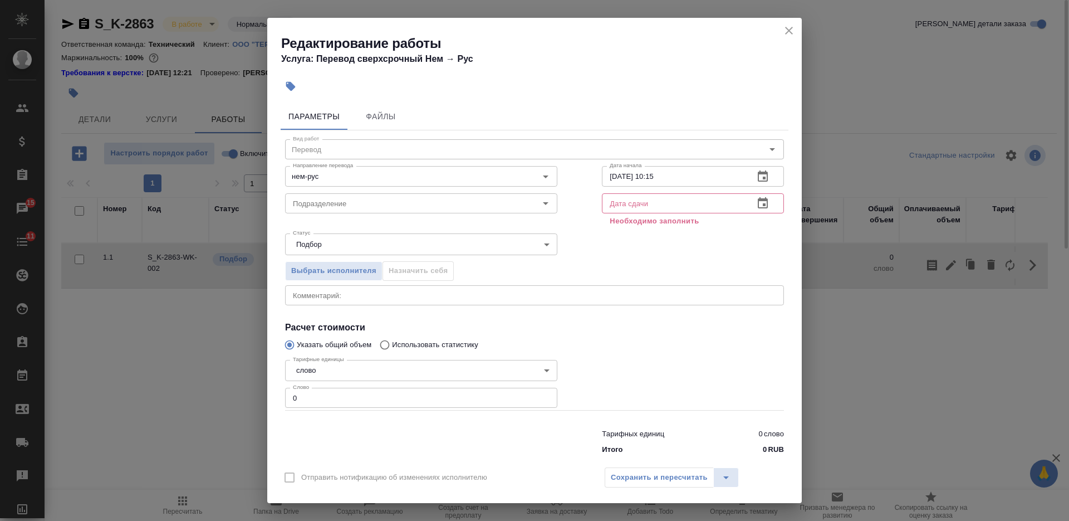
click at [504, 295] on textarea at bounding box center [534, 295] width 483 height 8
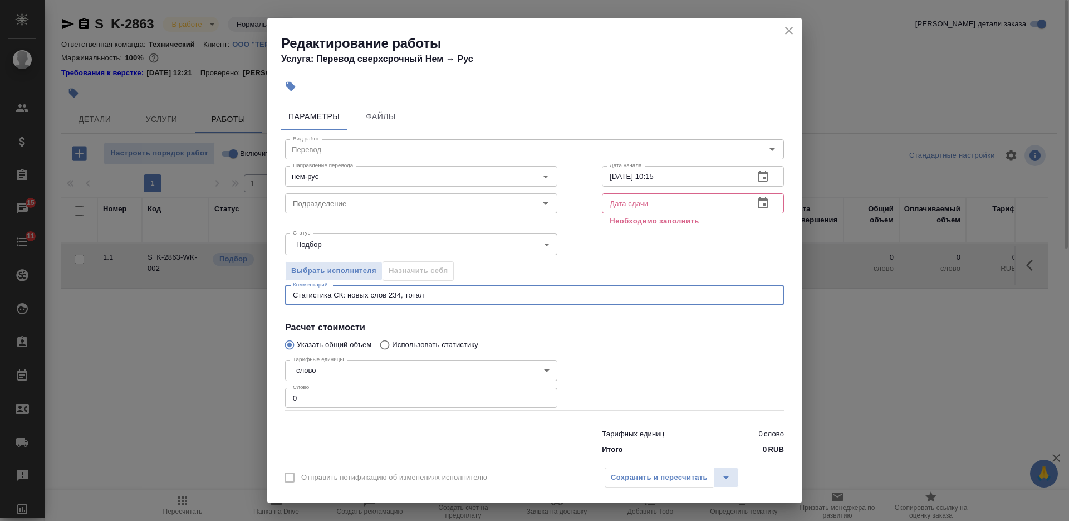
paste textarea "238"
type textarea "Статистика СК: новых слов 234, тотал 238"
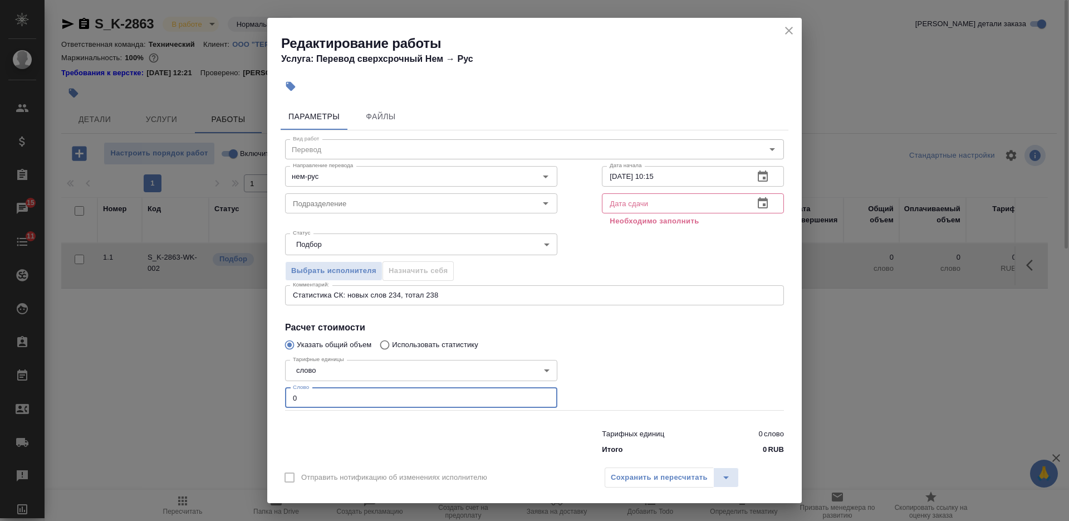
drag, startPoint x: 325, startPoint y: 398, endPoint x: 232, endPoint y: 393, distance: 93.2
click at [256, 397] on div "Редактирование работы Услуга: Перевод сверхсрочный Нем → Рус Параметры Файлы Ви…" at bounding box center [534, 260] width 1069 height 521
type input "238"
click at [632, 202] on input "text" at bounding box center [673, 203] width 143 height 20
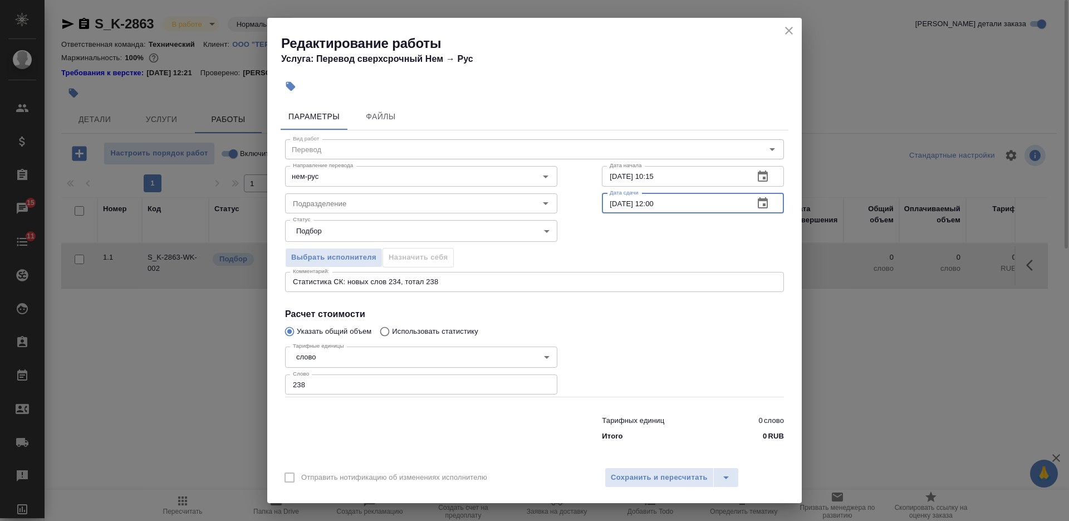
type input "14.10.2025 12:00"
click at [291, 281] on div "Статистика СК: новых слов 234, тотал 238 x Комментарий:" at bounding box center [534, 282] width 499 height 20
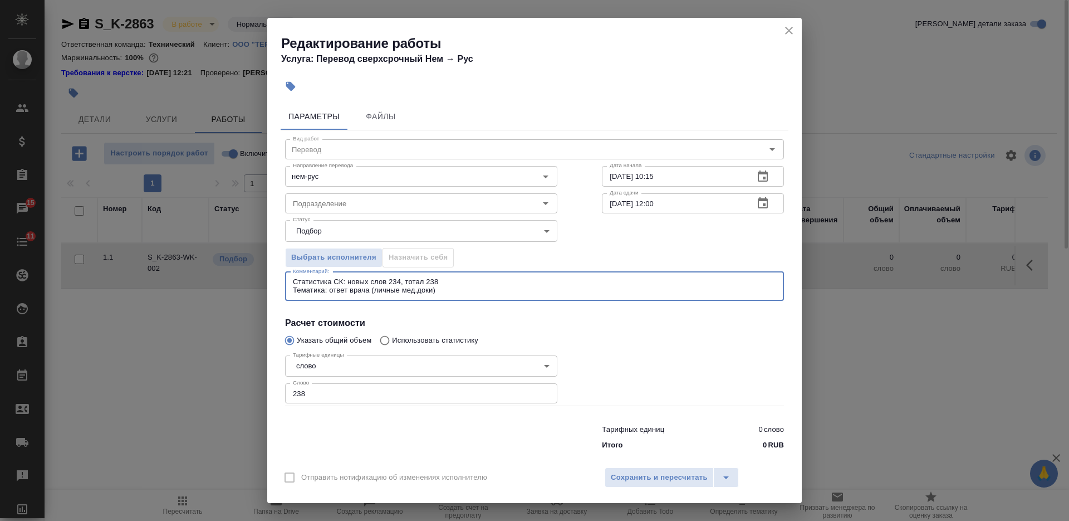
click at [294, 282] on textarea "Статистика СК: новых слов 234, тотал 238 Тематика: ответ врача (личные мед.доки)" at bounding box center [534, 285] width 483 height 17
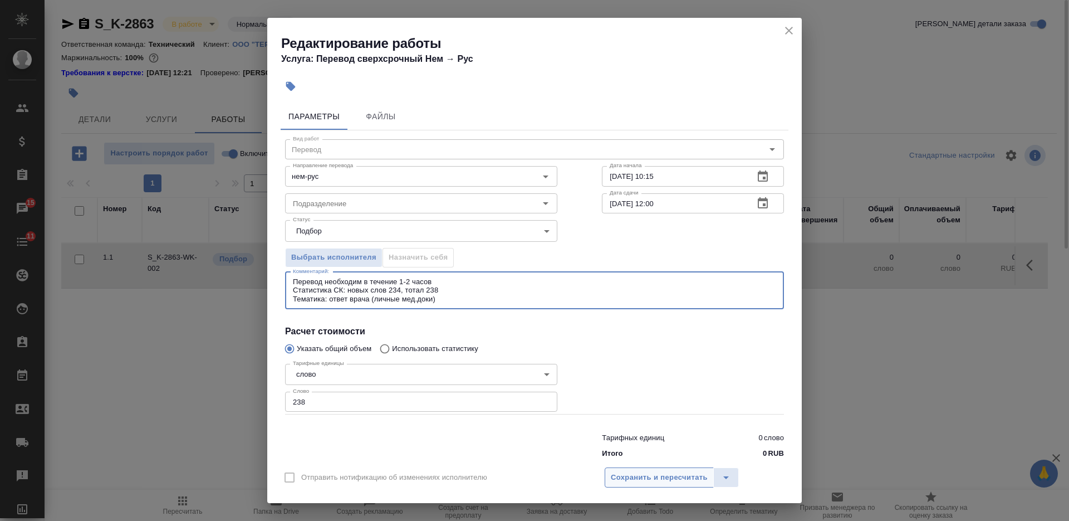
type textarea "Перевод необходим в течение 1-2 часов Статистика СК: новых слов 234, тотал 238 …"
click at [662, 481] on span "Сохранить и пересчитать" at bounding box center [659, 477] width 97 height 13
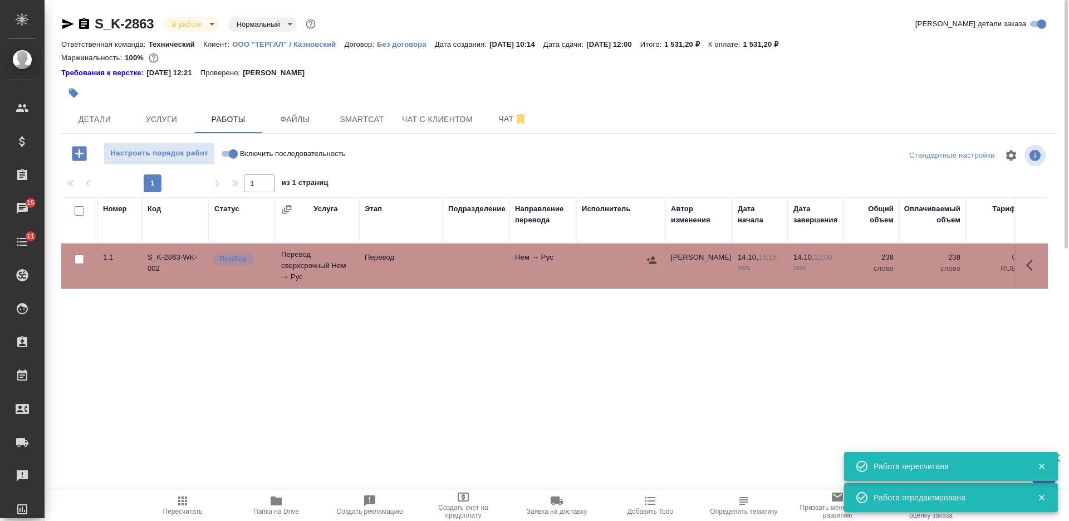
click at [650, 267] on button "button" at bounding box center [651, 260] width 17 height 17
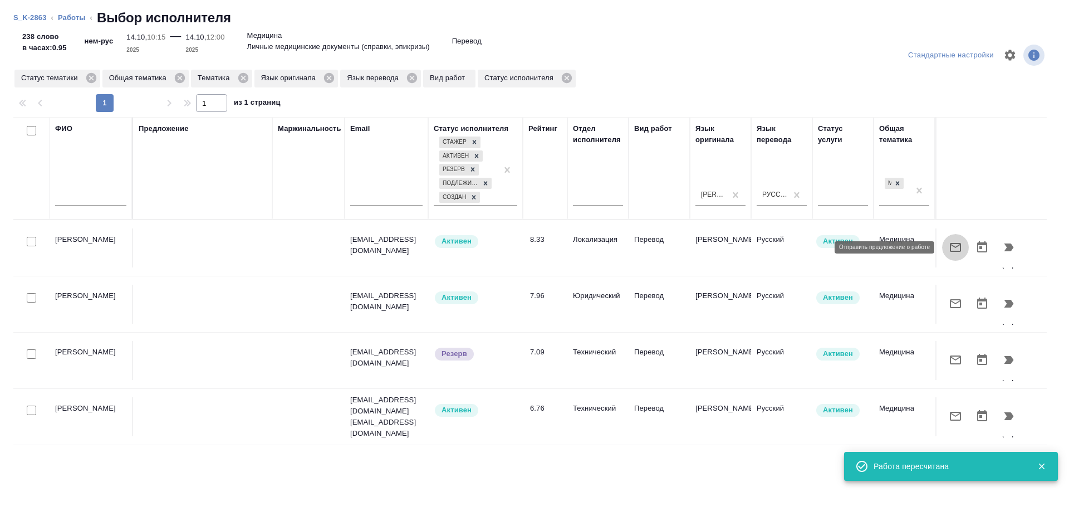
click at [950, 243] on icon "button" at bounding box center [955, 247] width 13 height 13
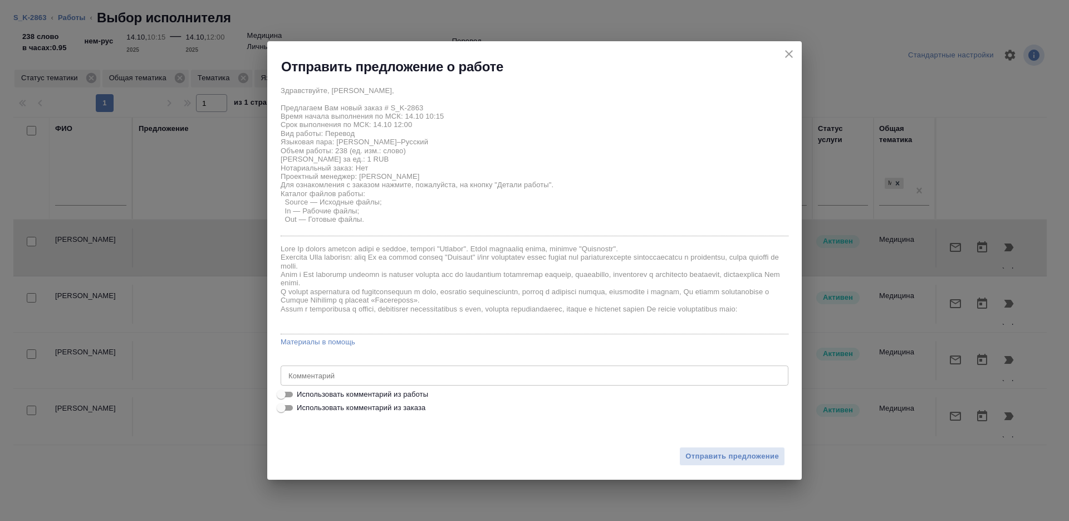
click at [302, 390] on span "Использовать комментарий из работы" at bounding box center [362, 394] width 131 height 11
click at [301, 390] on input "Использовать комментарий из работы" at bounding box center [281, 394] width 40 height 13
checkbox input "true"
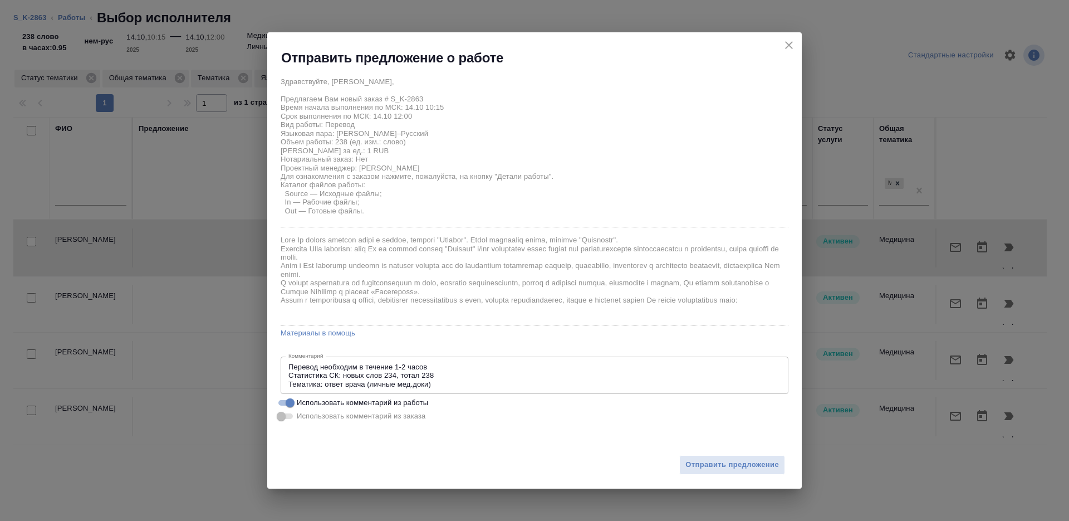
type textarea "Перевод необходим в течение 1-2 часов Статистика СК: новых слов 234, тотал 238 …"
click at [746, 468] on span "Отправить предложение" at bounding box center [733, 464] width 94 height 13
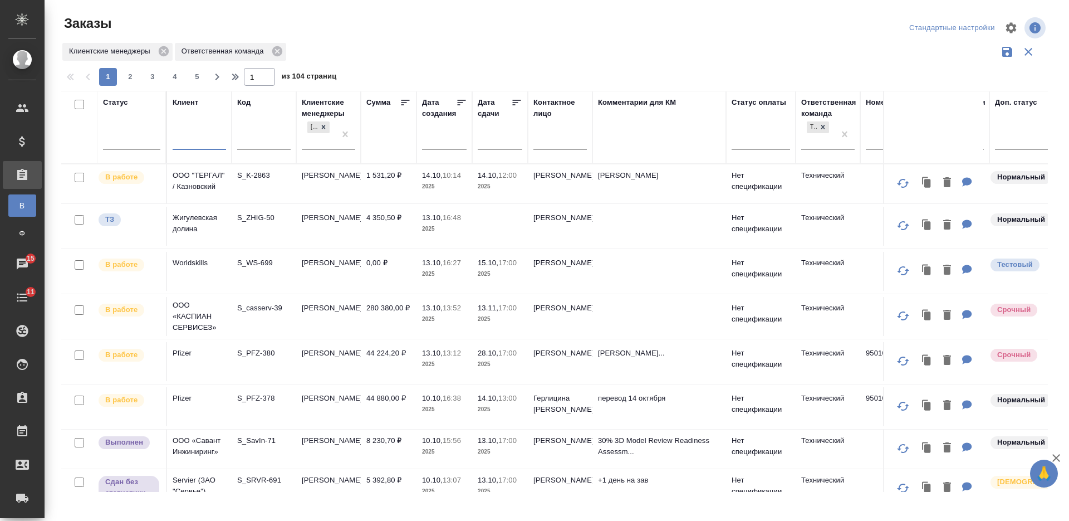
click at [268, 140] on input "text" at bounding box center [263, 142] width 53 height 14
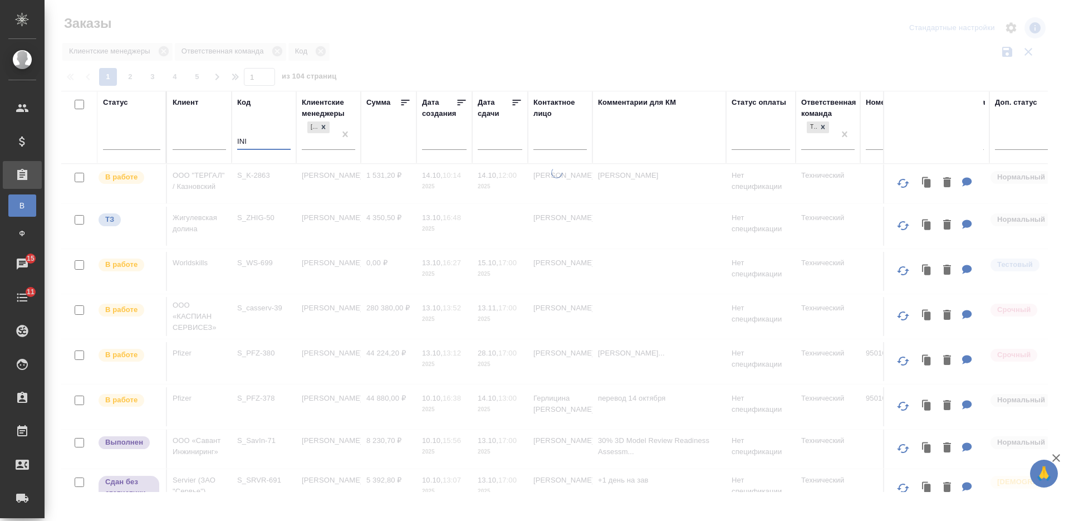
type input "INI"
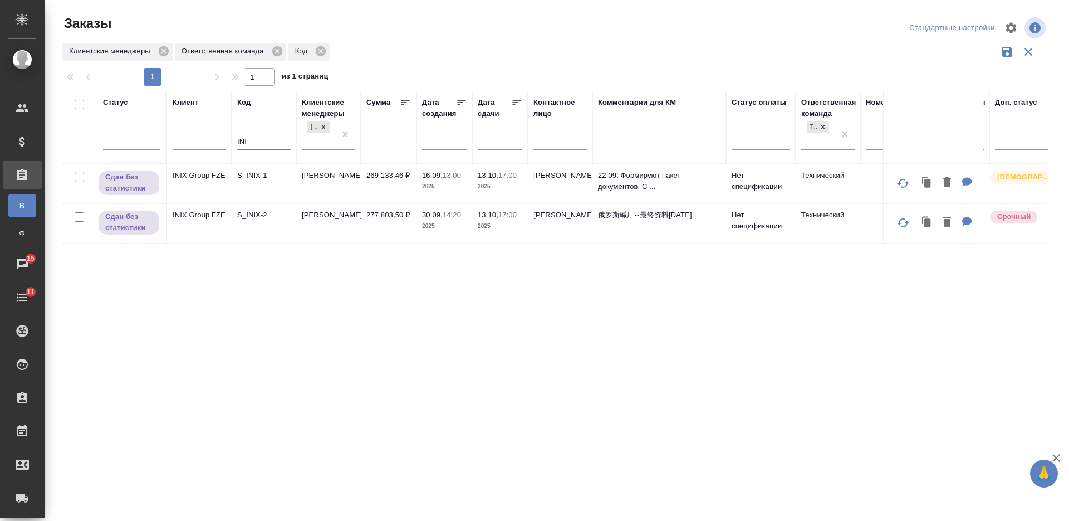
click at [276, 186] on td "S_INIX-1" at bounding box center [264, 183] width 65 height 39
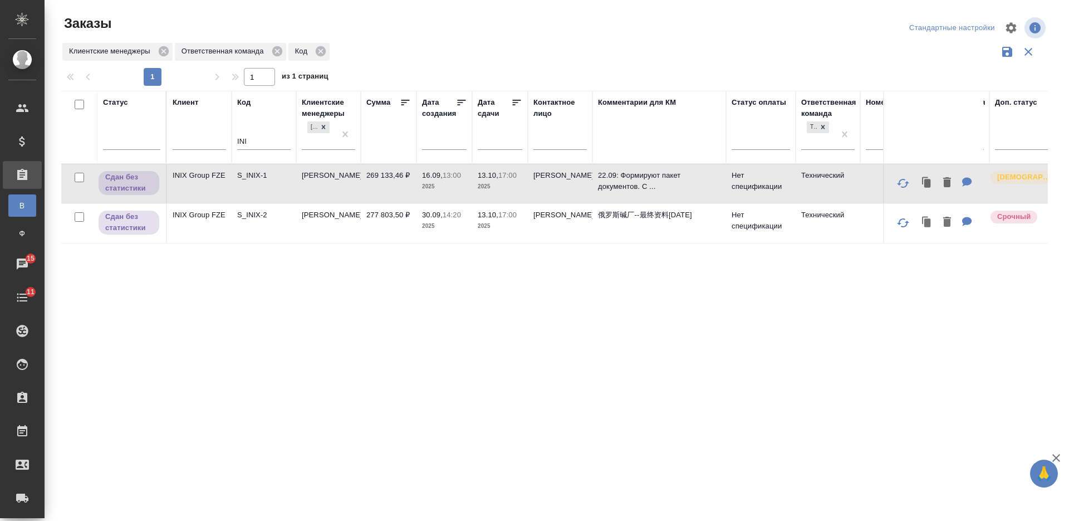
click at [276, 186] on td "S_INIX-1" at bounding box center [264, 183] width 65 height 39
click at [239, 236] on td "S_INIX-2" at bounding box center [264, 223] width 65 height 39
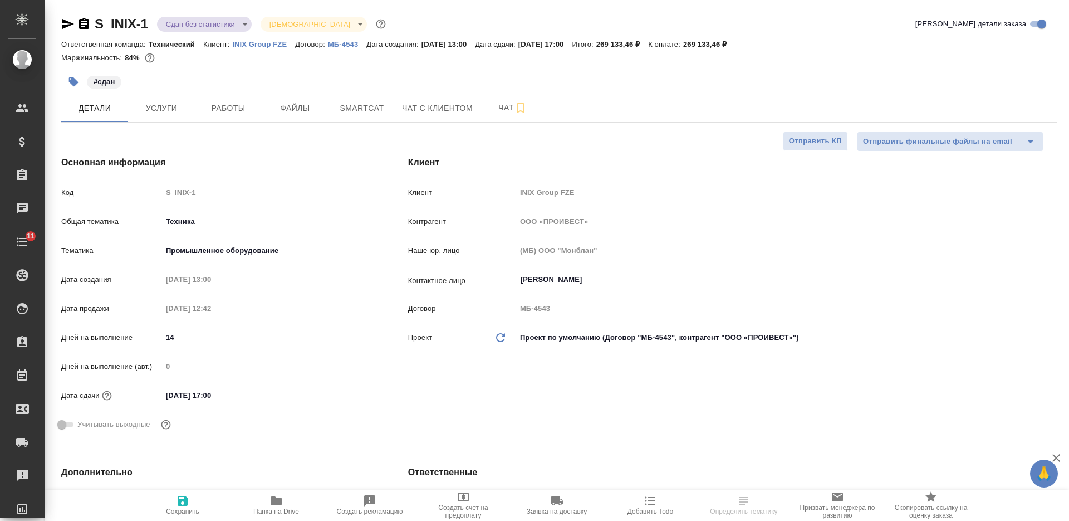
select select "RU"
click at [284, 508] on span "Папка на Drive" at bounding box center [276, 511] width 46 height 8
select select "RU"
type textarea "x"
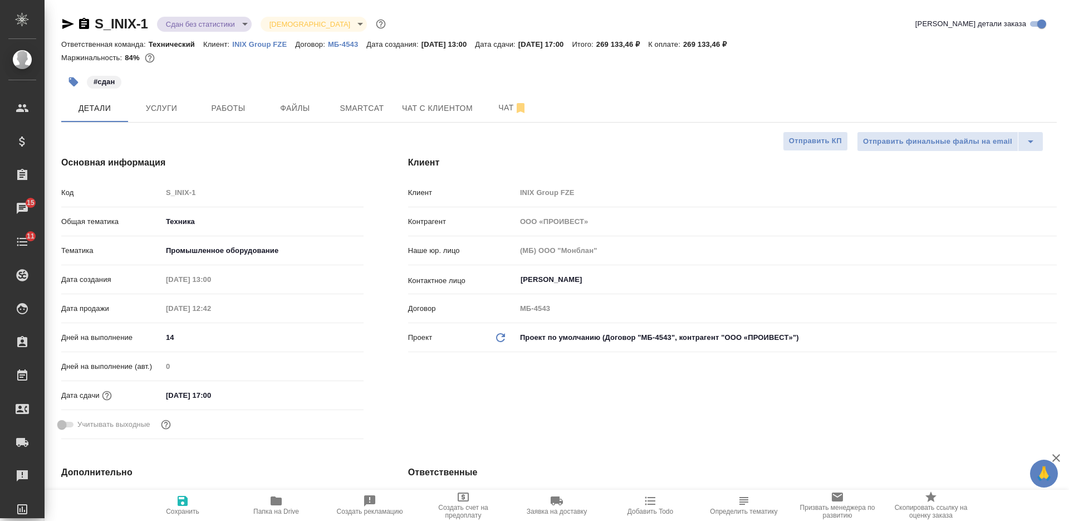
type textarea "x"
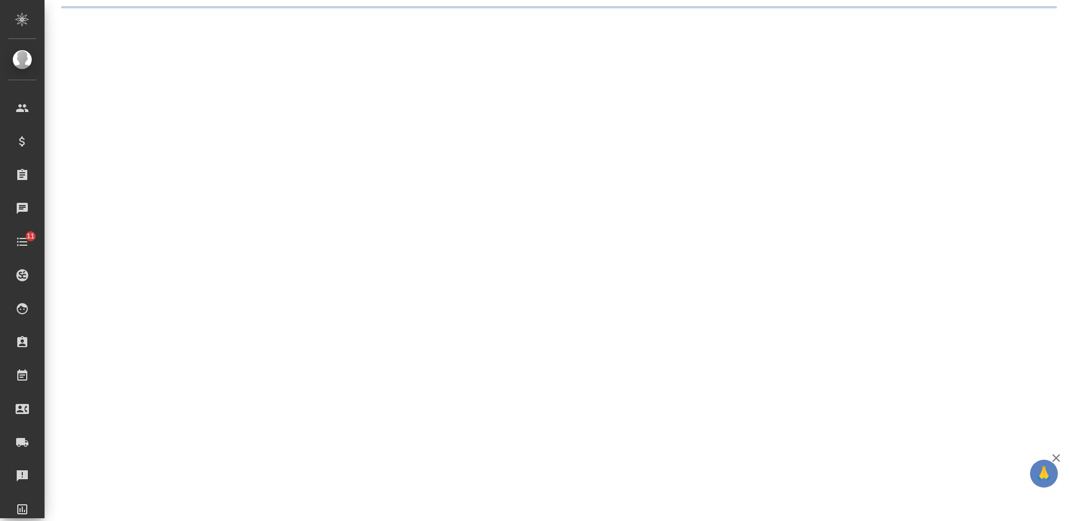
select select "RU"
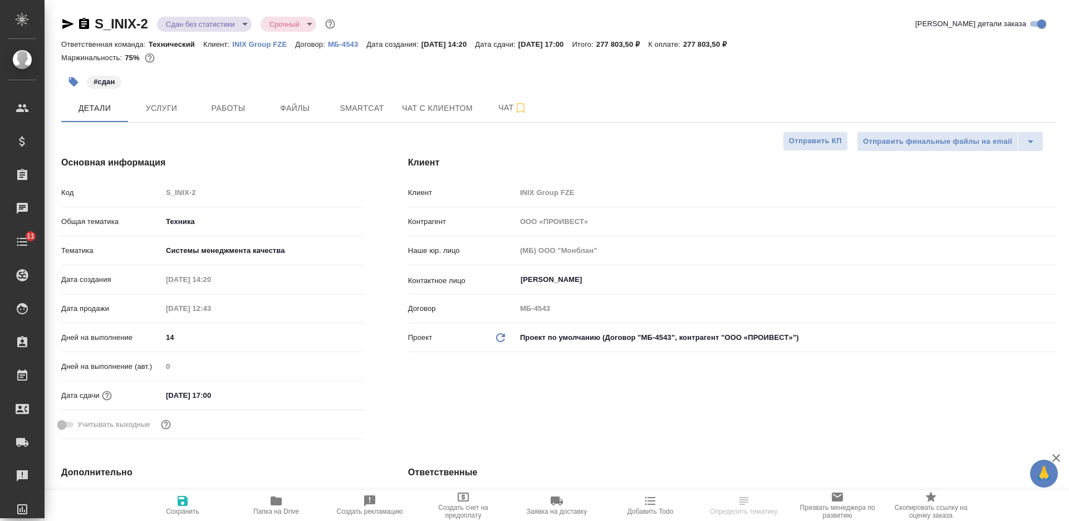
type textarea "x"
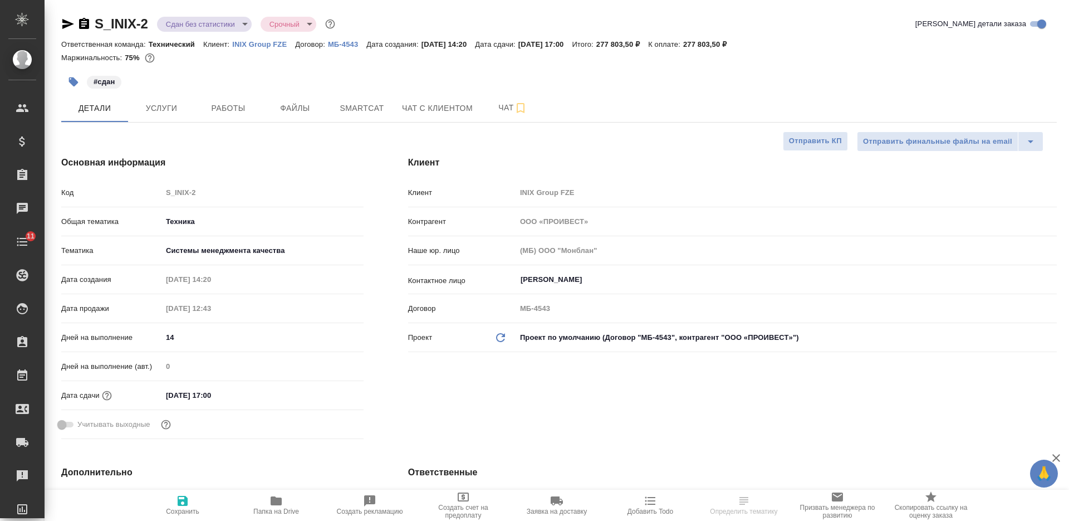
type textarea "x"
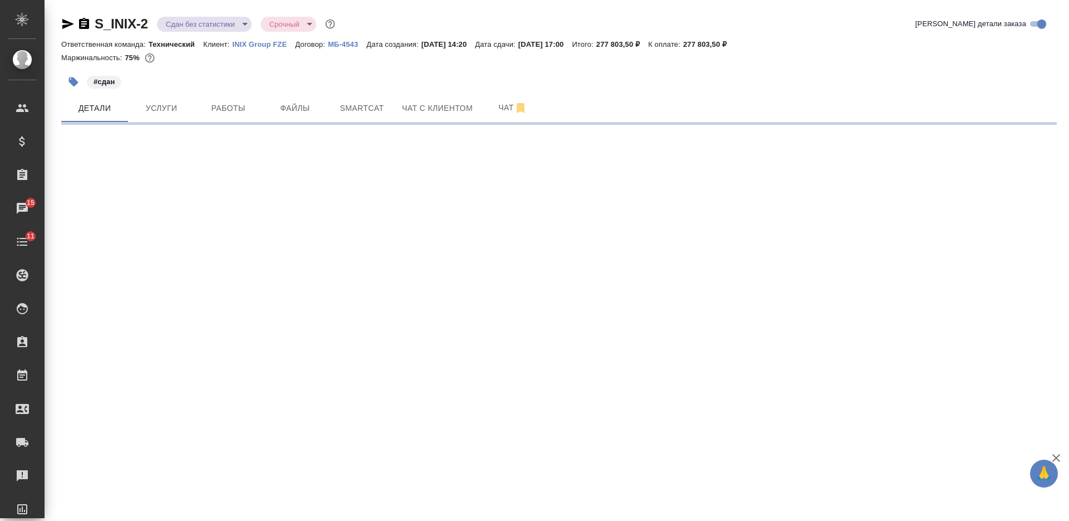
select select "RU"
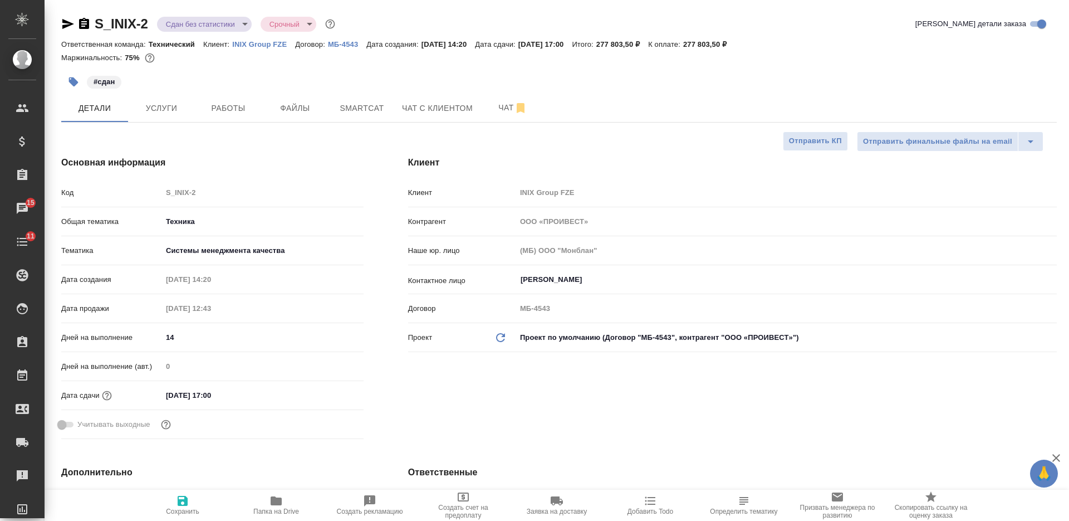
type textarea "x"
click at [282, 505] on icon "button" at bounding box center [276, 500] width 13 height 13
type textarea "x"
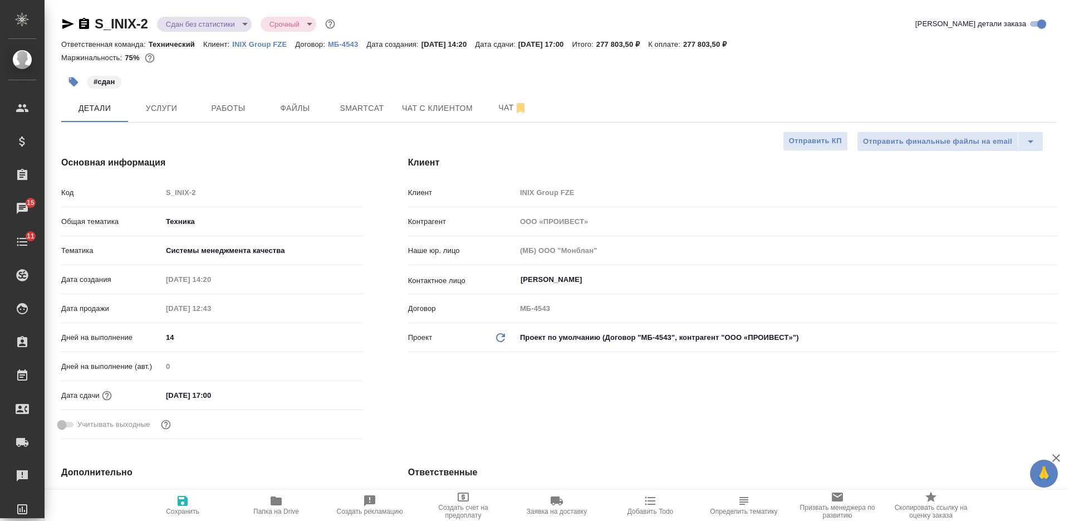
type textarea "x"
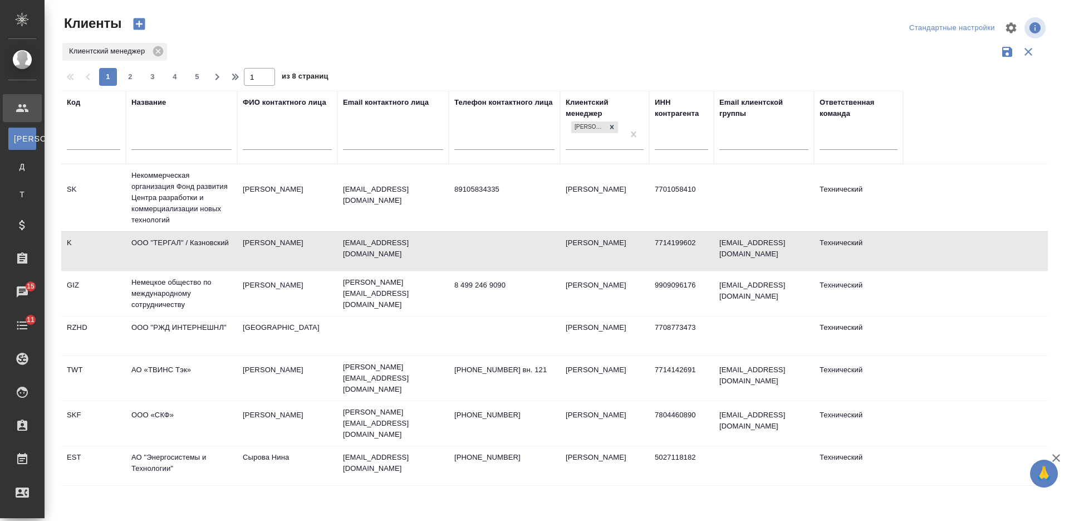
select select "RU"
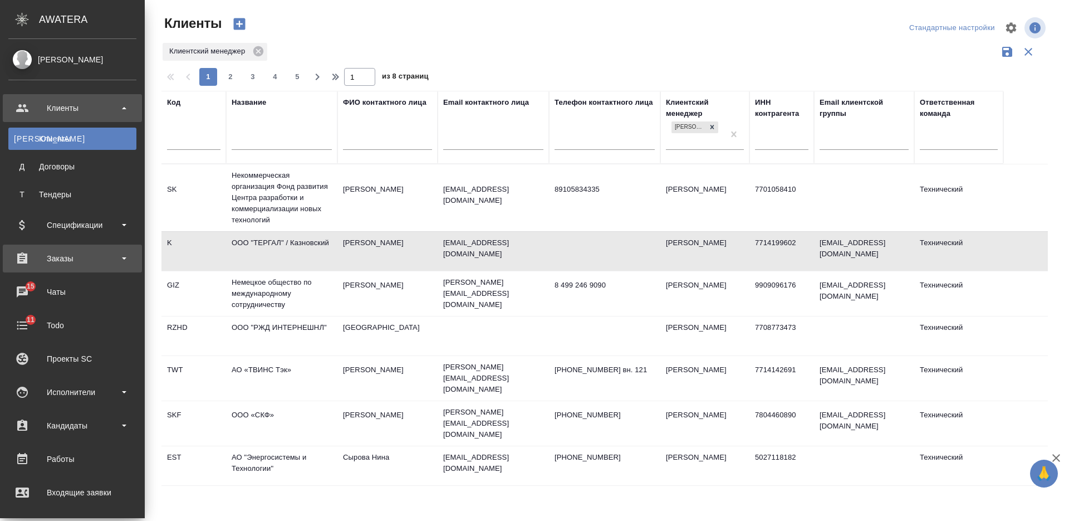
click at [72, 259] on div "Заказы" at bounding box center [72, 258] width 128 height 17
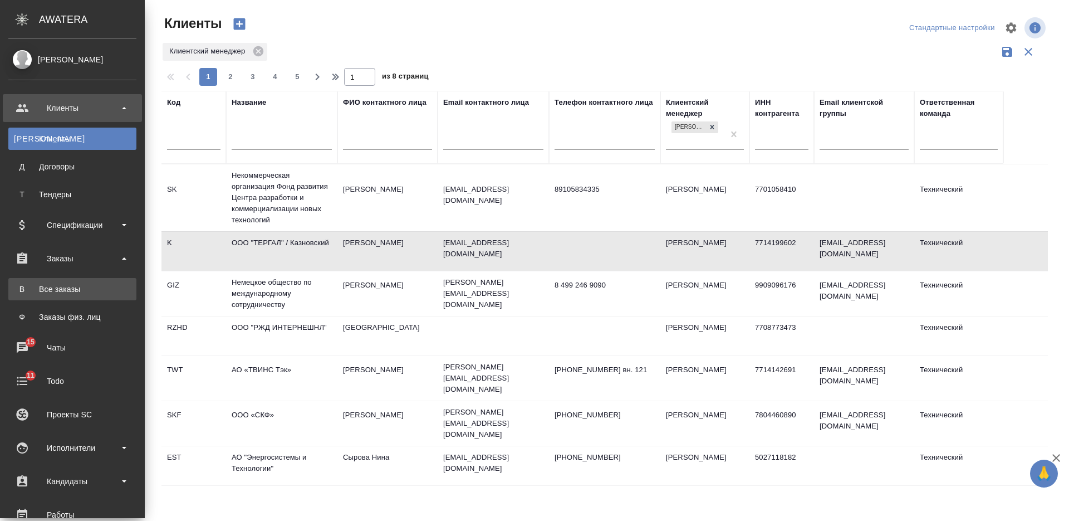
click at [67, 284] on div "Все заказы" at bounding box center [72, 289] width 117 height 11
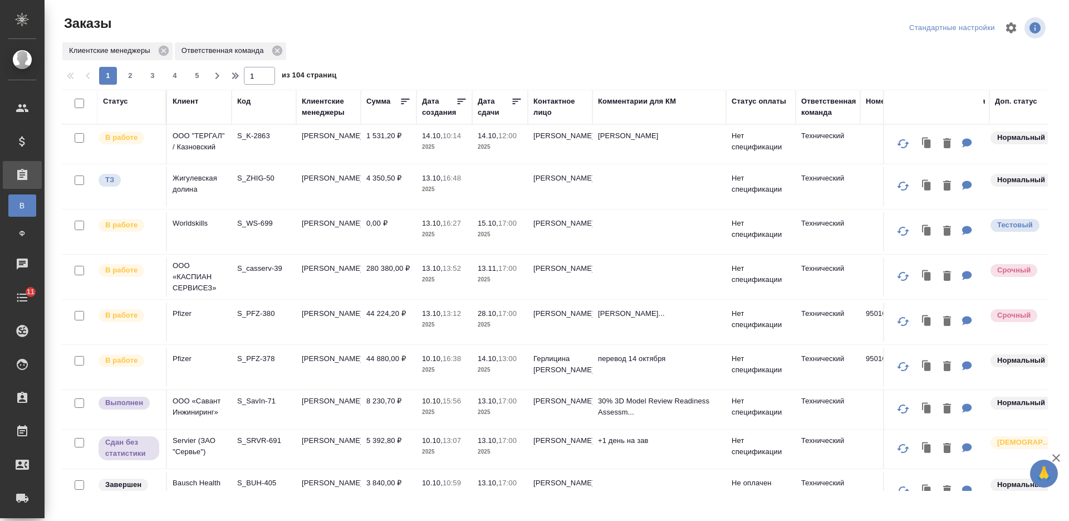
scroll to position [70, 0]
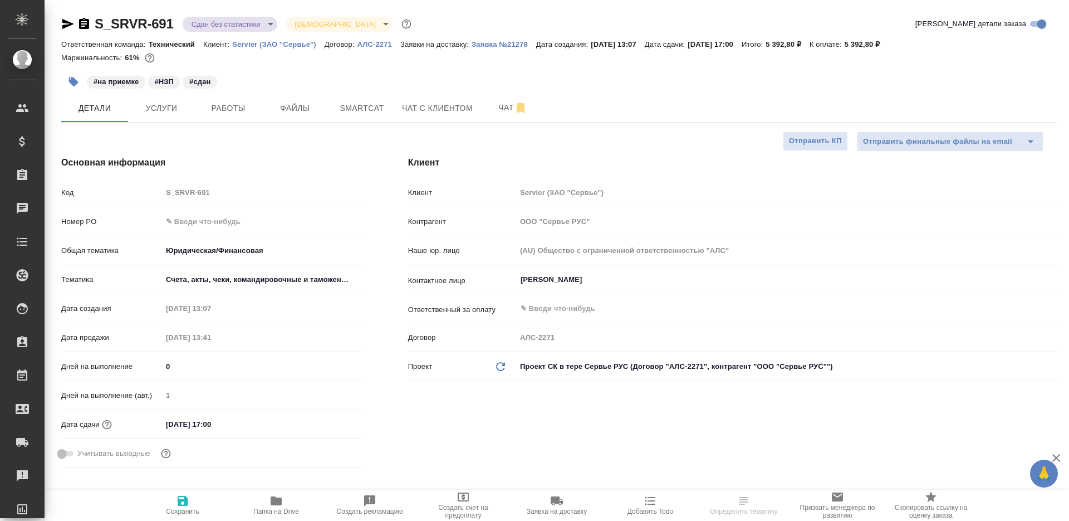
select select "RU"
type textarea "x"
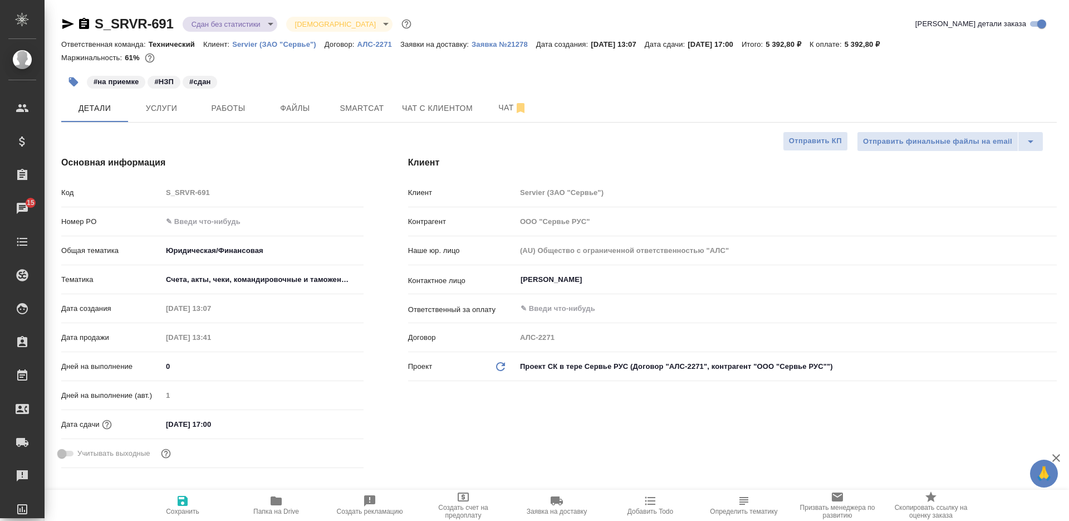
type textarea "x"
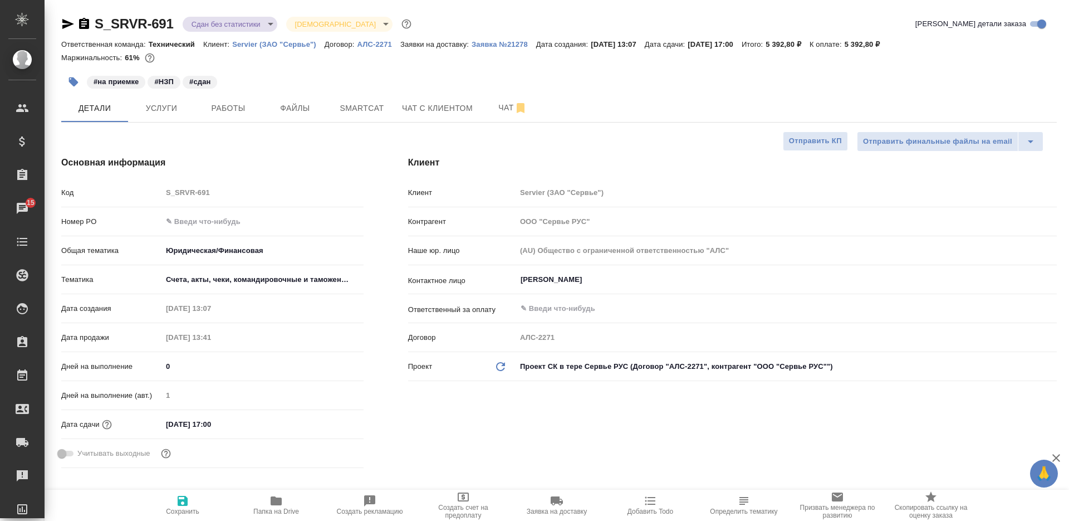
type textarea "x"
click at [301, 42] on p "Servier (ЗАО "Сервье")" at bounding box center [278, 44] width 92 height 8
type textarea "x"
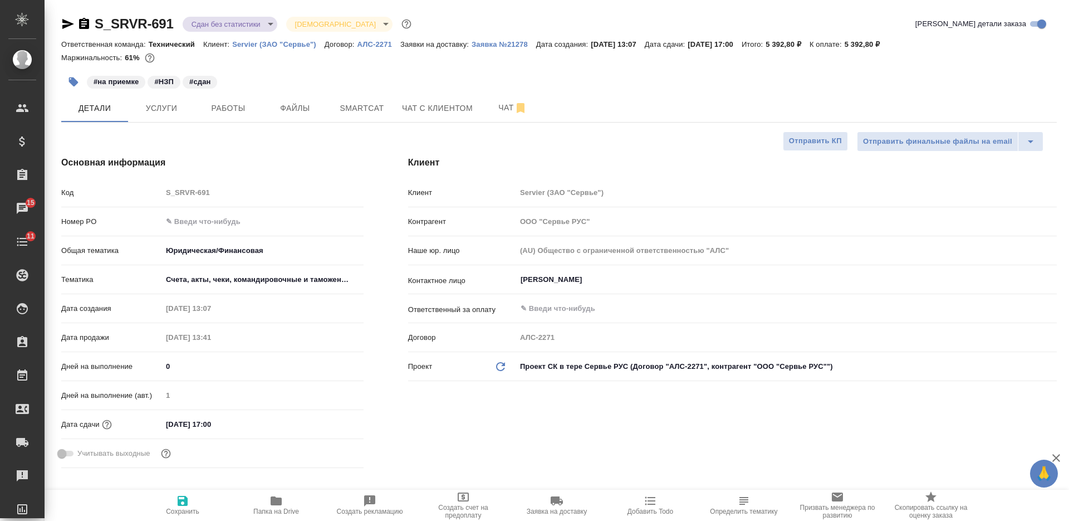
type textarea "x"
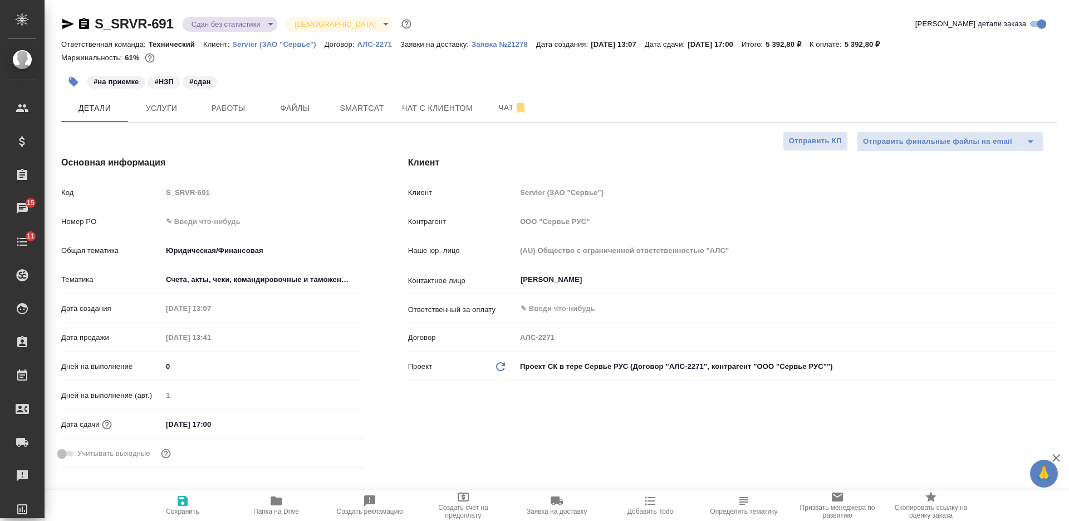
type textarea "x"
click at [236, 111] on span "Работы" at bounding box center [228, 108] width 53 height 14
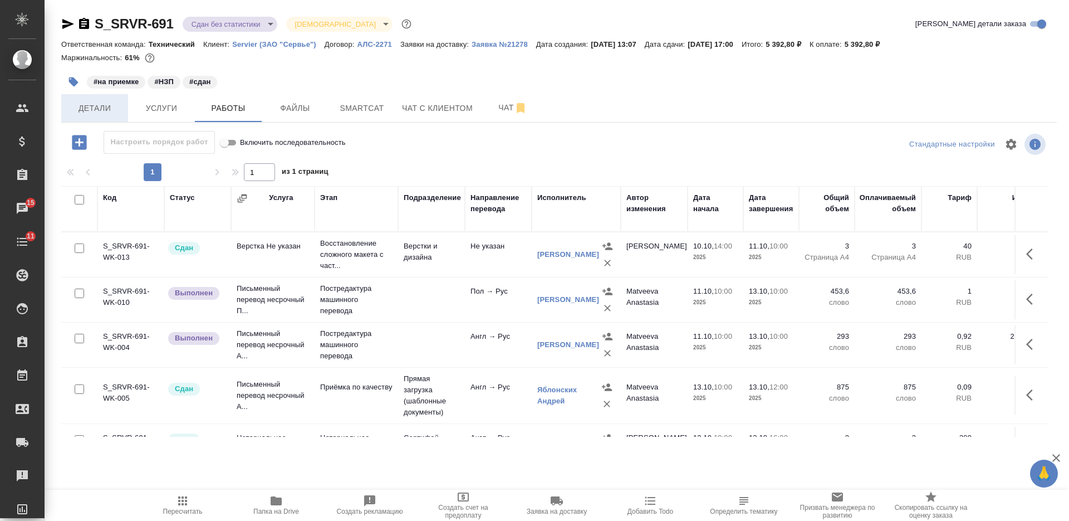
click at [110, 102] on span "Детали" at bounding box center [94, 108] width 53 height 14
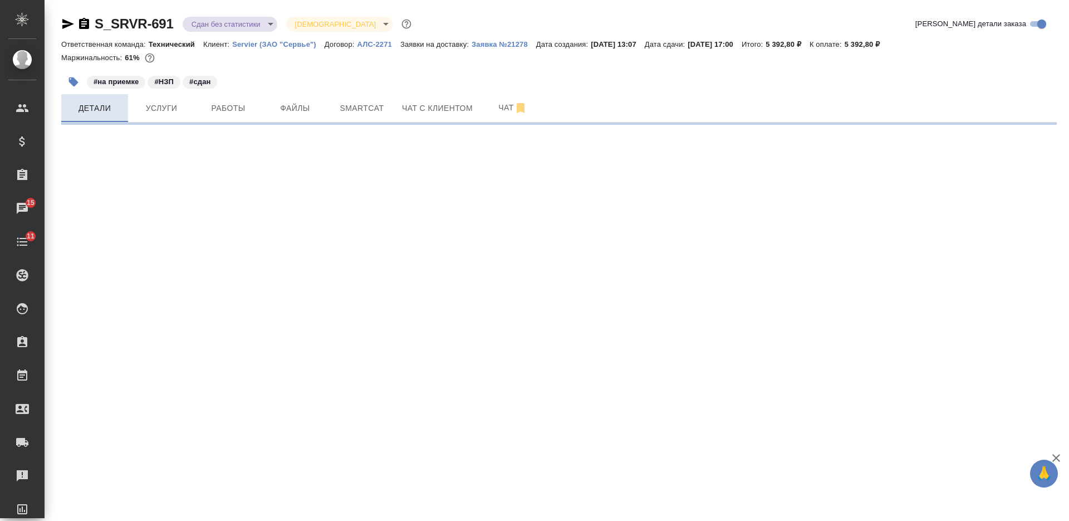
select select "RU"
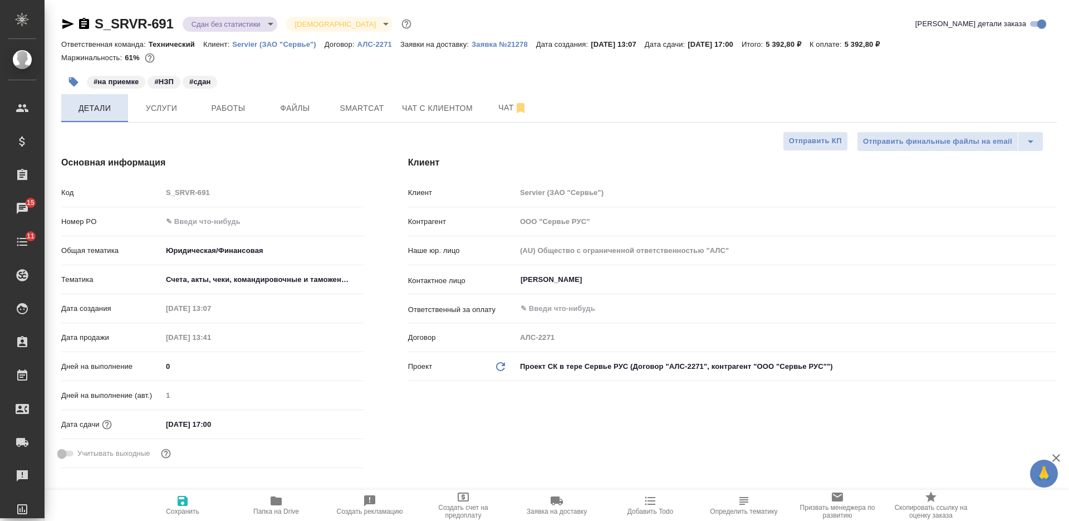
type textarea "x"
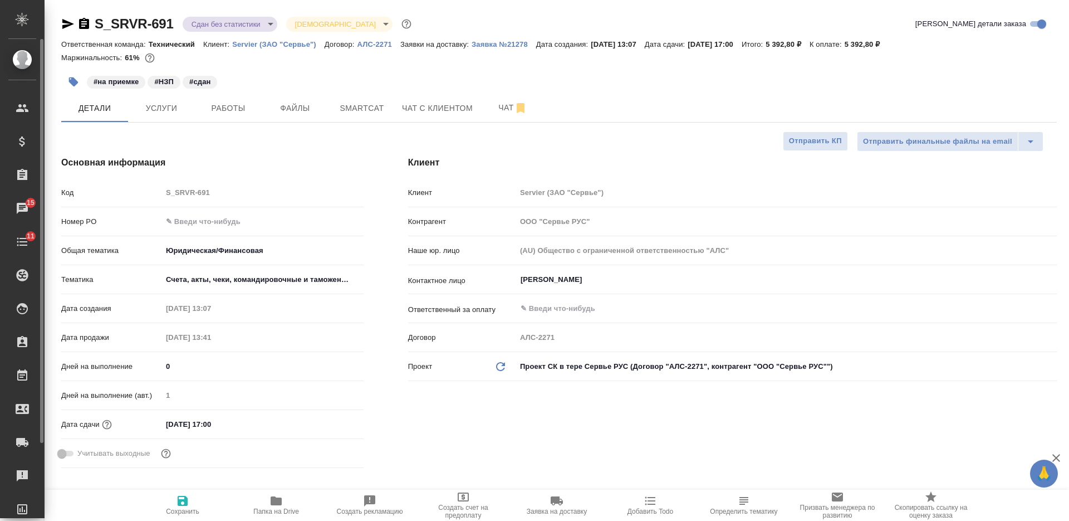
type textarea "x"
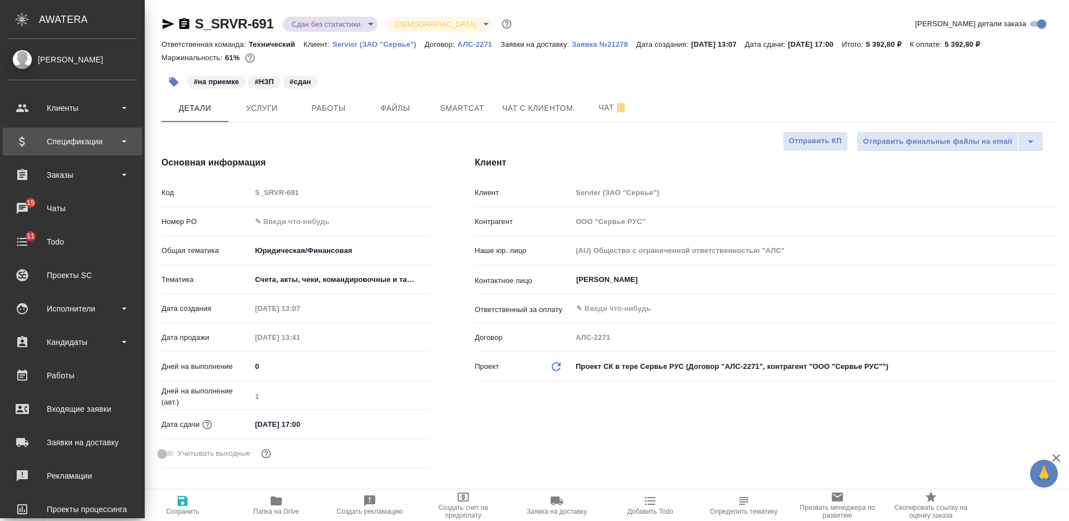
click at [93, 140] on div "Спецификации" at bounding box center [72, 141] width 128 height 17
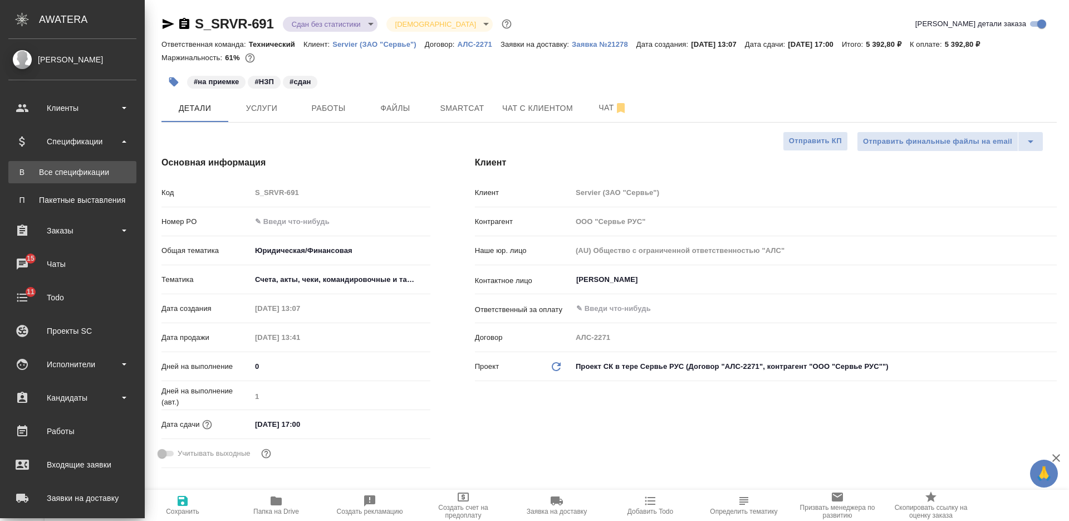
click at [90, 169] on div "Все спецификации" at bounding box center [72, 172] width 117 height 11
type textarea "x"
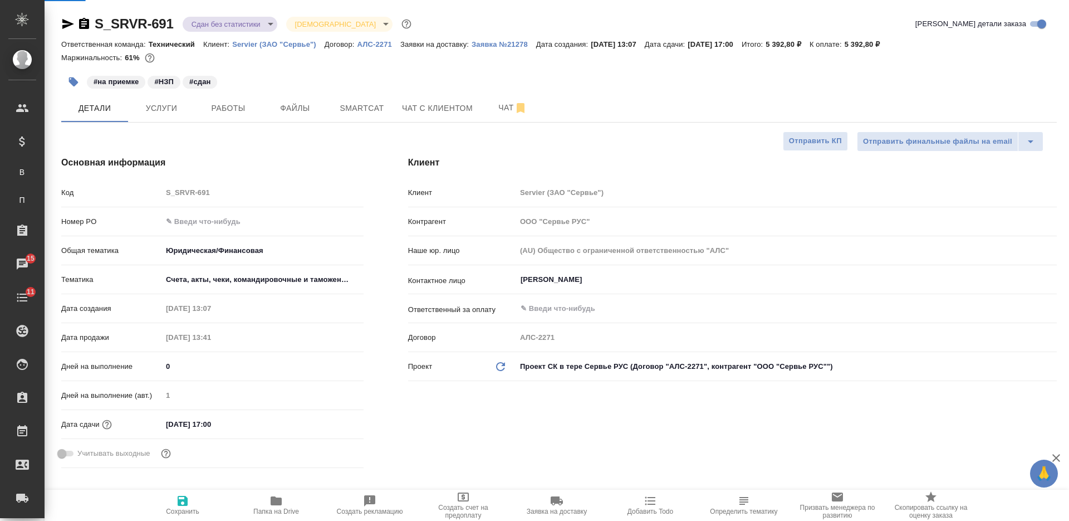
type textarea "x"
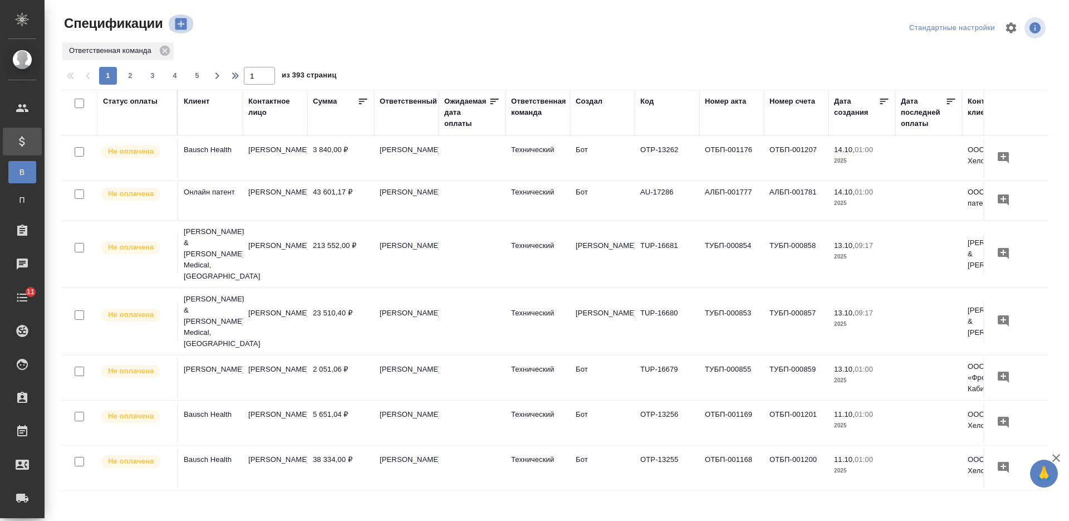
click at [183, 25] on icon "button" at bounding box center [181, 24] width 16 height 16
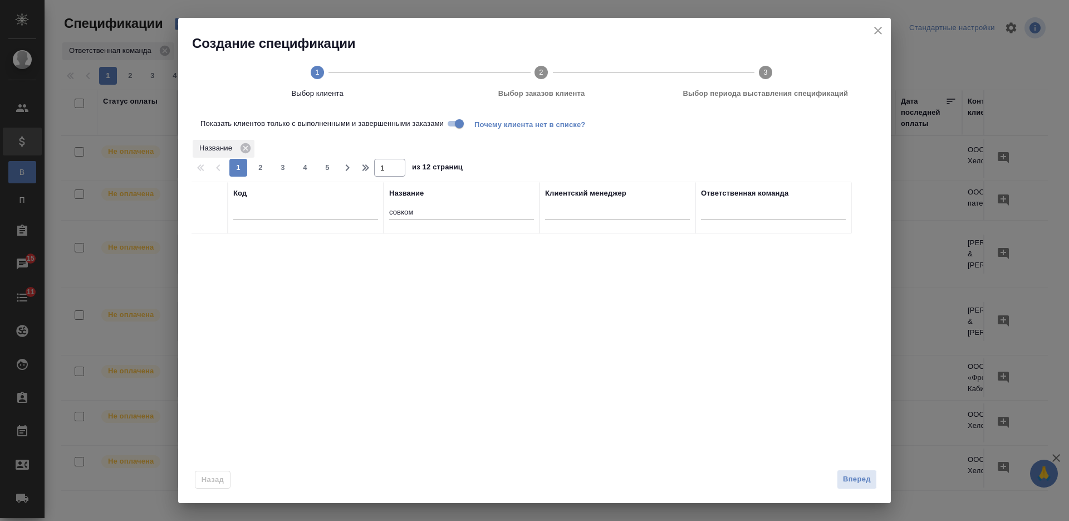
click at [402, 211] on input "совком" at bounding box center [461, 213] width 145 height 14
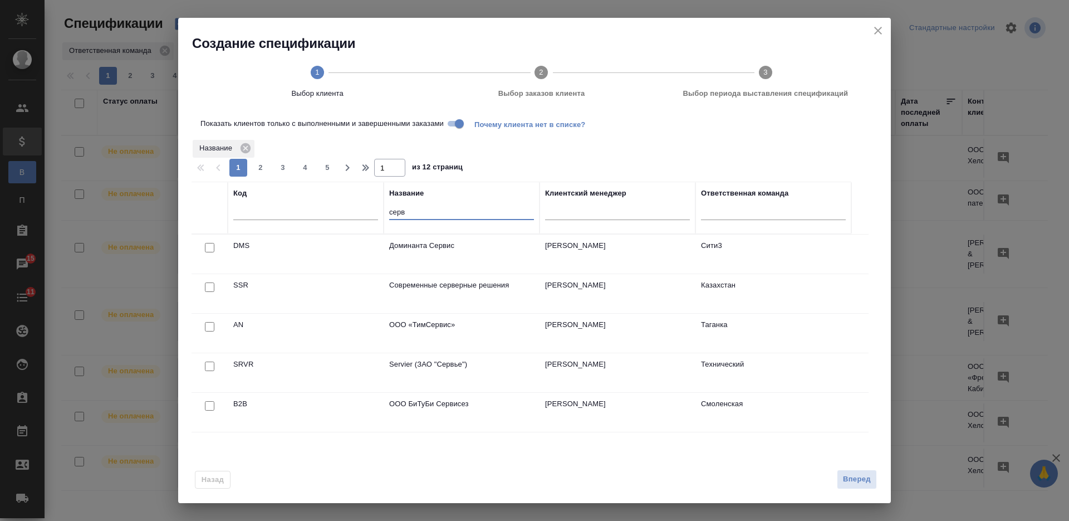
type input "серв"
click at [212, 364] on input "checkbox" at bounding box center [209, 365] width 9 height 9
checkbox input "true"
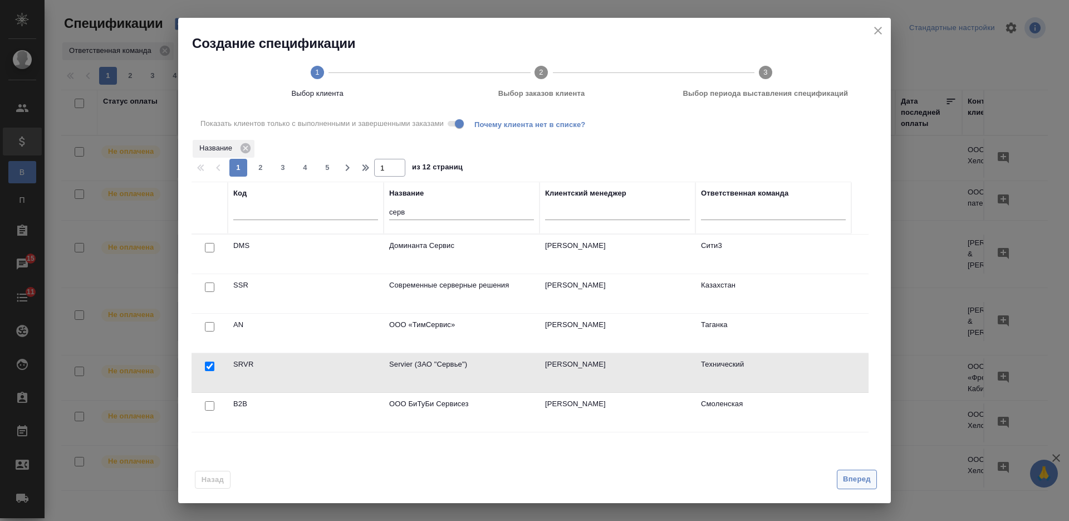
click at [860, 483] on span "Вперед" at bounding box center [857, 479] width 28 height 13
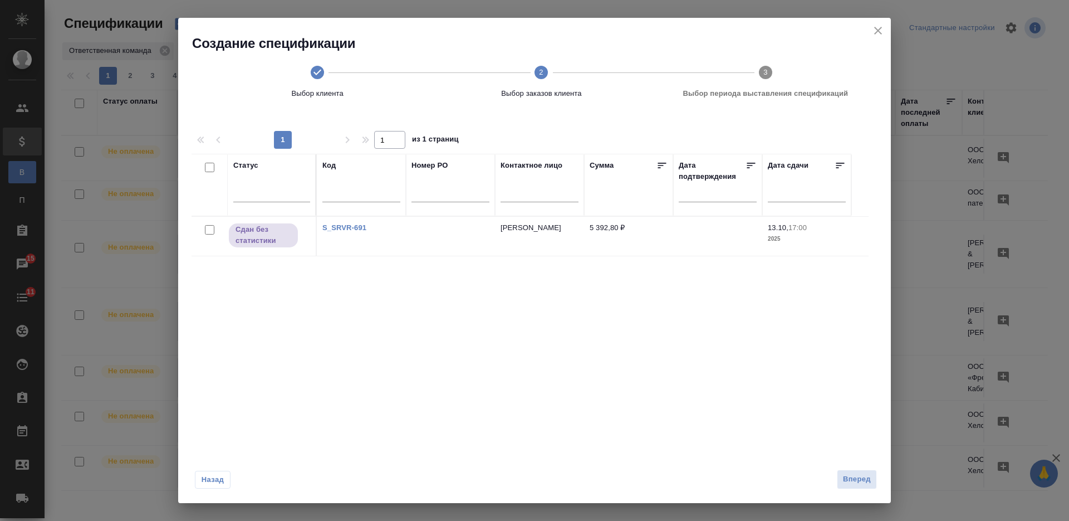
click at [208, 229] on input "checkbox" at bounding box center [209, 229] width 9 height 9
checkbox input "true"
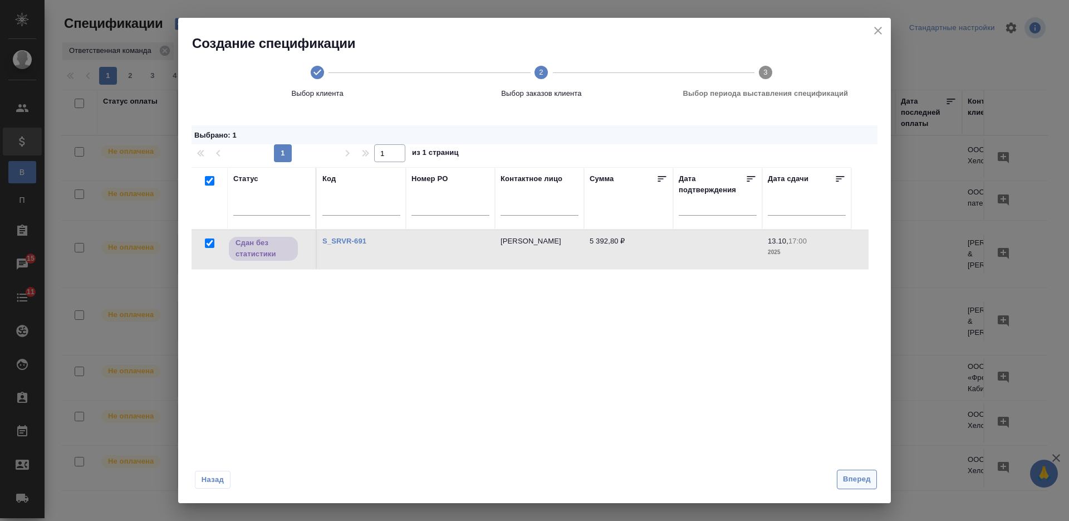
click at [844, 473] on span "Вперед" at bounding box center [857, 479] width 28 height 13
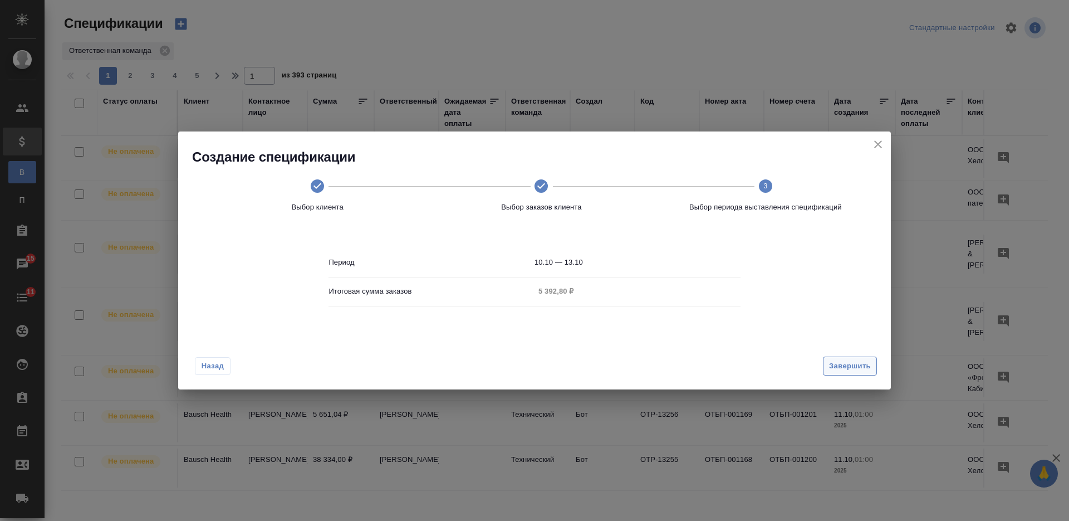
click at [842, 370] on span "Завершить" at bounding box center [850, 366] width 42 height 13
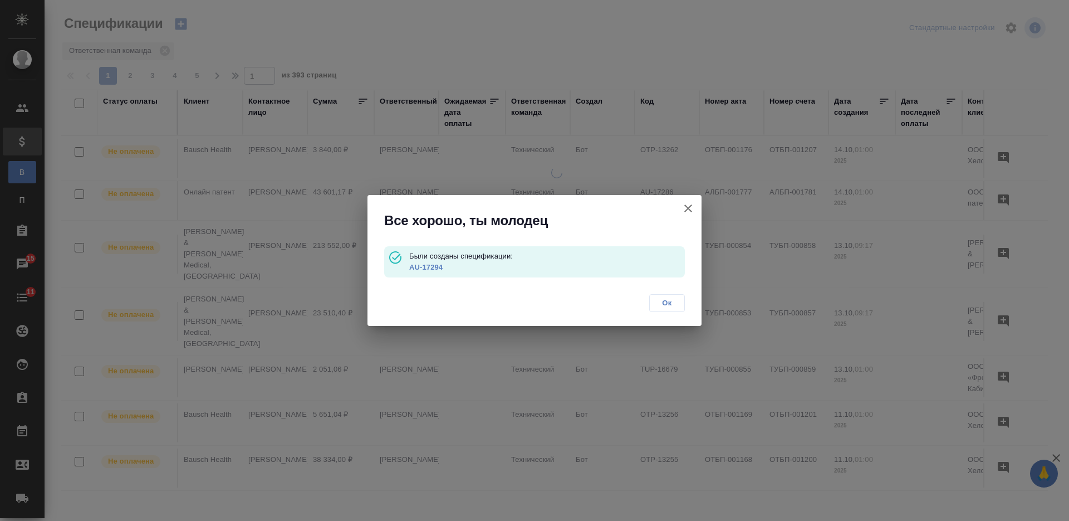
click at [428, 265] on link "AU-17294" at bounding box center [425, 267] width 33 height 8
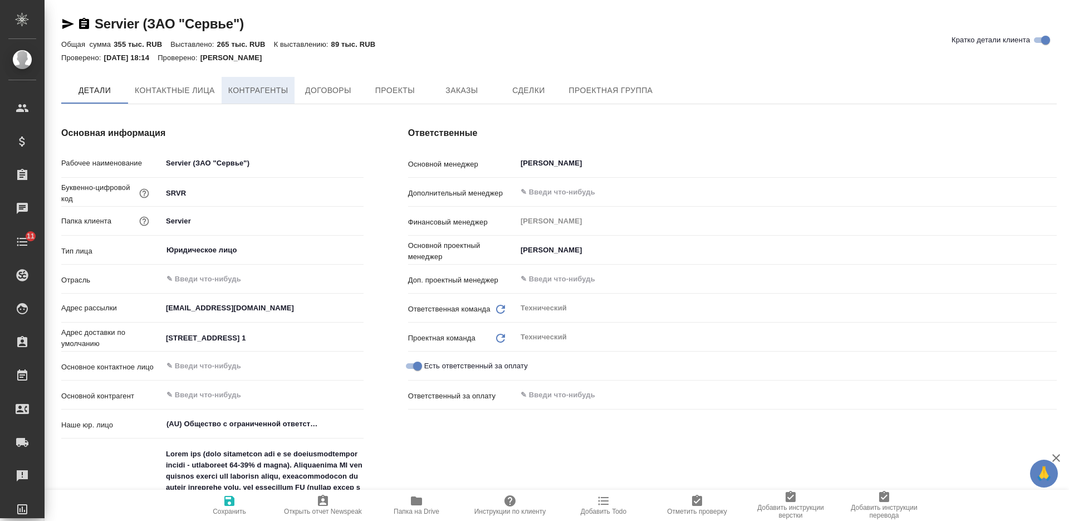
type textarea "x"
click at [264, 96] on span "Контрагенты" at bounding box center [258, 91] width 60 height 14
type textarea "x"
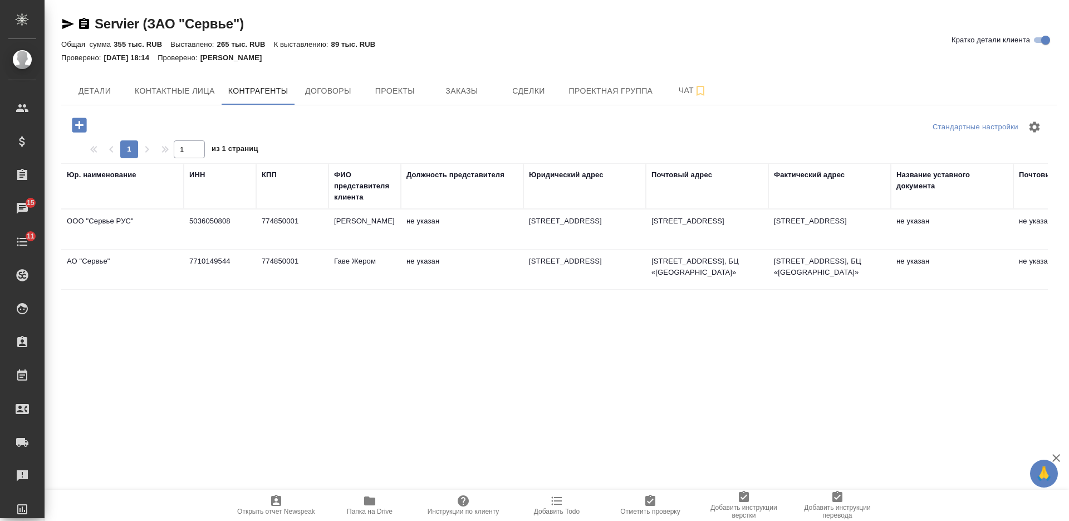
click at [974, 236] on td "не указан" at bounding box center [952, 229] width 123 height 39
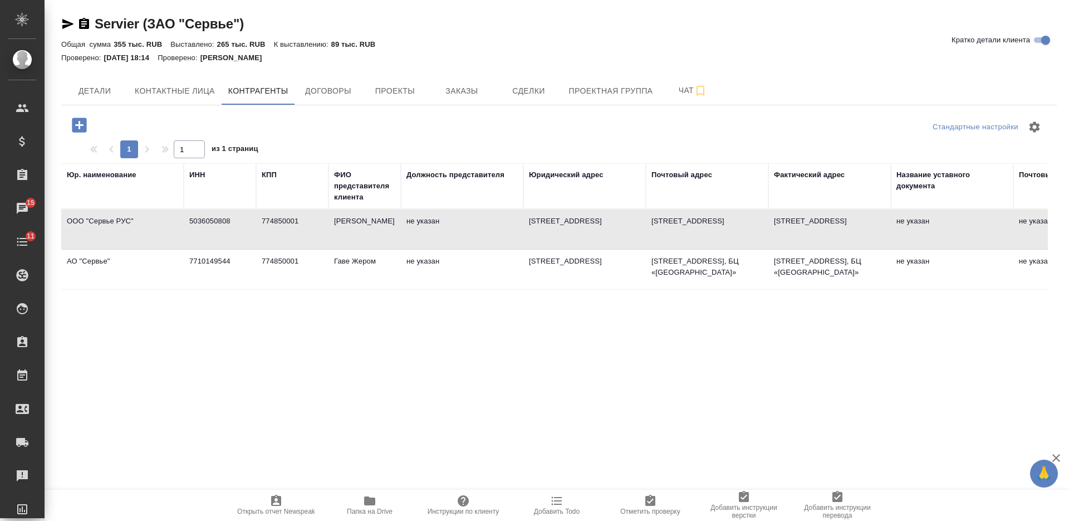
click at [974, 236] on td "не указан" at bounding box center [952, 229] width 123 height 39
type textarea "ООО "Сервье РУС""
type input "5036050808"
type input "774850001"
type input "[PERSON_NAME]"
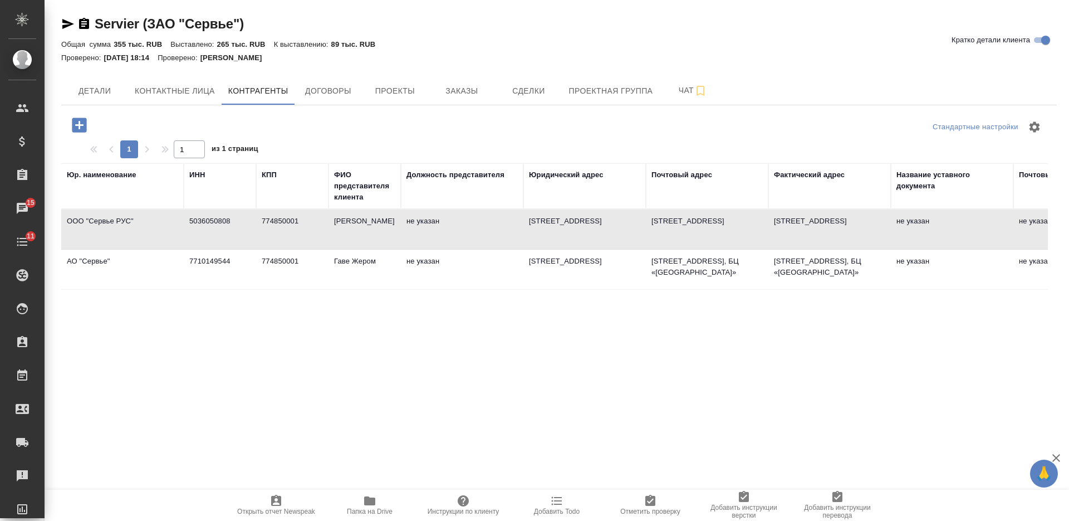
type textarea "[STREET_ADDRESS]"
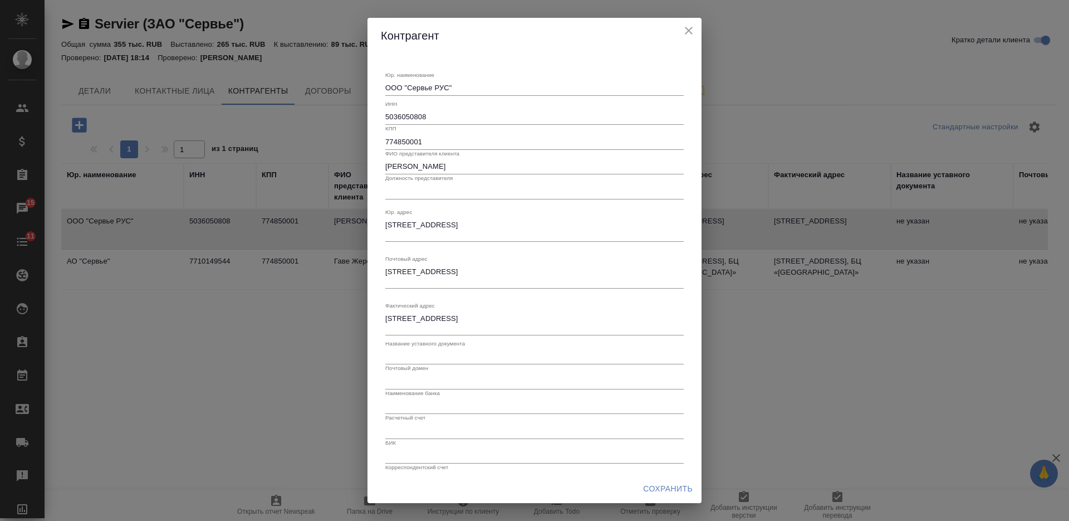
click at [500, 233] on textarea "[STREET_ADDRESS]" at bounding box center [534, 229] width 299 height 17
paste textarea "[STREET_ADDRESS] 1"
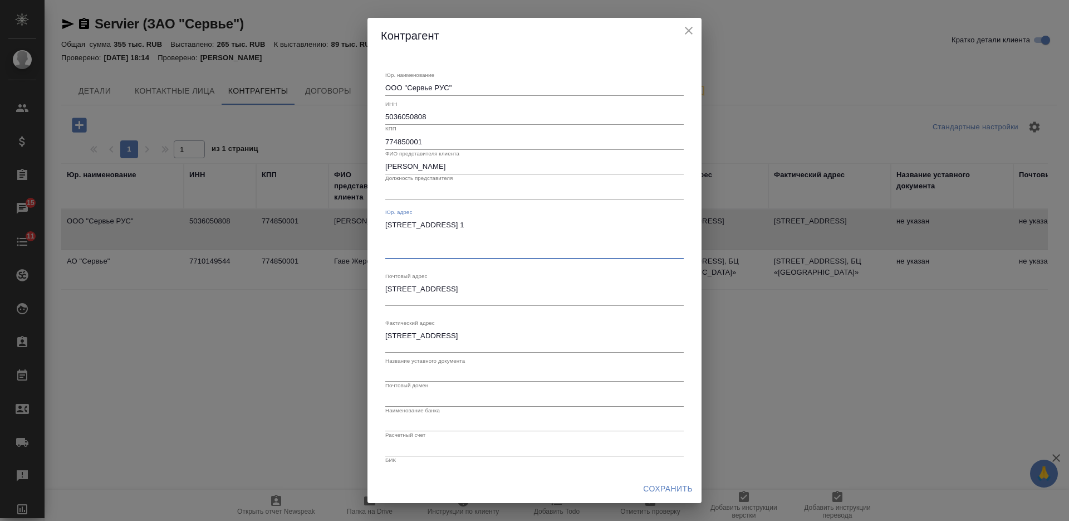
paste textarea
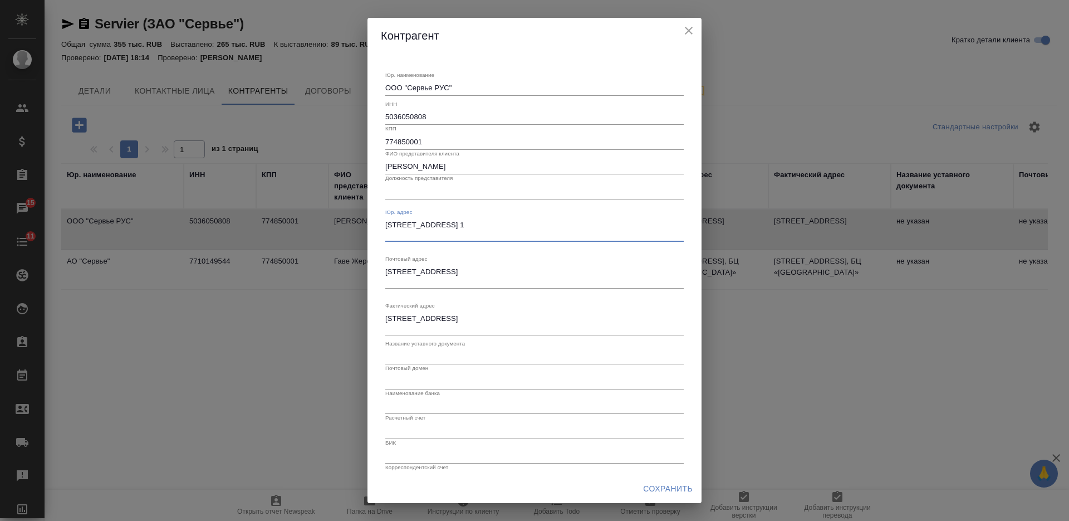
type textarea "[STREET_ADDRESS] 1"
click at [482, 280] on textarea "[STREET_ADDRESS]" at bounding box center [534, 275] width 299 height 17
paste textarea ". [STREET_ADDRESS] 1"
type textarea "108828, г. Москва, вн.тер.г. муниципальный округ Краснопахорский, кв-л 159, д. …"
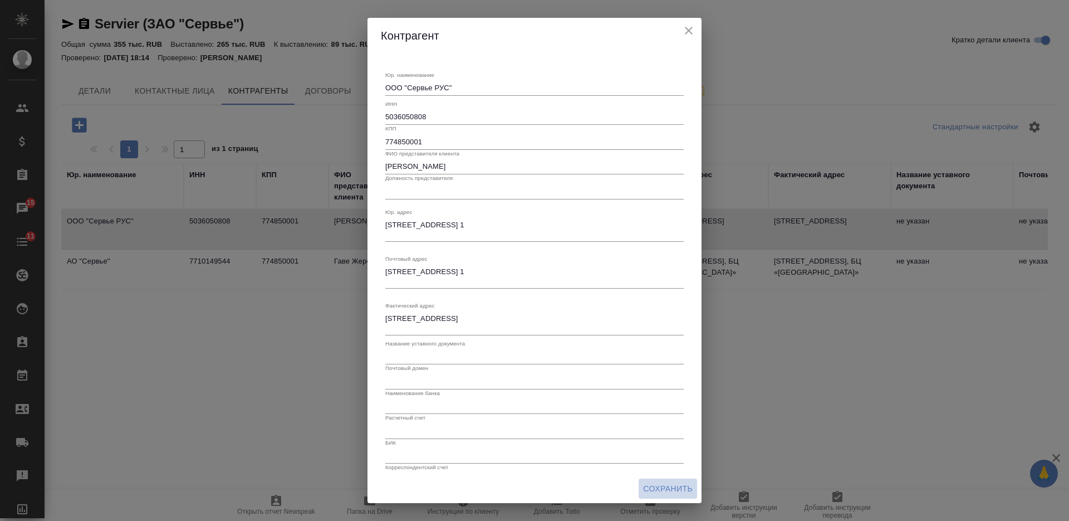
click at [682, 487] on span "Сохранить" at bounding box center [668, 489] width 50 height 14
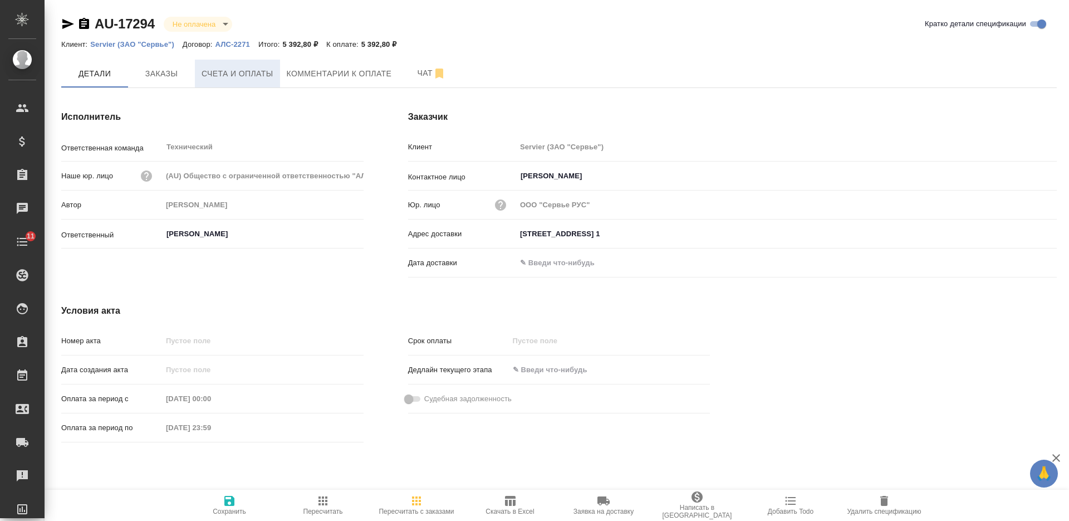
click at [247, 71] on span "Счета и оплаты" at bounding box center [238, 74] width 72 height 14
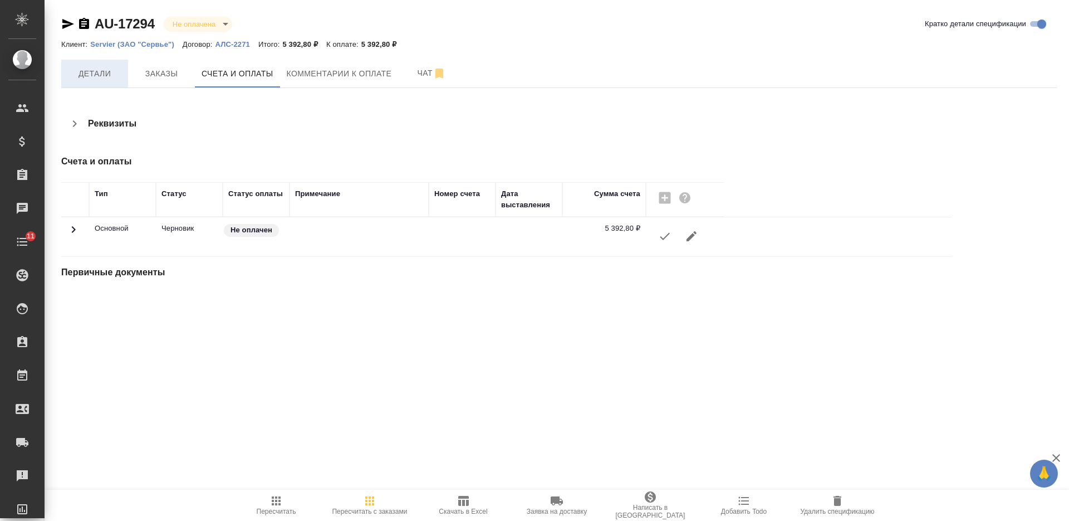
click at [110, 78] on span "Детали" at bounding box center [94, 74] width 53 height 14
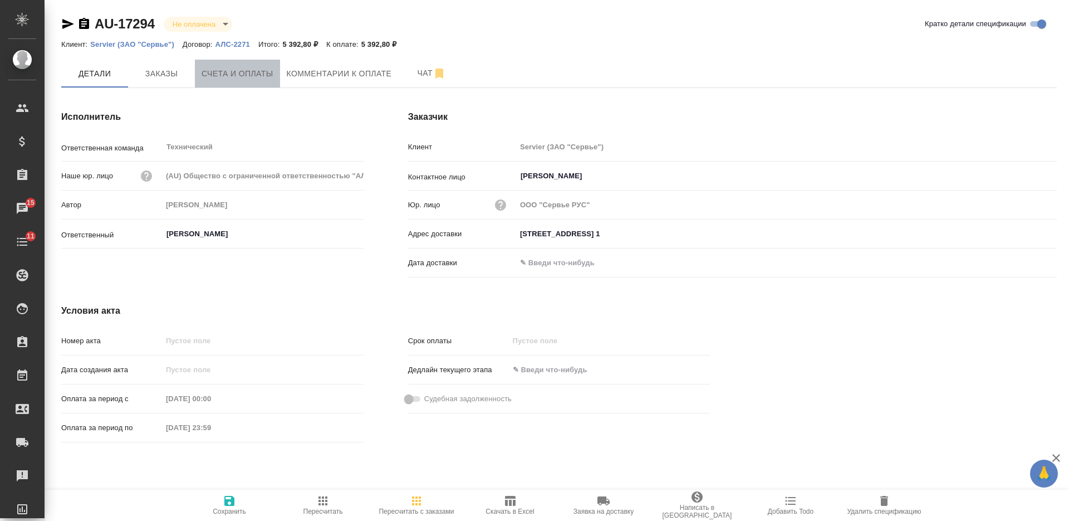
click at [214, 70] on span "Счета и оплаты" at bounding box center [238, 74] width 72 height 14
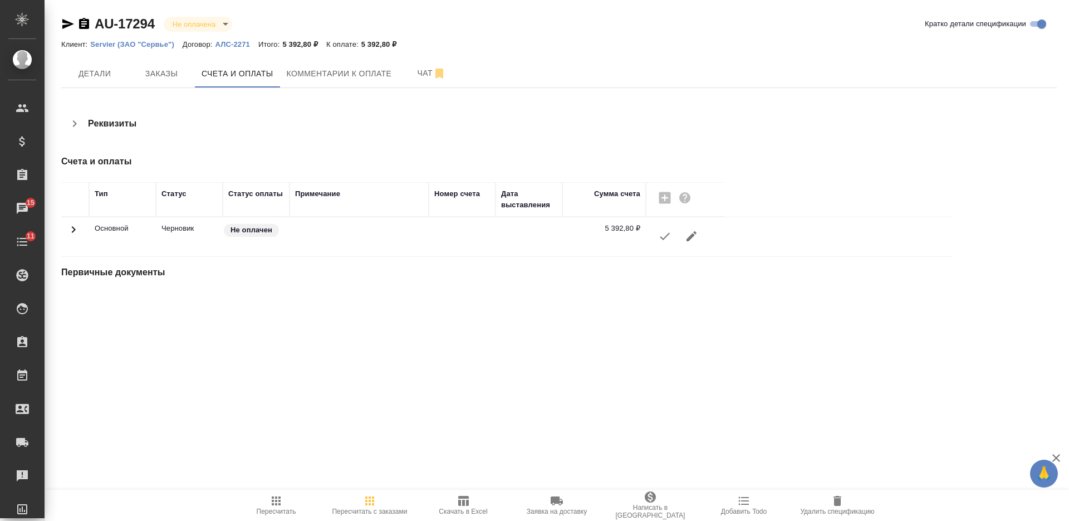
click at [662, 233] on icon "button" at bounding box center [664, 235] width 13 height 13
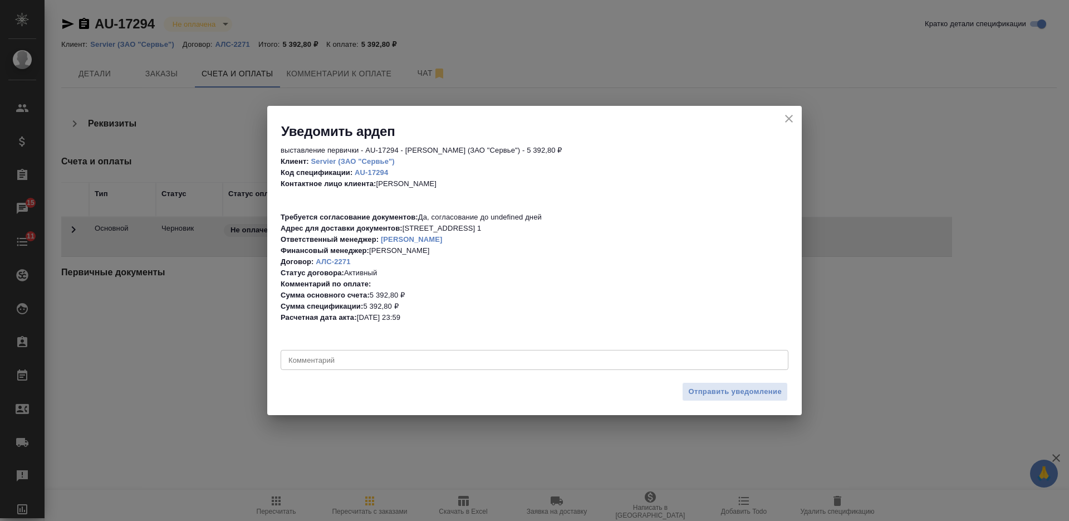
click at [561, 369] on div "x Комментарий" at bounding box center [535, 360] width 508 height 20
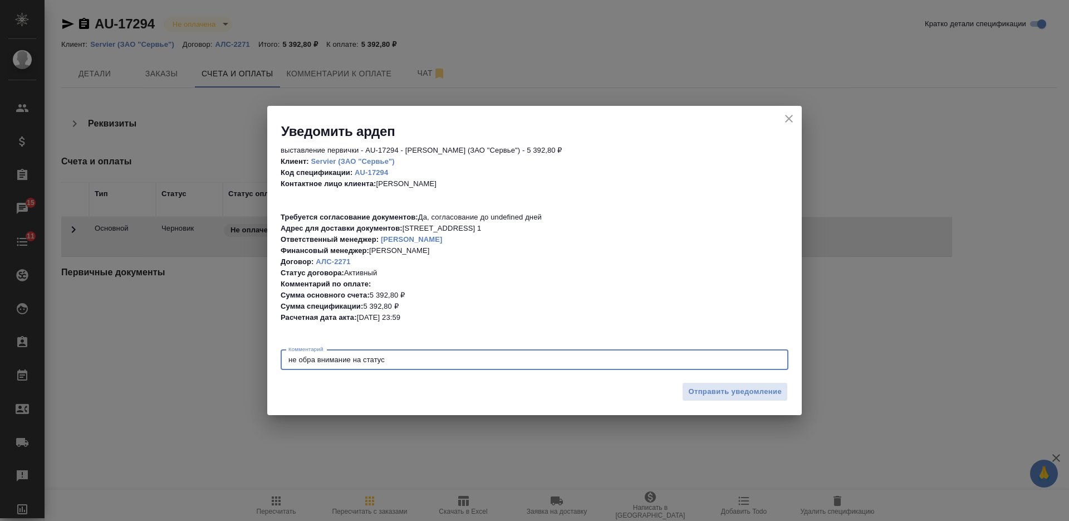
click at [314, 362] on textarea "не обра внимание на статус" at bounding box center [535, 359] width 492 height 8
click at [408, 359] on textarea "не обр внимание на статус" at bounding box center [535, 359] width 492 height 8
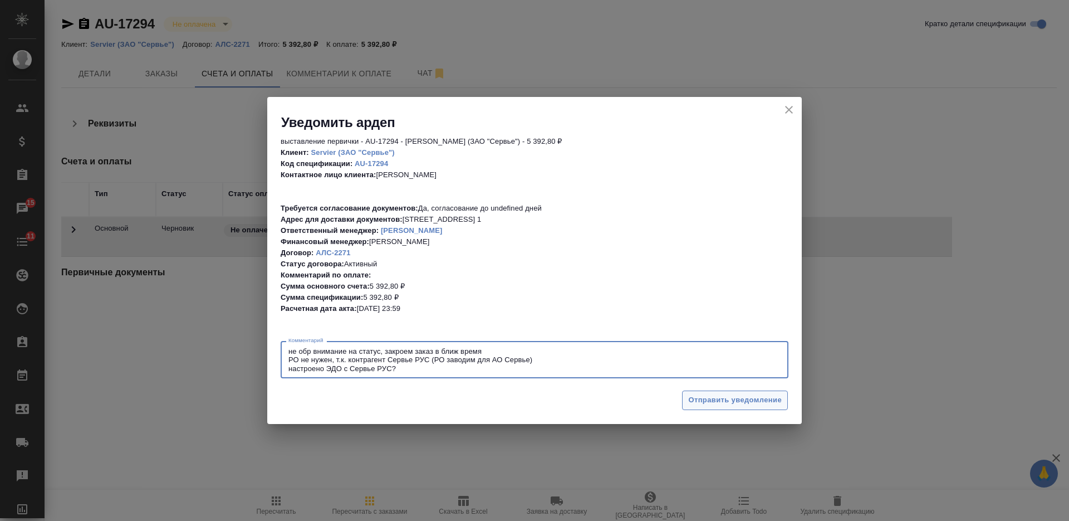
type textarea "не обр внимание на статус, закроем заказ в ближ время РО не нужен, т.к. контраг…"
click at [715, 394] on span "Отправить уведомление" at bounding box center [735, 400] width 94 height 13
